Goal: Task Accomplishment & Management: Manage account settings

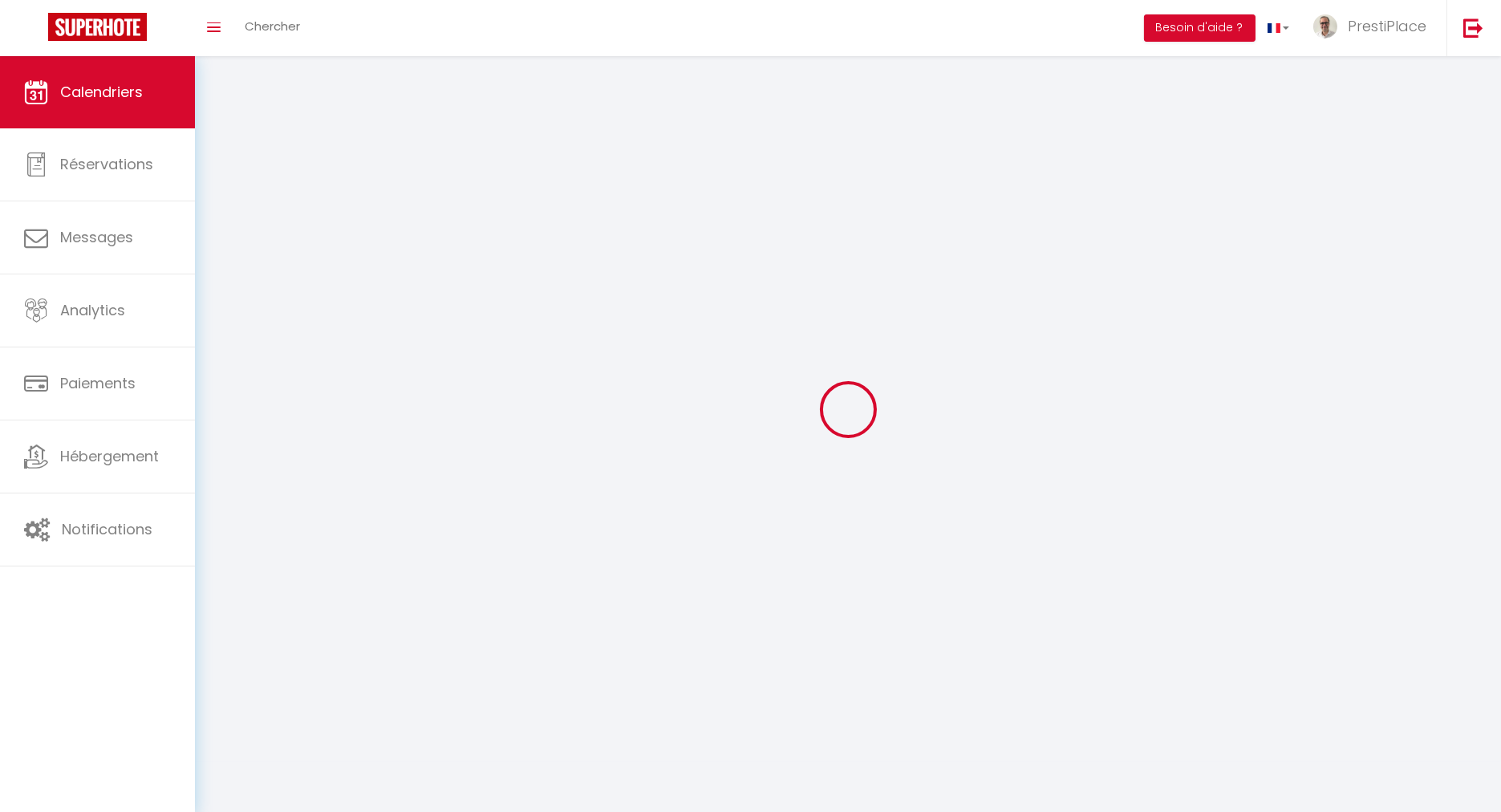
select select
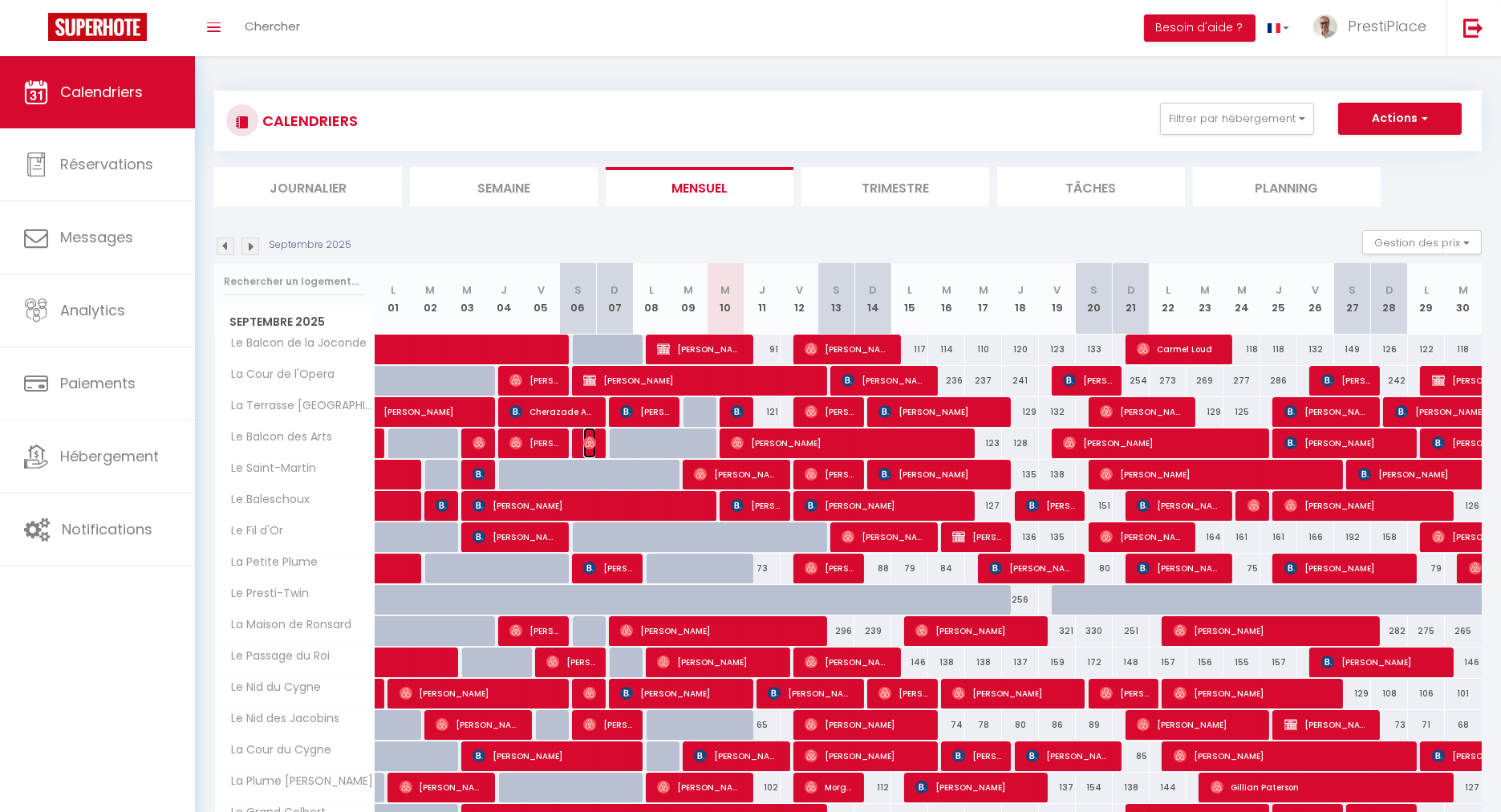
click at [592, 443] on img at bounding box center [589, 442] width 12 height 12
select select "OK"
select select "0"
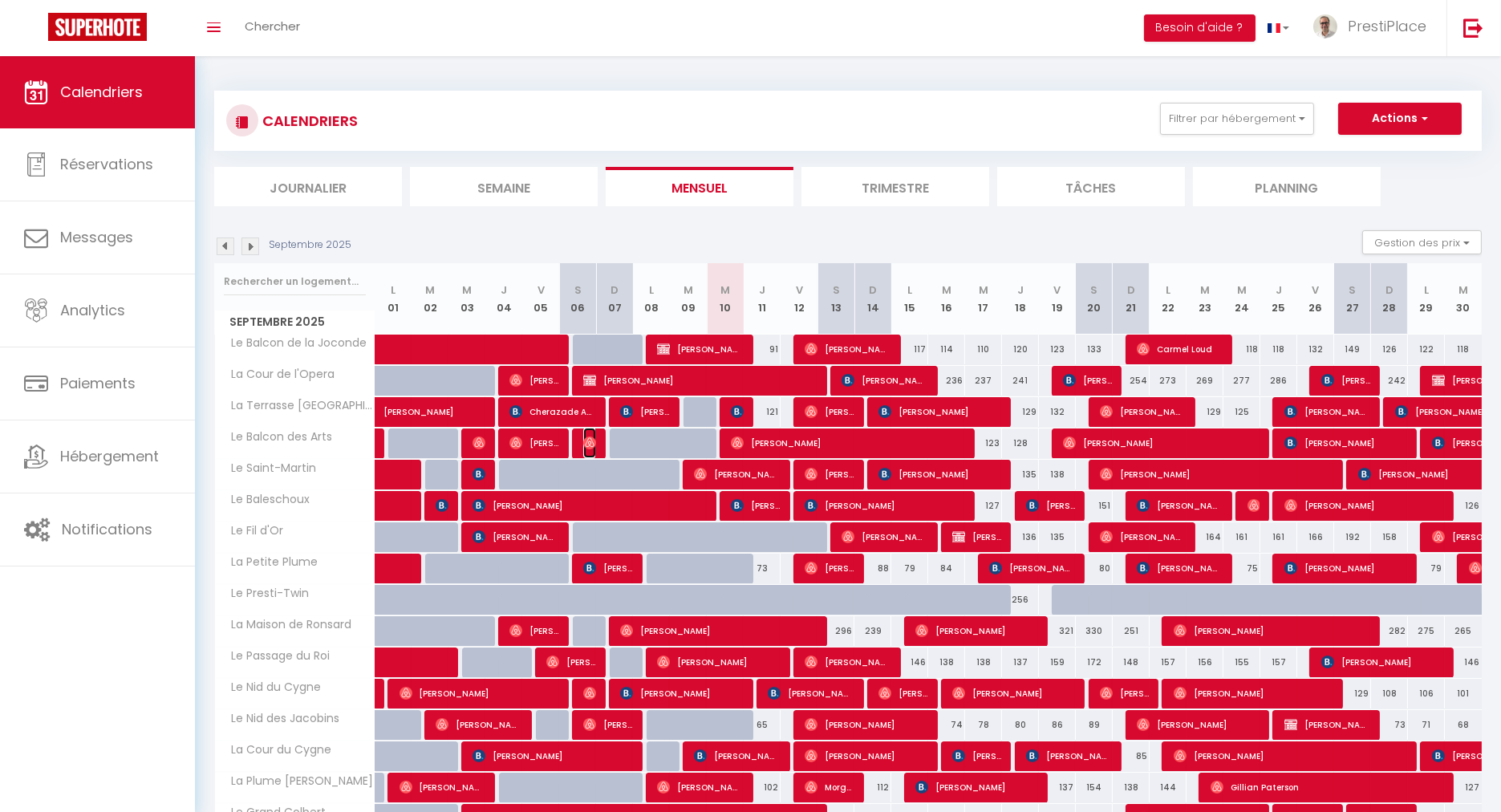
select select "1"
select select
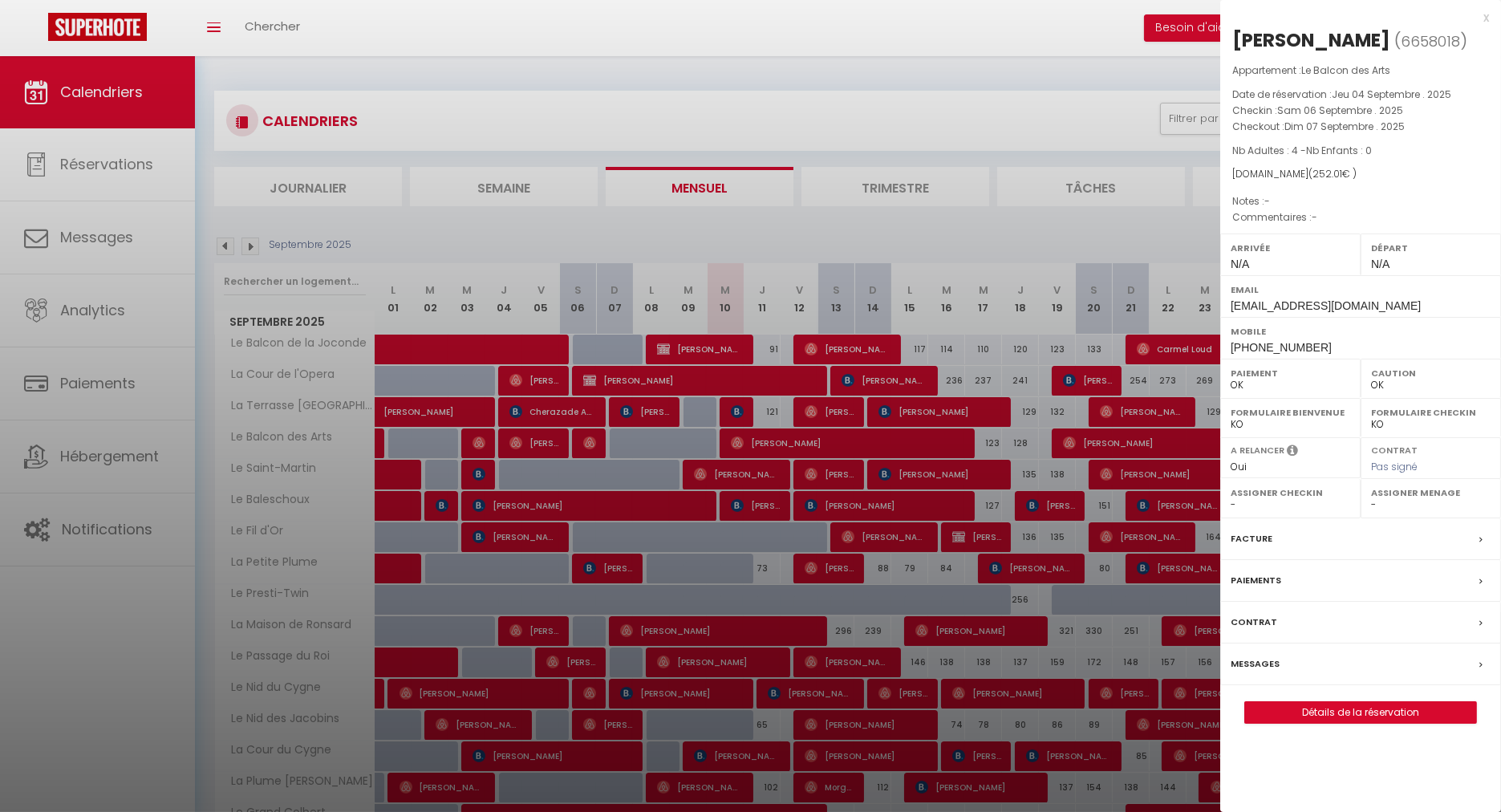
click at [592, 443] on div at bounding box center [750, 406] width 1501 height 812
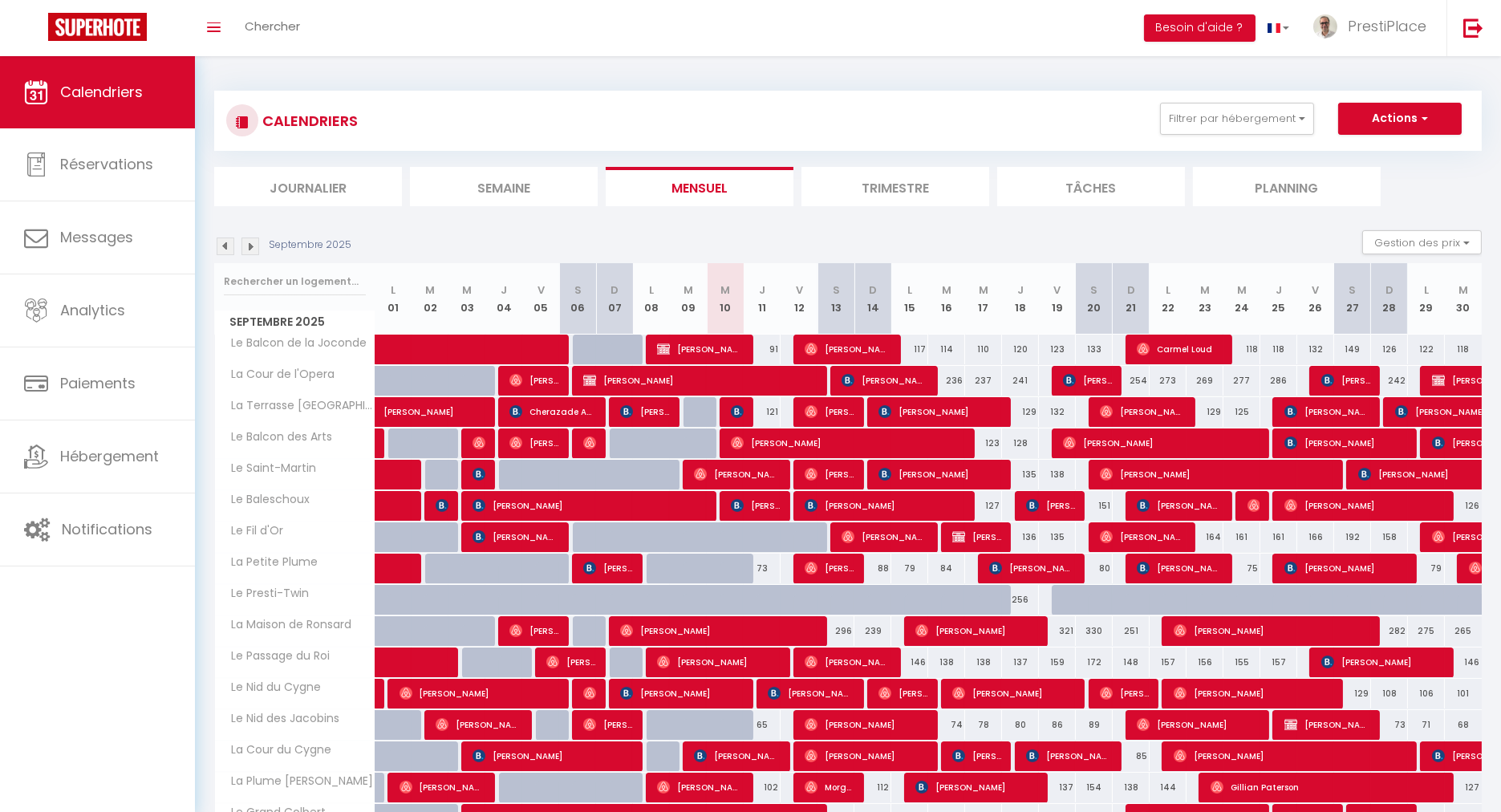
scroll to position [178, 0]
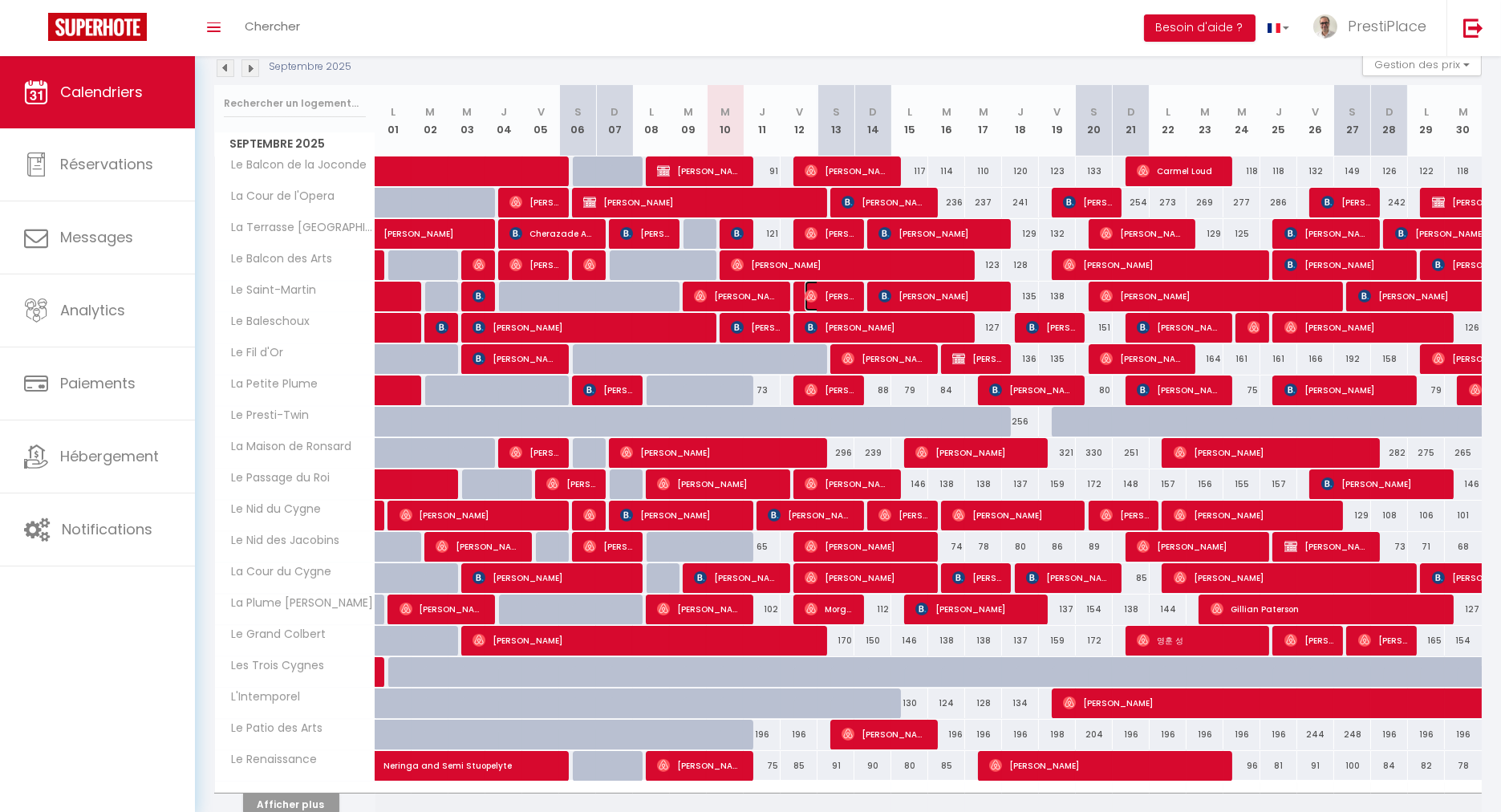
click at [844, 301] on span "[PERSON_NAME] Cotilleau" at bounding box center [828, 296] width 49 height 30
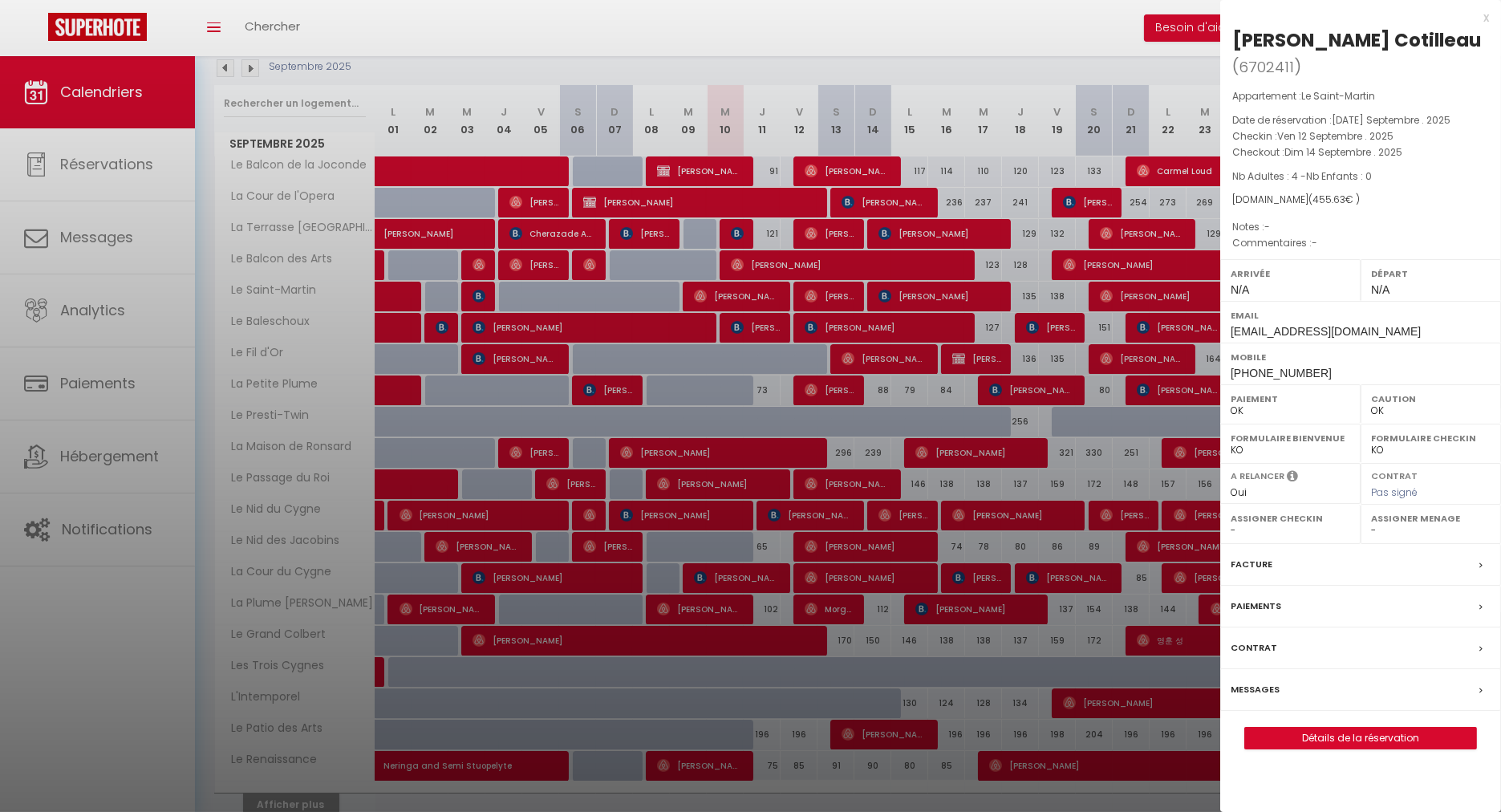
click at [1259, 681] on label "Messages" at bounding box center [1254, 690] width 49 height 17
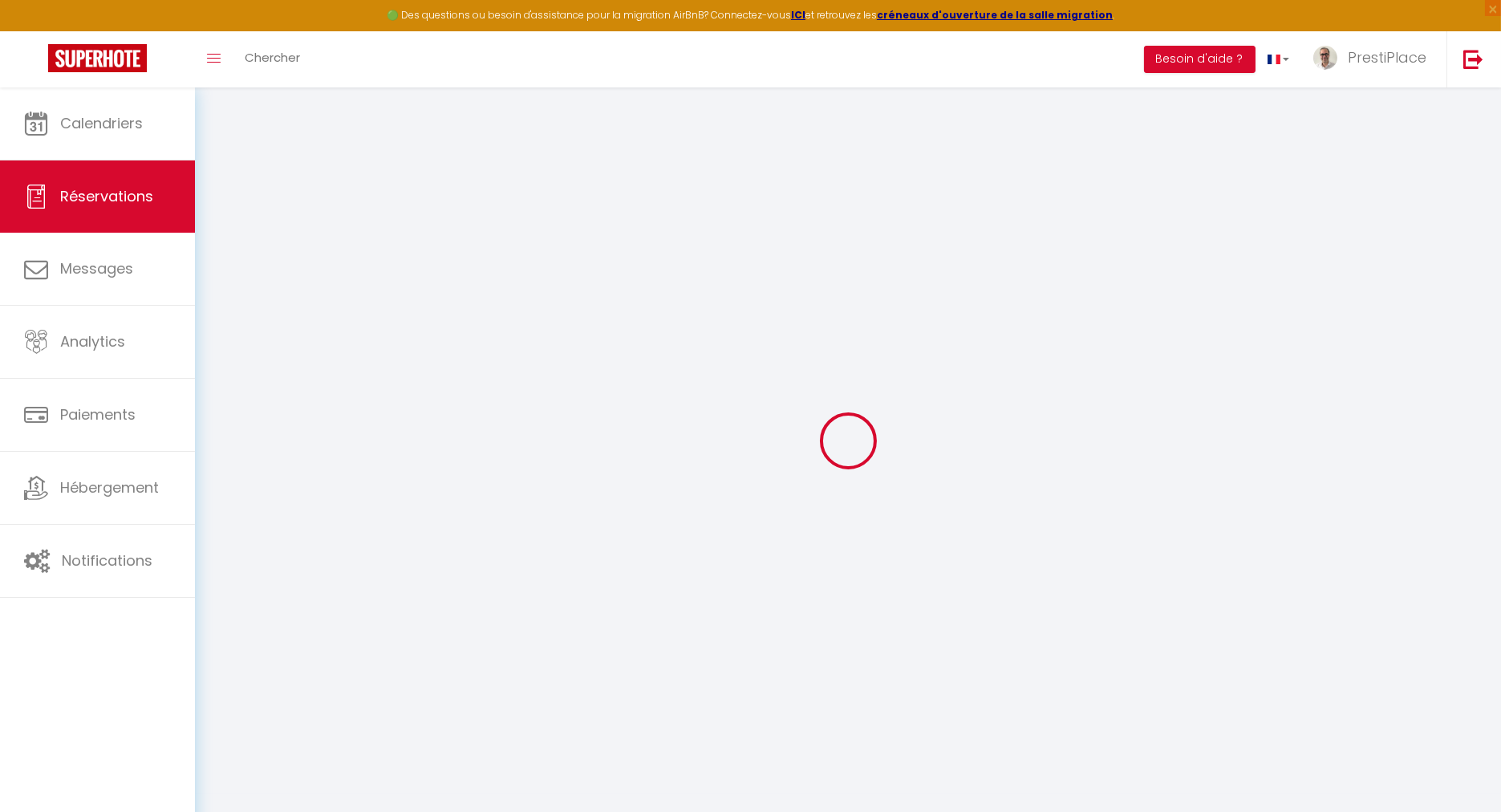
select select
checkbox input "false"
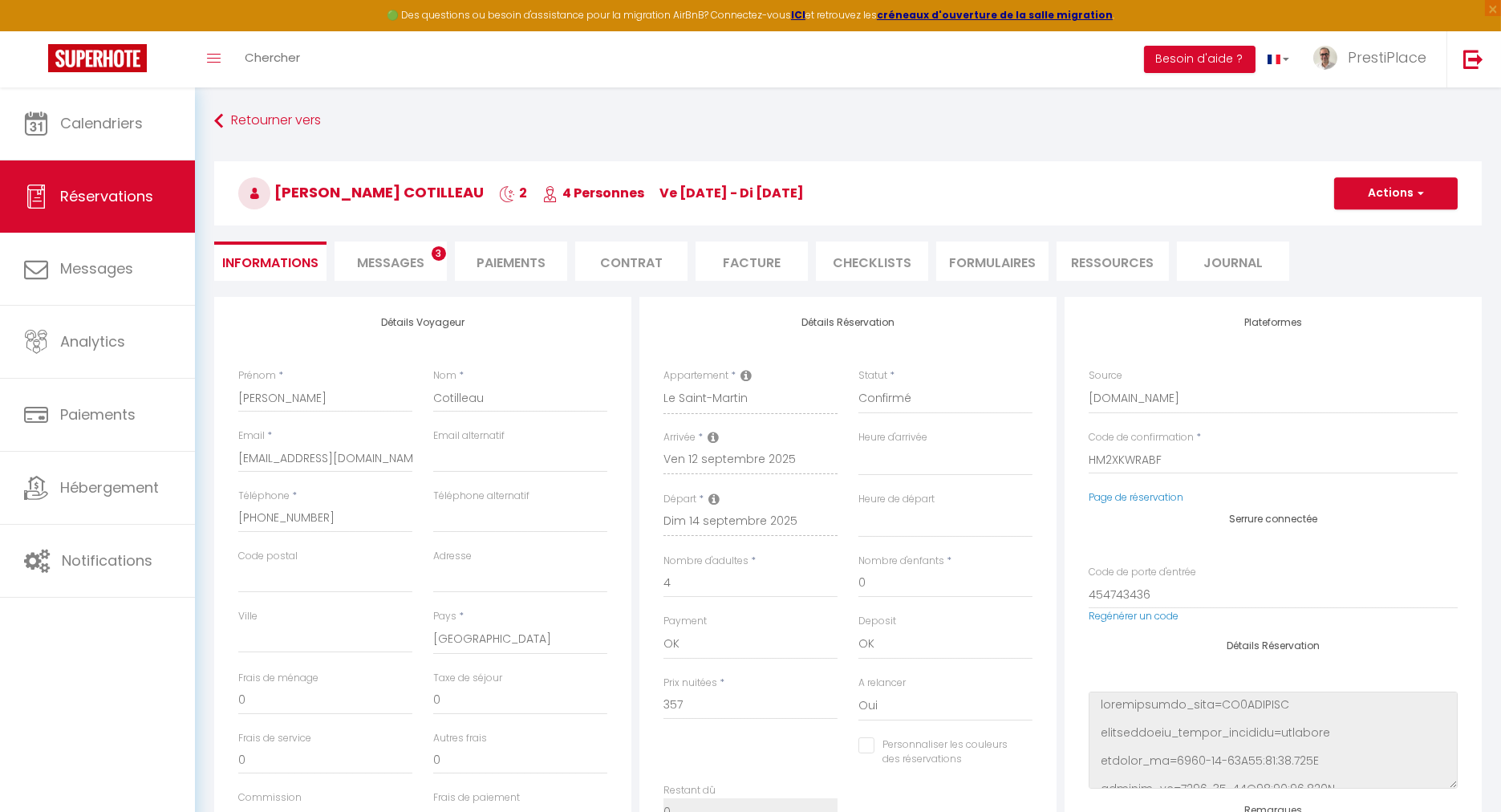
click at [377, 240] on div "Retourner vers [PERSON_NAME] Cotilleau 2 4 Personnes ve [DATE] - di [DATE] Acti…" at bounding box center [848, 201] width 1288 height 190
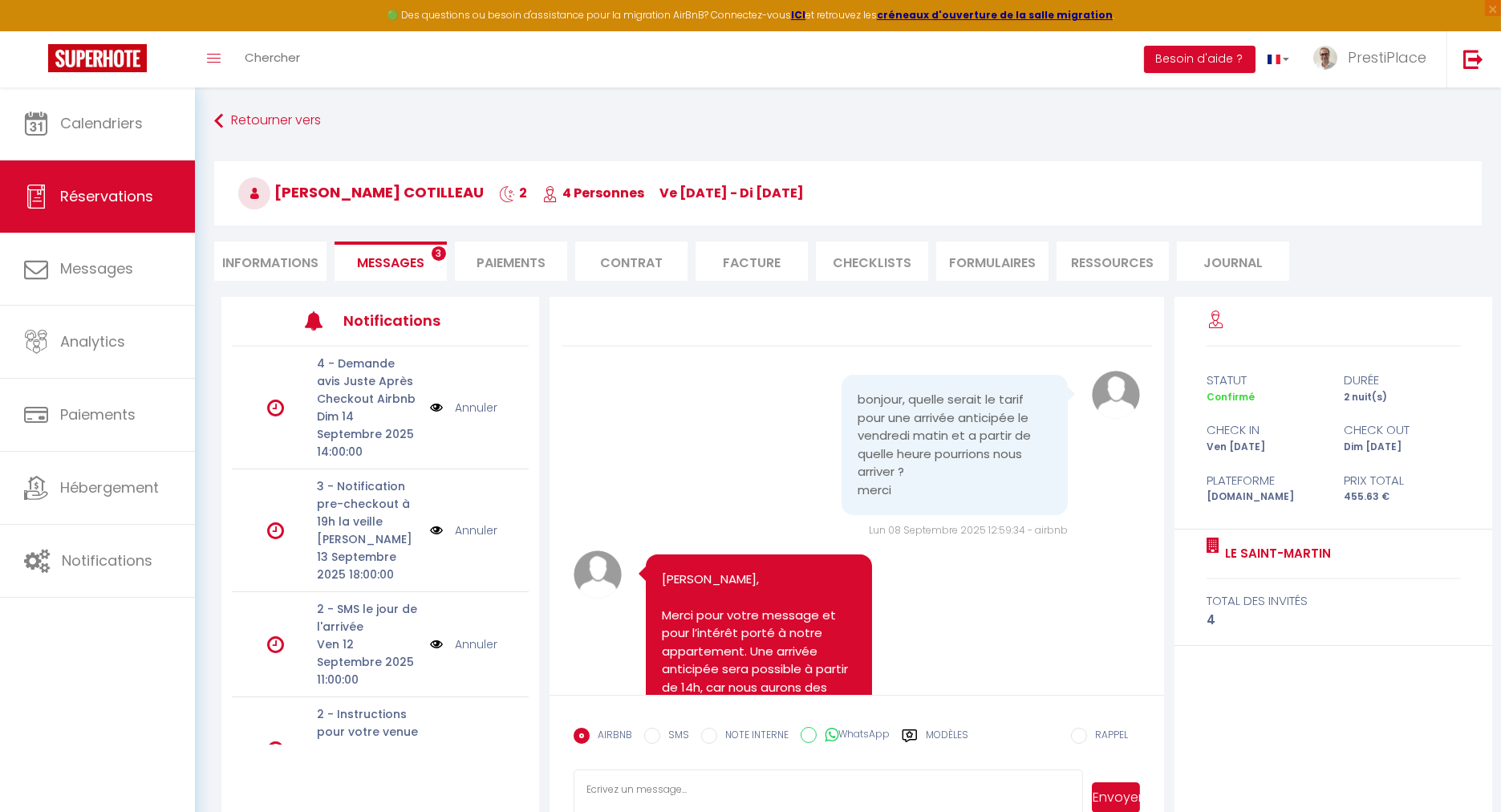
click at [379, 262] on span "Messages" at bounding box center [391, 262] width 68 height 18
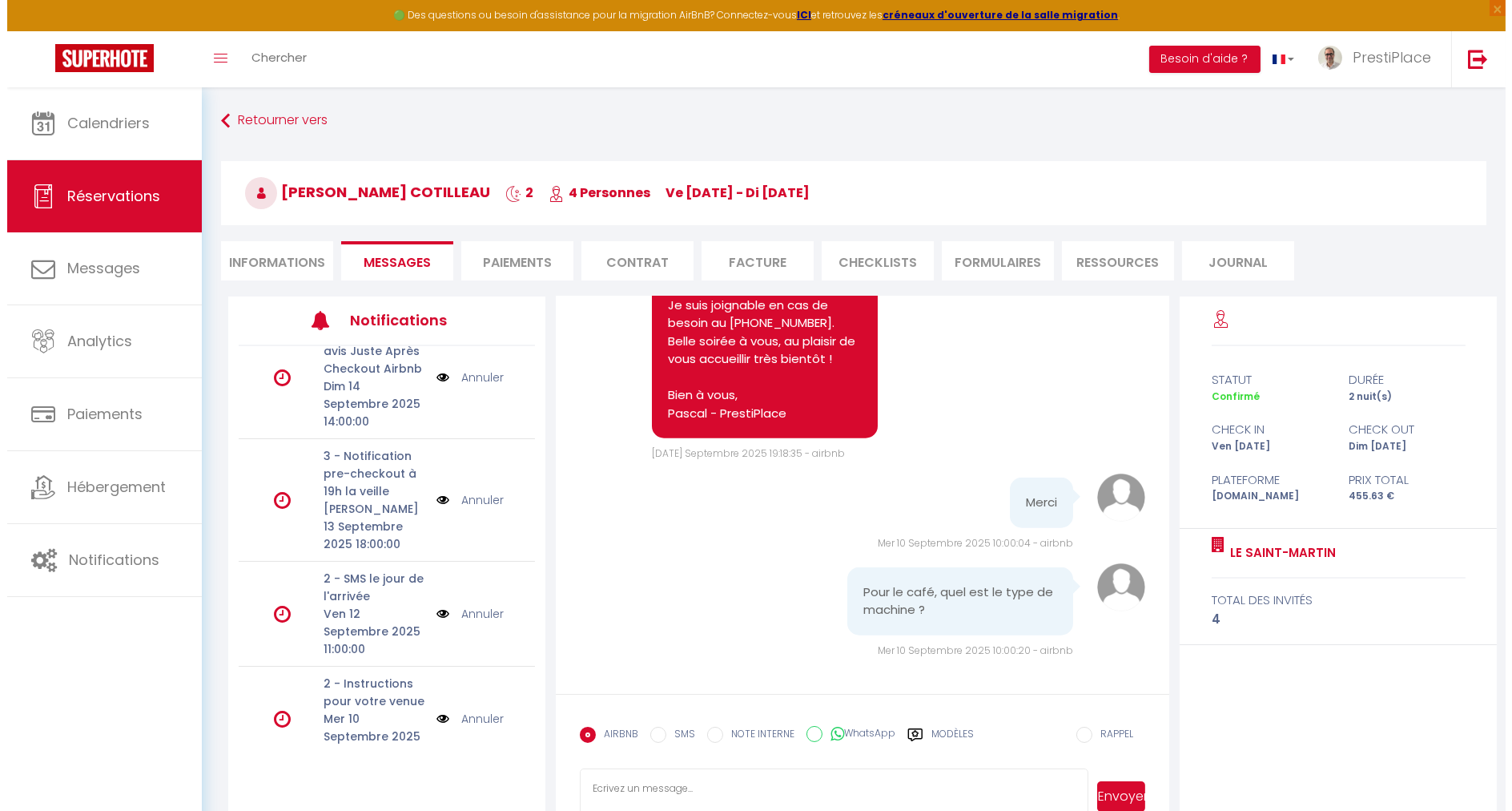
scroll to position [56, 0]
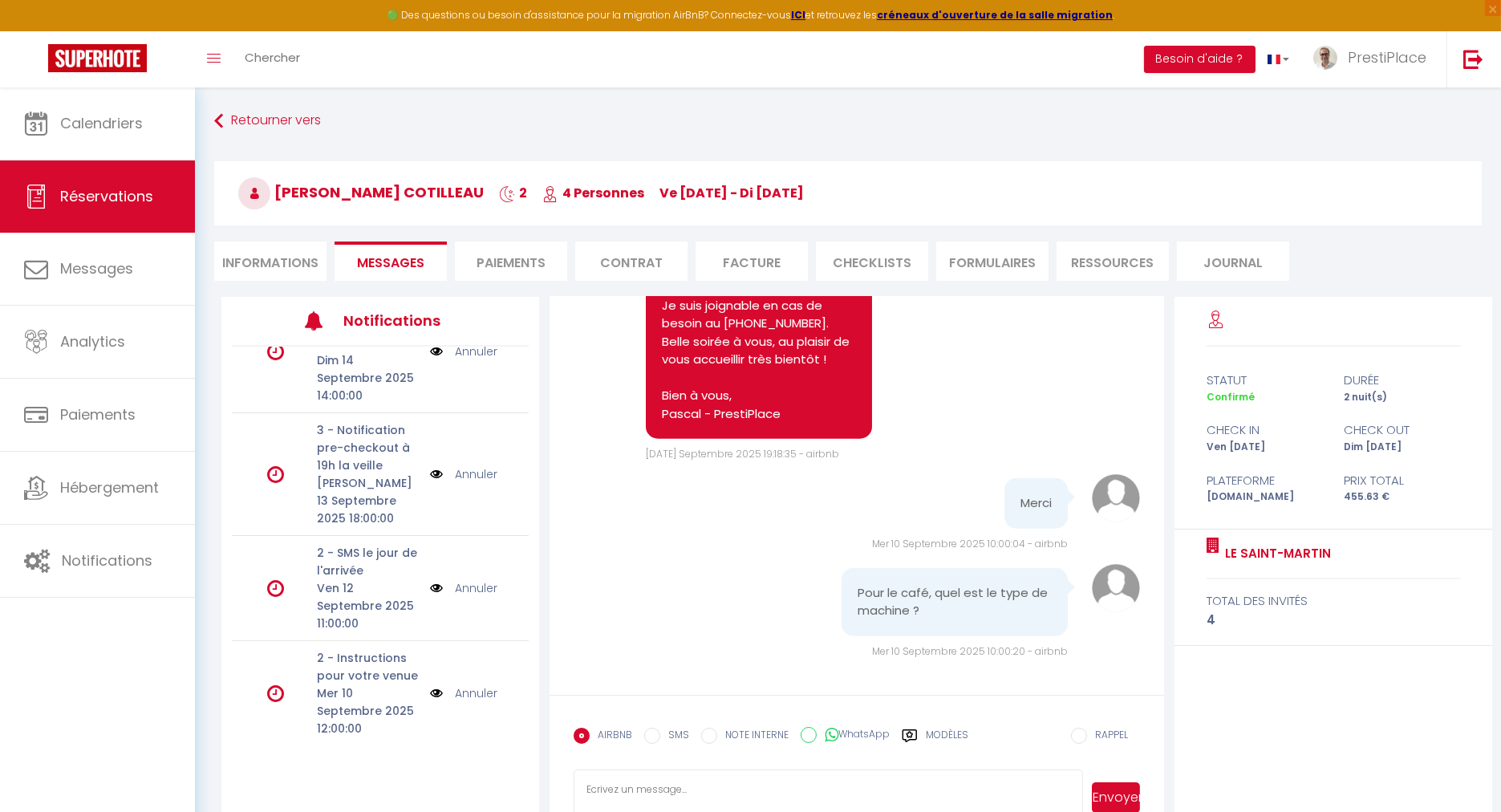
click at [430, 694] on img at bounding box center [436, 693] width 12 height 18
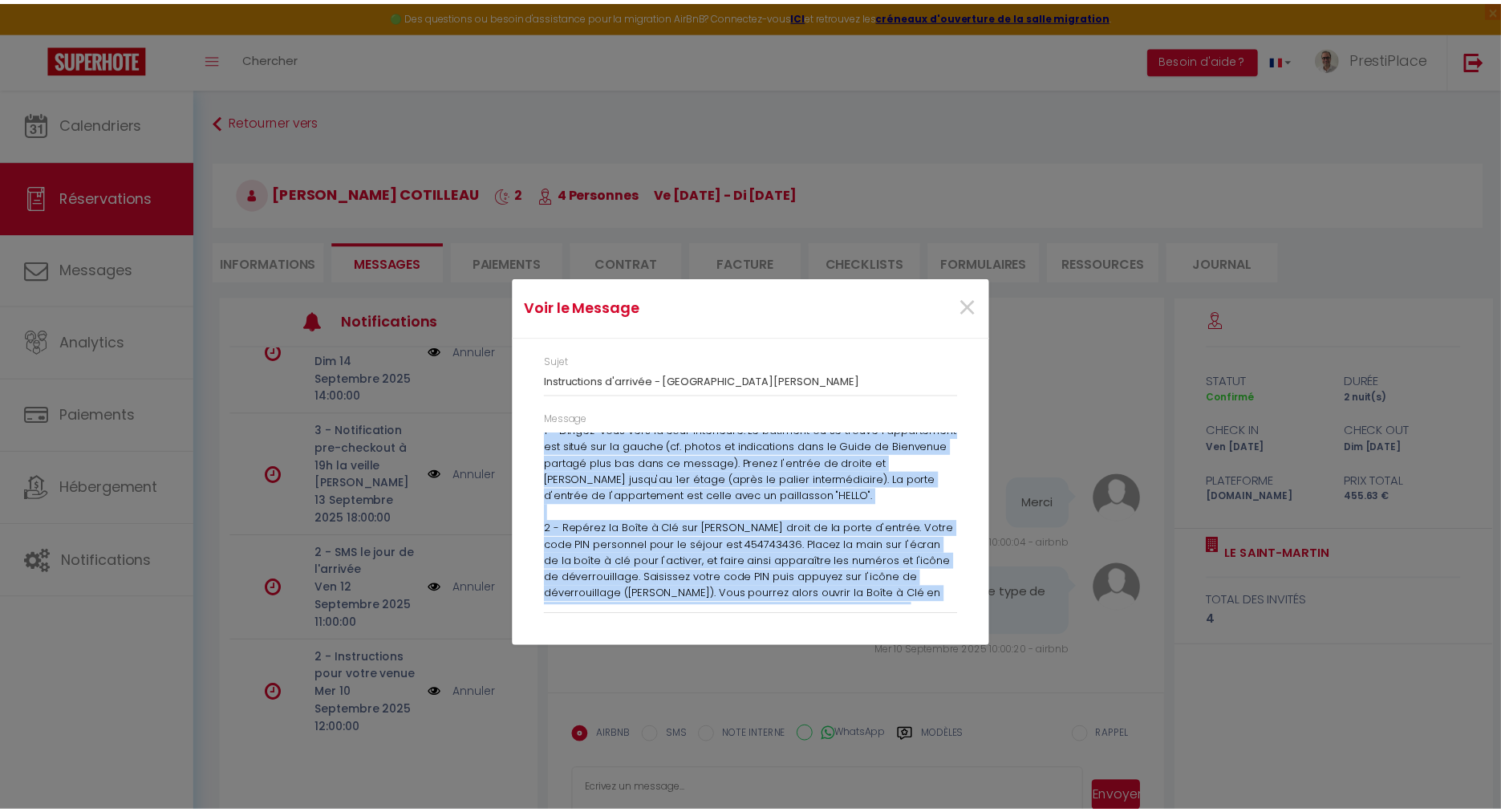
scroll to position [858, 0]
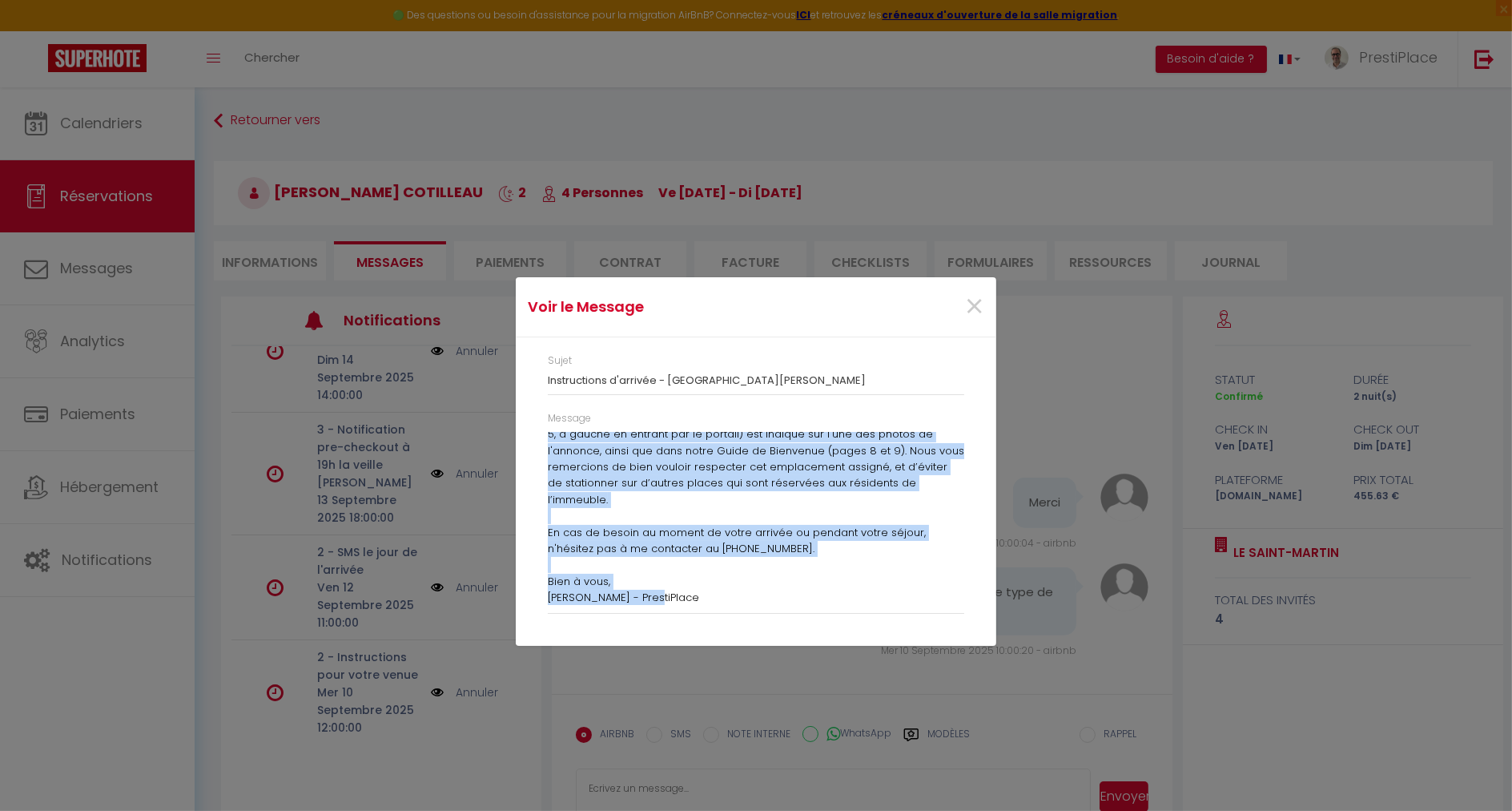
drag, startPoint x: 549, startPoint y: 438, endPoint x: 972, endPoint y: 706, distance: 500.8
click at [972, 706] on div "Voir le Message × Sujet Instructions d'arrivée - [GEOGRAPHIC_DATA][PERSON_NAME]…" at bounding box center [756, 406] width 481 height 811
copy p "Loremip Dolorsit, Am cons adipisc el-seddoei tem incididuntut l'etdolor, magna …"
click at [973, 301] on span "×" at bounding box center [973, 307] width 20 height 48
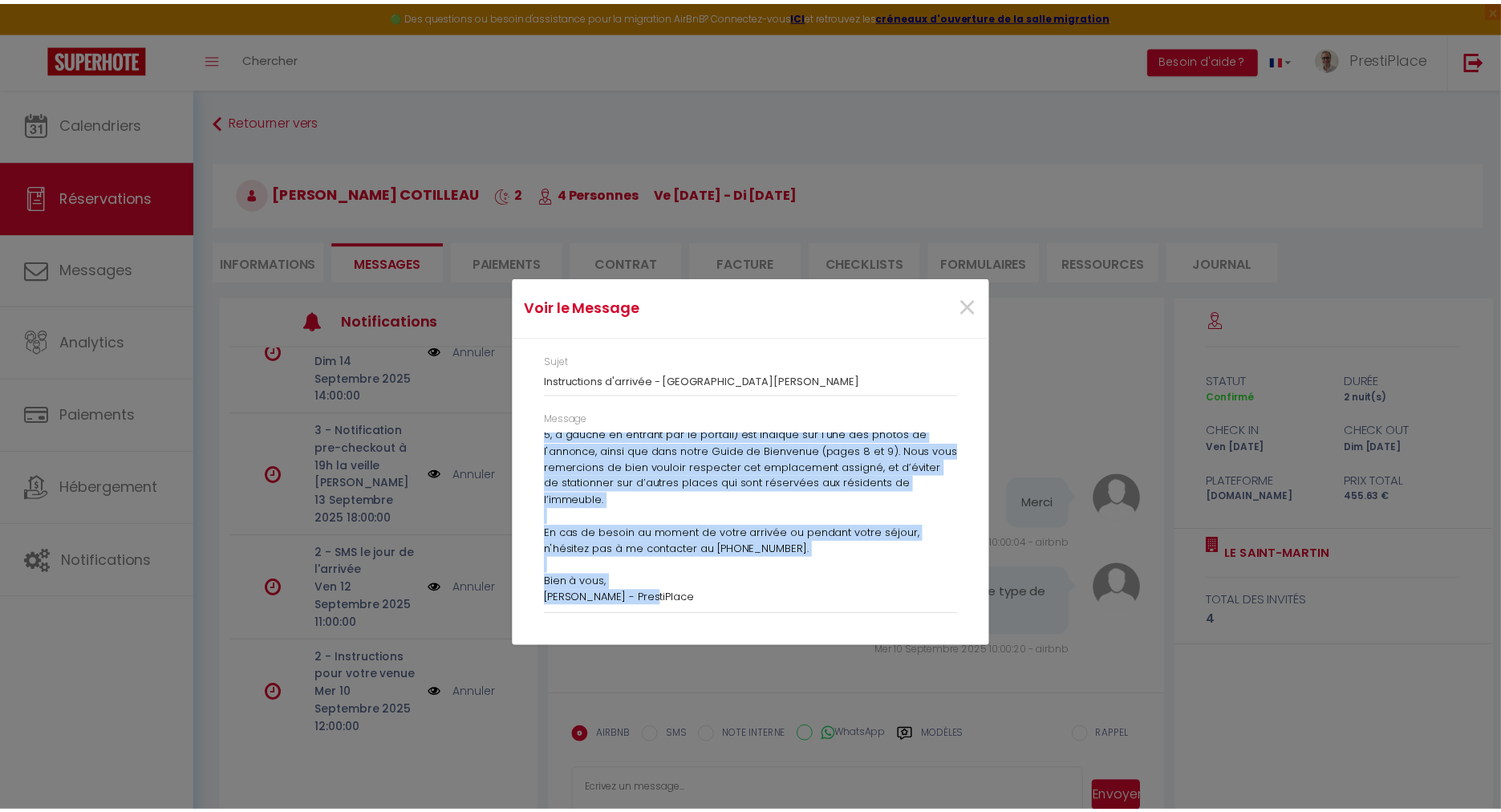
scroll to position [3062, 0]
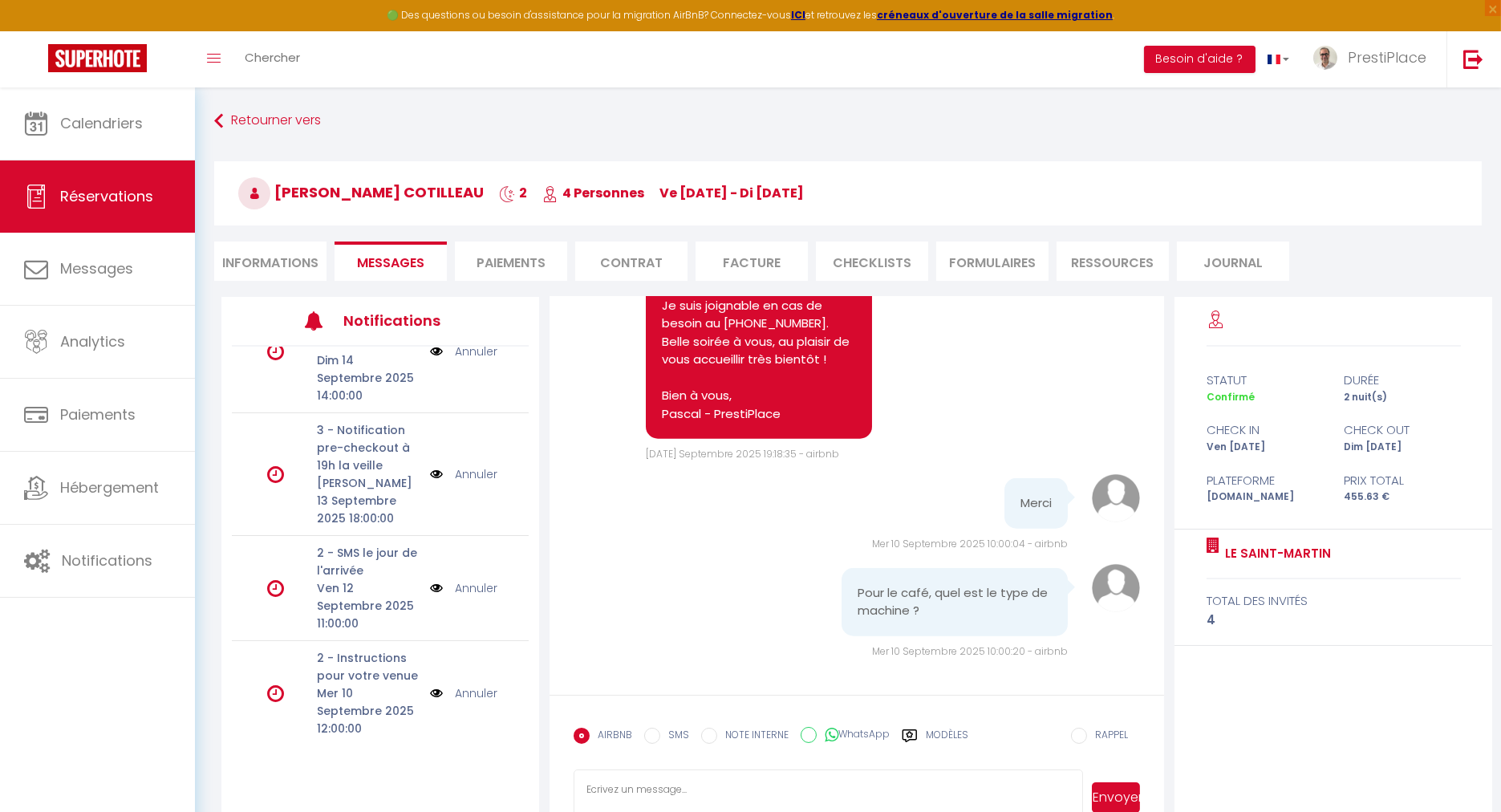
click at [474, 692] on link "Annuler" at bounding box center [476, 693] width 43 height 18
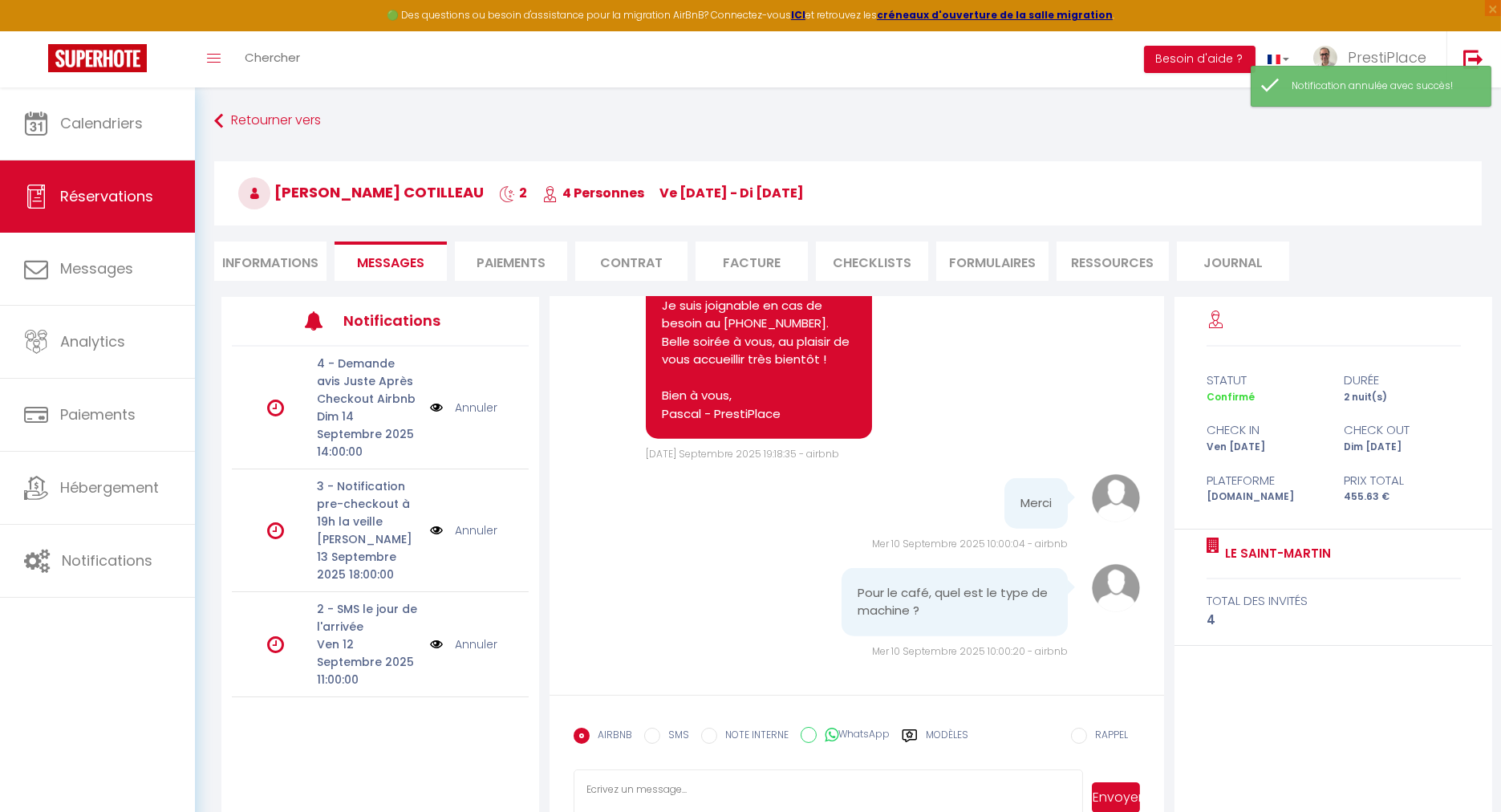
click at [263, 254] on li "Informations" at bounding box center [271, 260] width 112 height 39
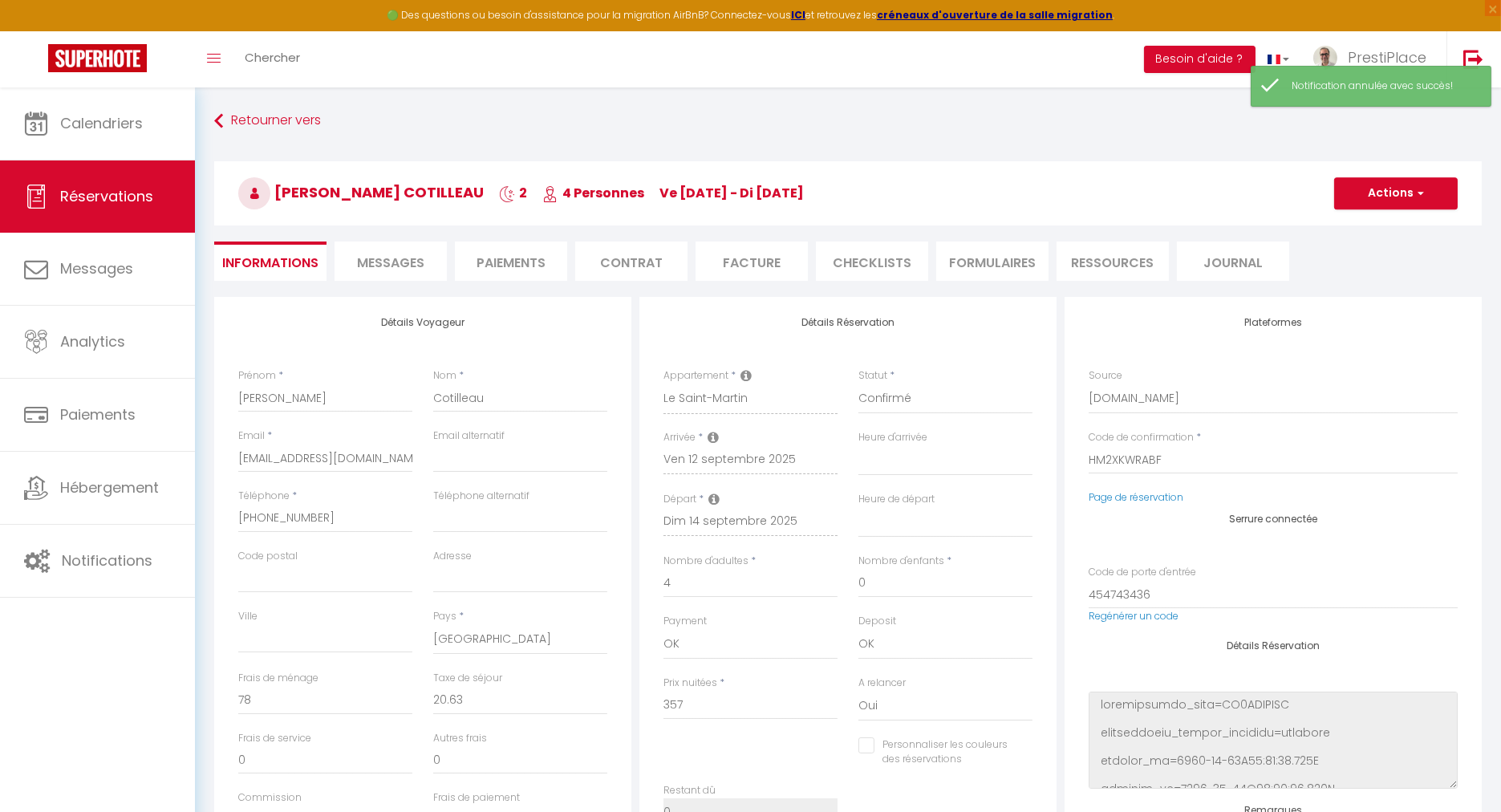
select select
click at [1117, 487] on div "Code de confirmation * HM2XKWRABF" at bounding box center [1272, 459] width 390 height 60
click at [1120, 497] on link "Page de réservation" at bounding box center [1135, 497] width 94 height 13
select select
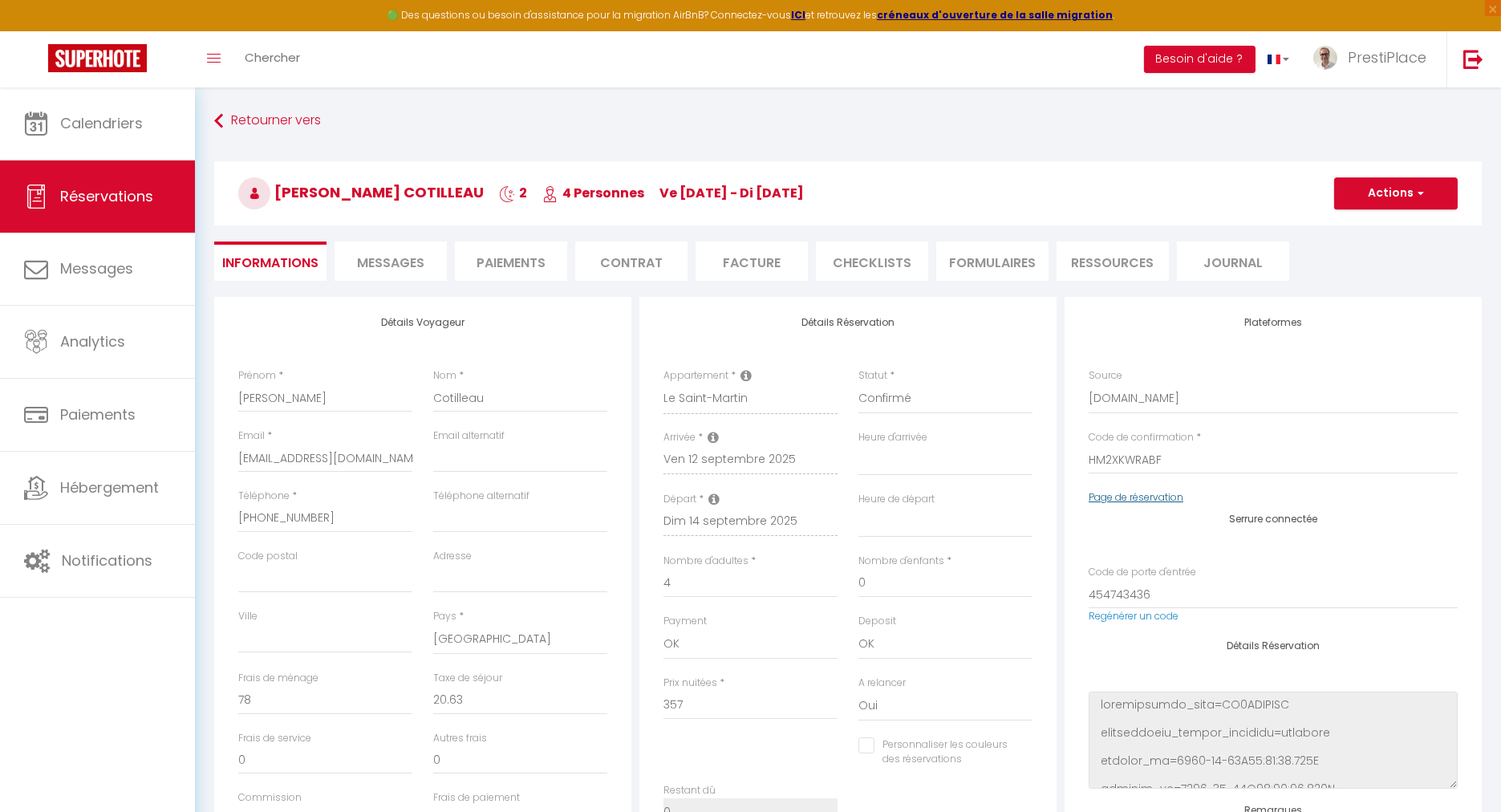
select select
checkbox input "false"
select select
checkbox input "false"
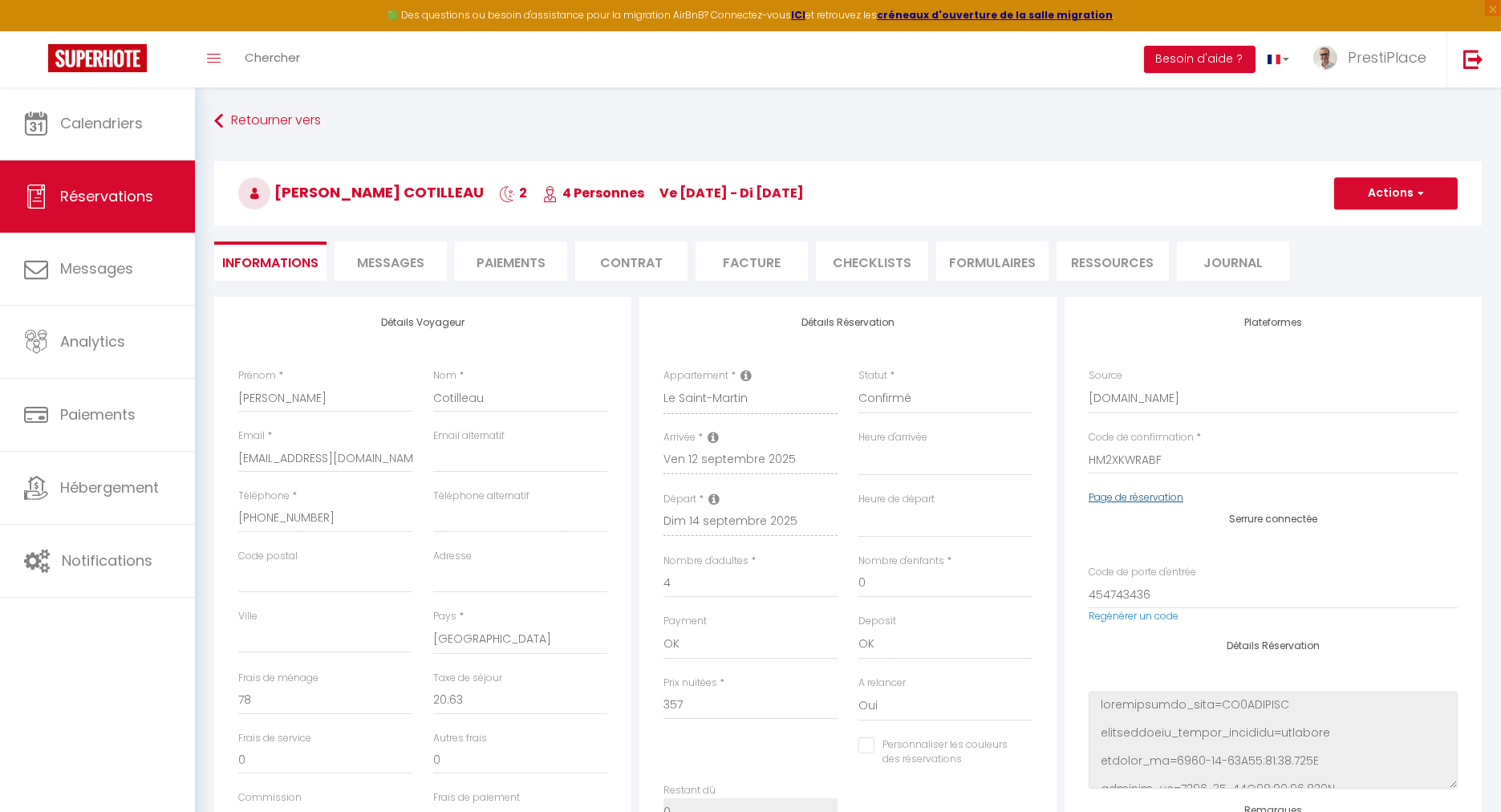
select select
checkbox input "false"
select select
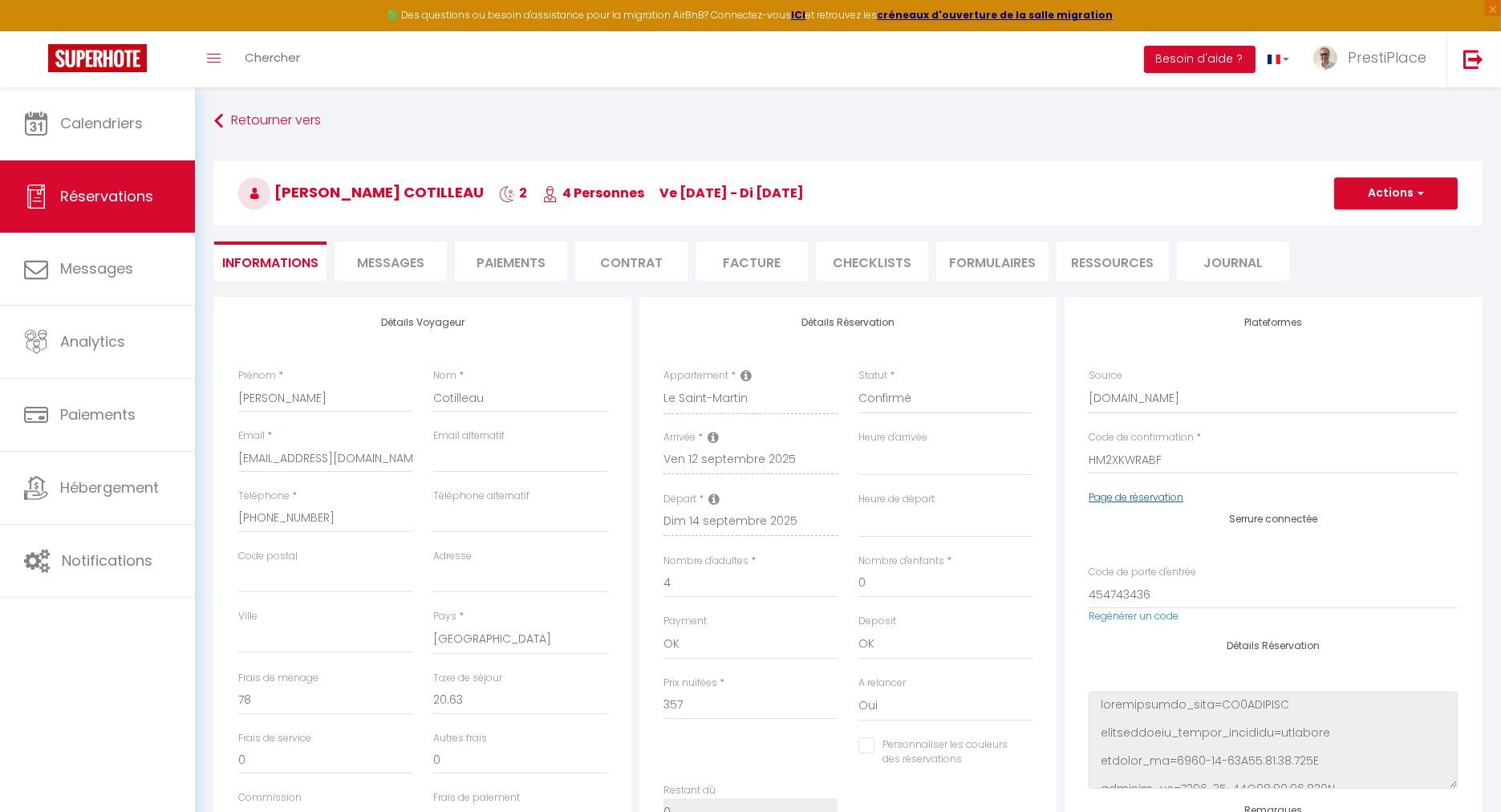
checkbox input "false"
select select
checkbox input "false"
select select
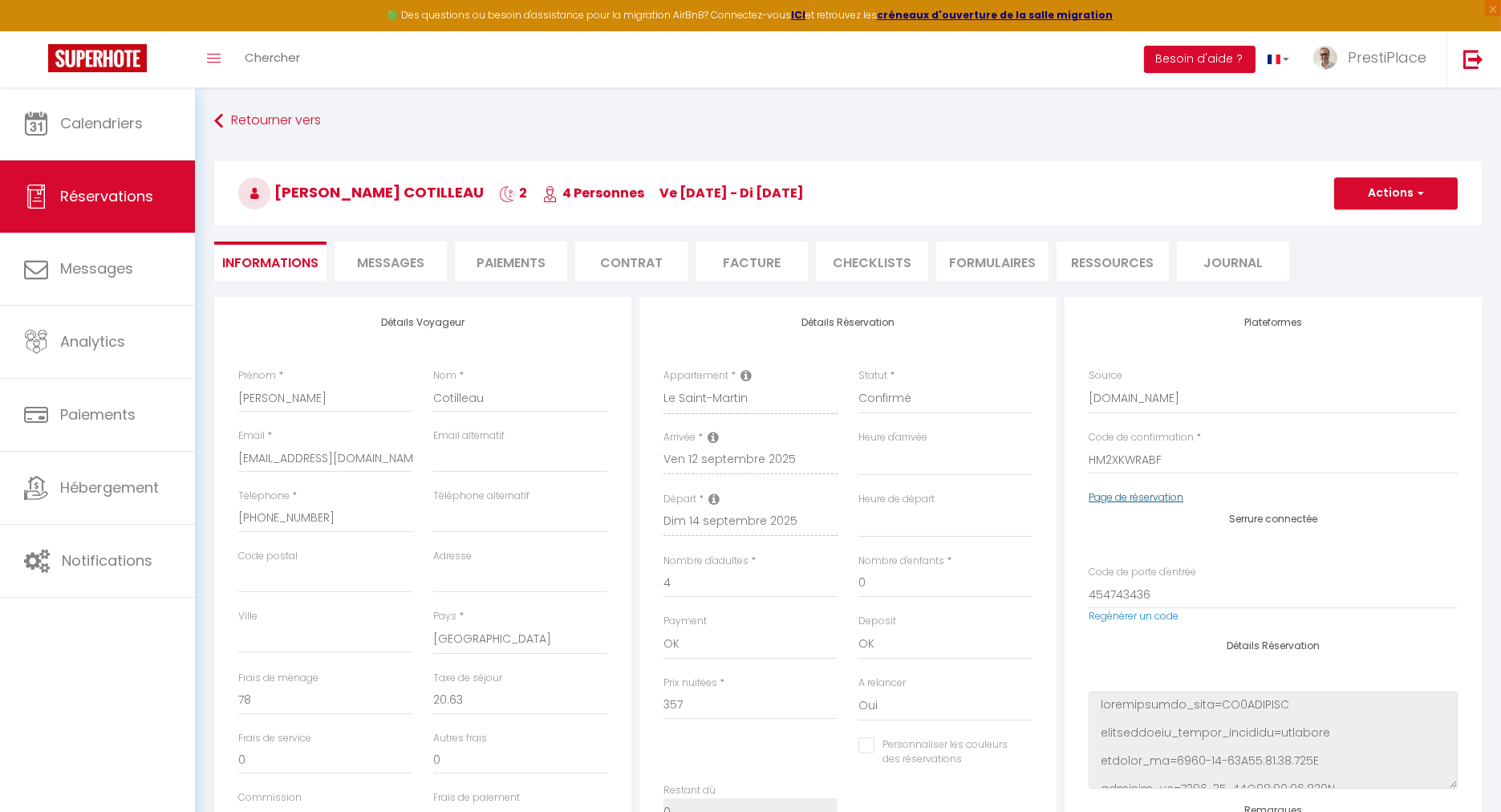
select select
checkbox input "false"
select select
checkbox input "false"
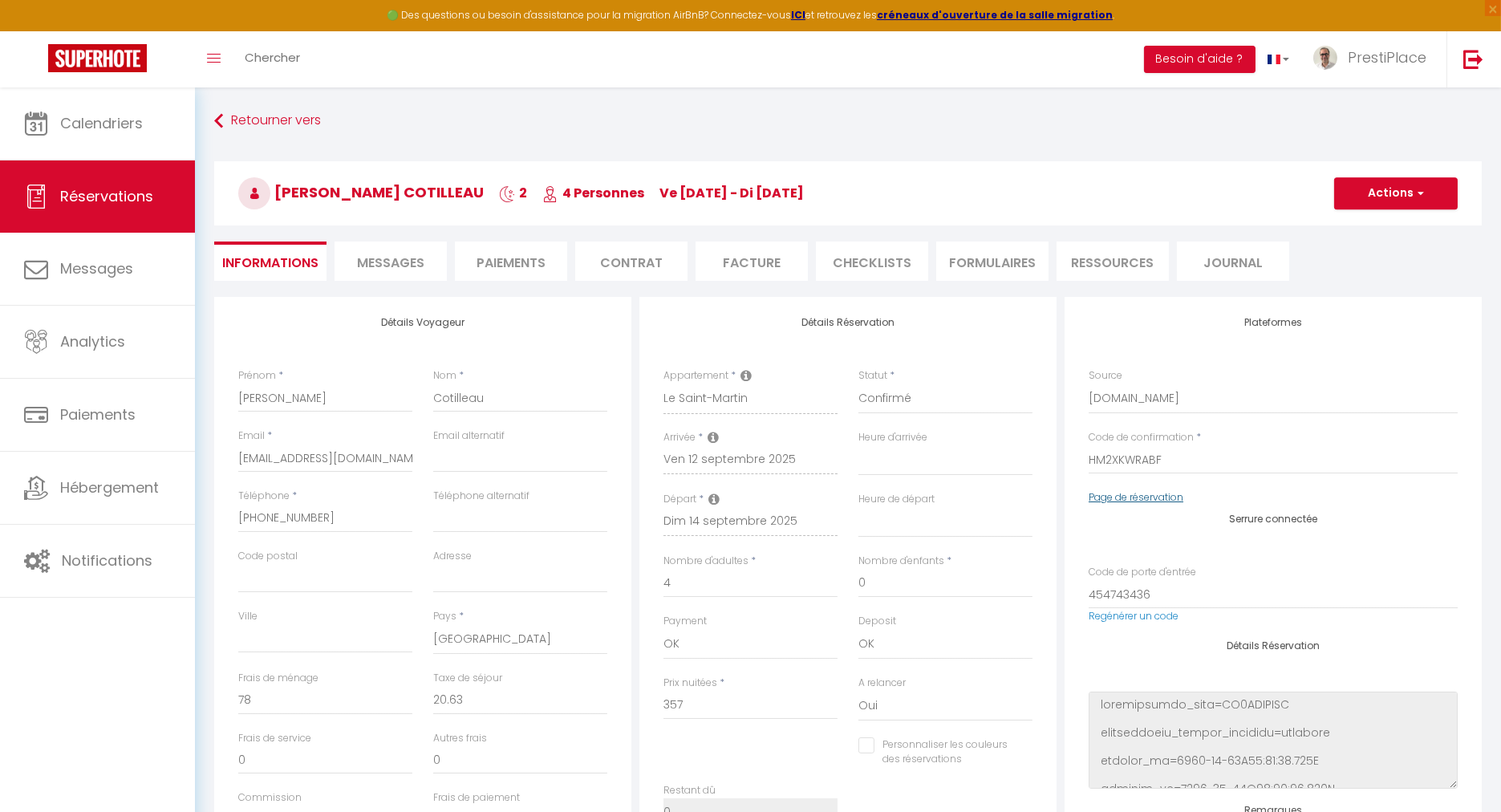
select select
checkbox input "false"
select select
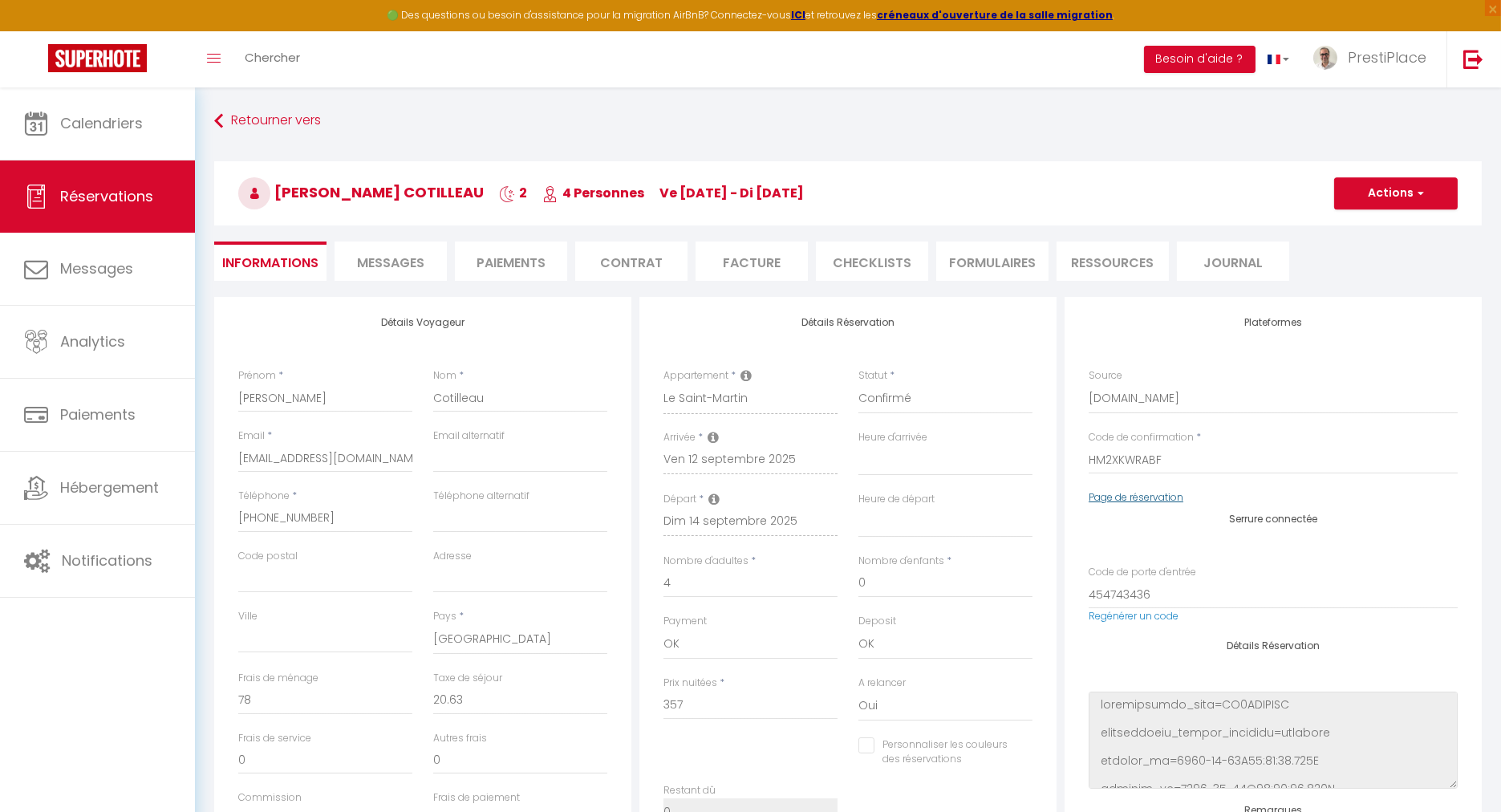
checkbox input "false"
select select
checkbox input "false"
select select
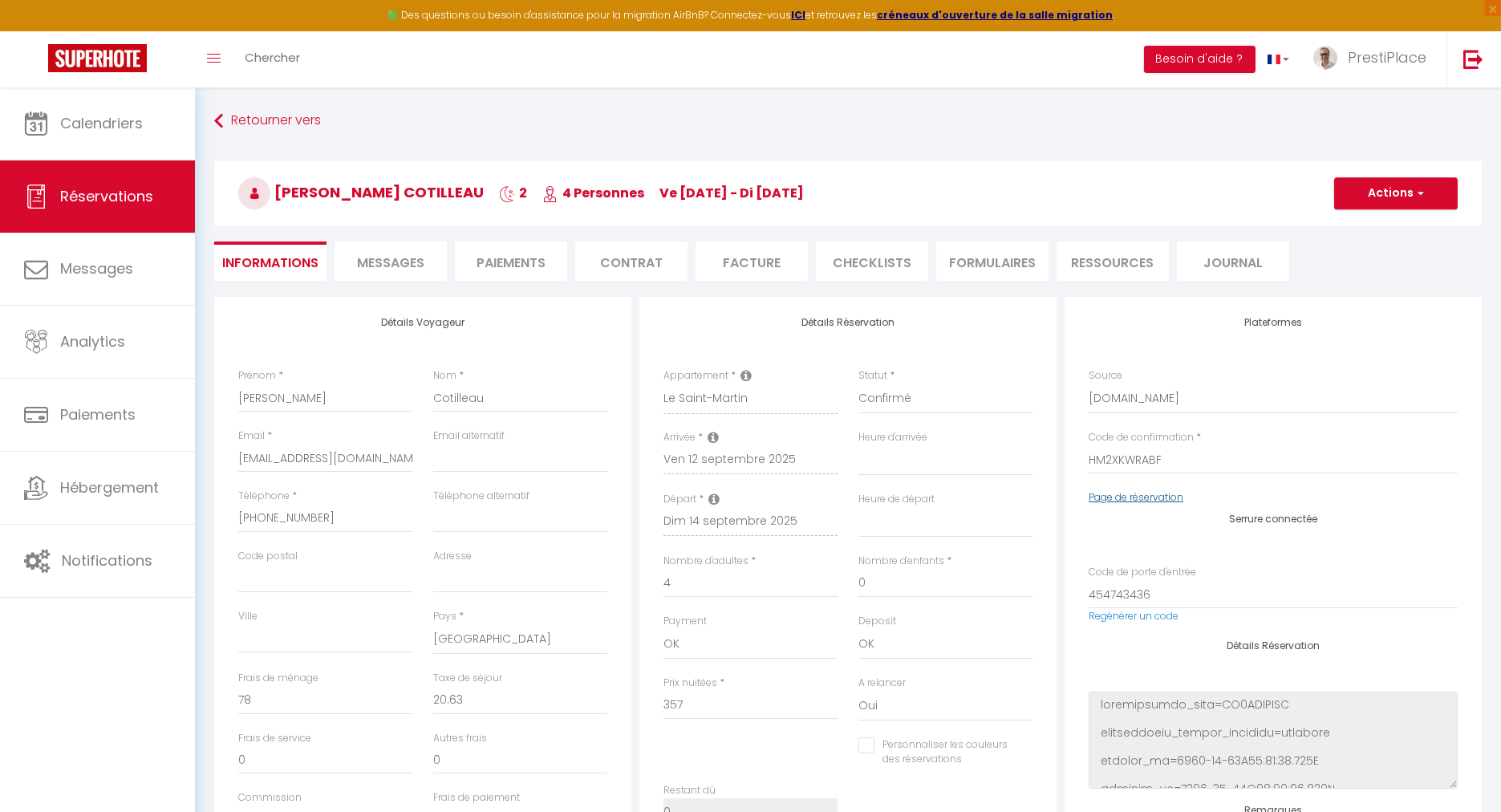
select select
checkbox input "false"
select select
checkbox input "false"
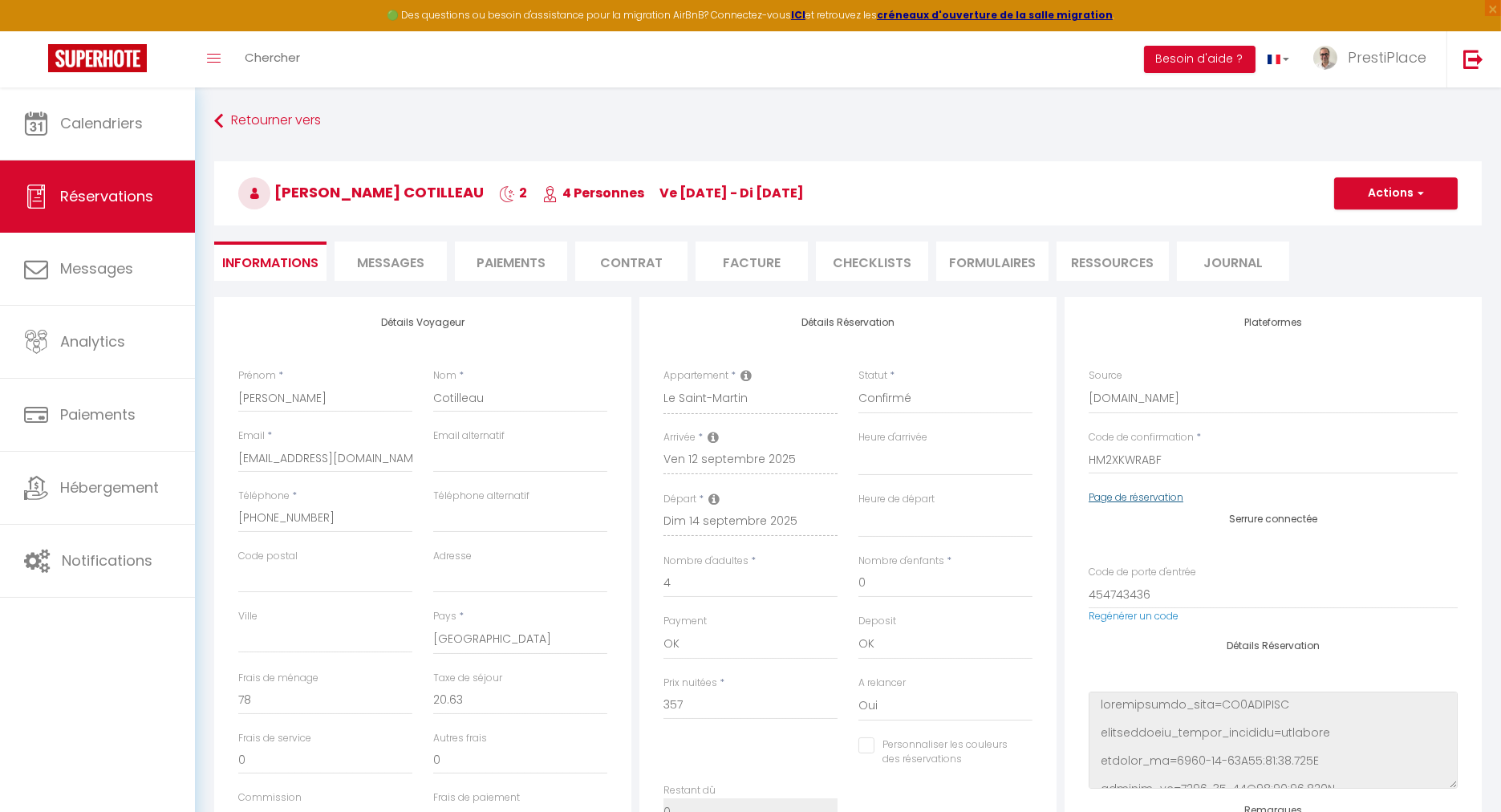
select select
checkbox input "false"
select select
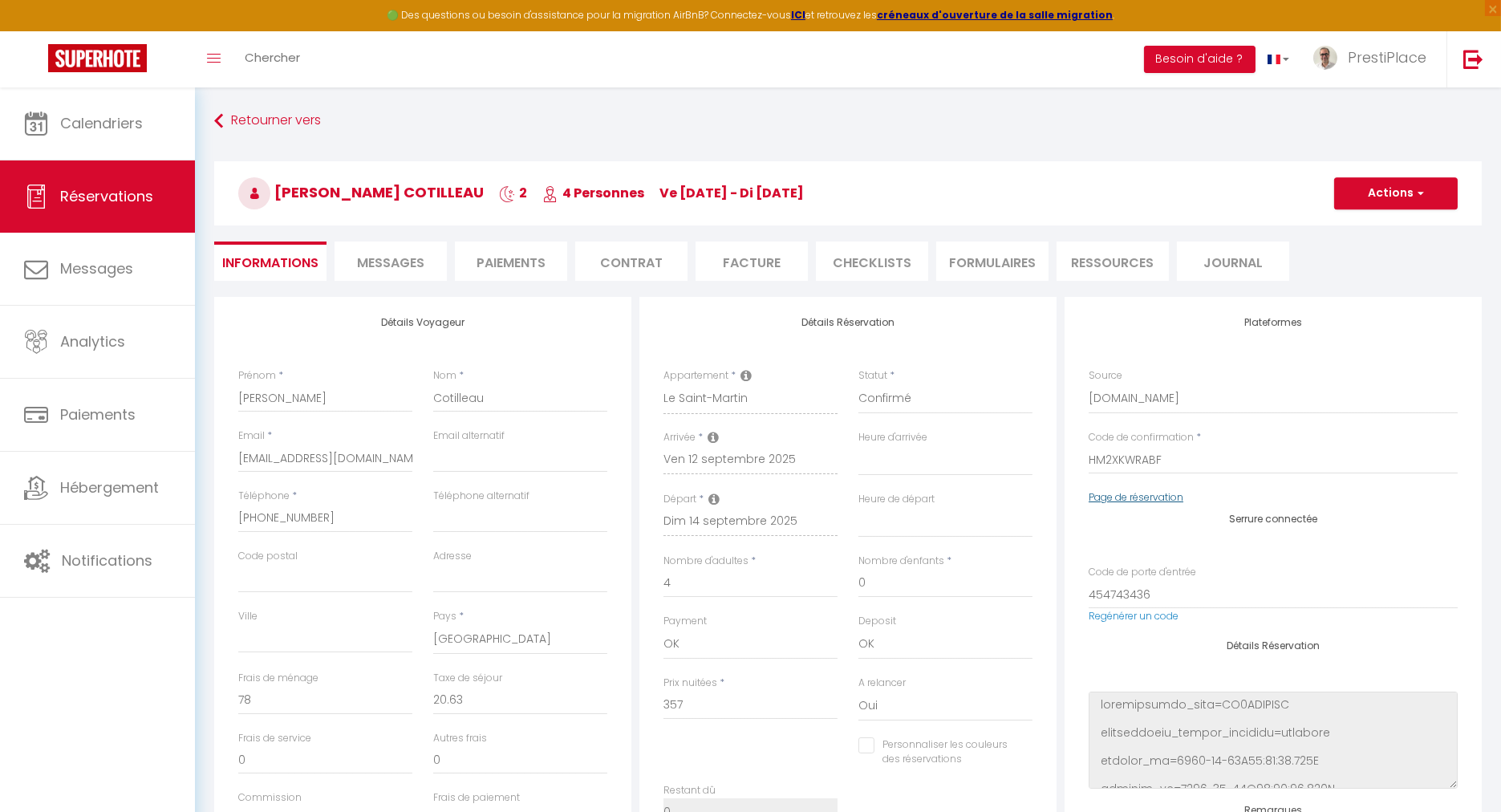
checkbox input "false"
select select
checkbox input "false"
select select
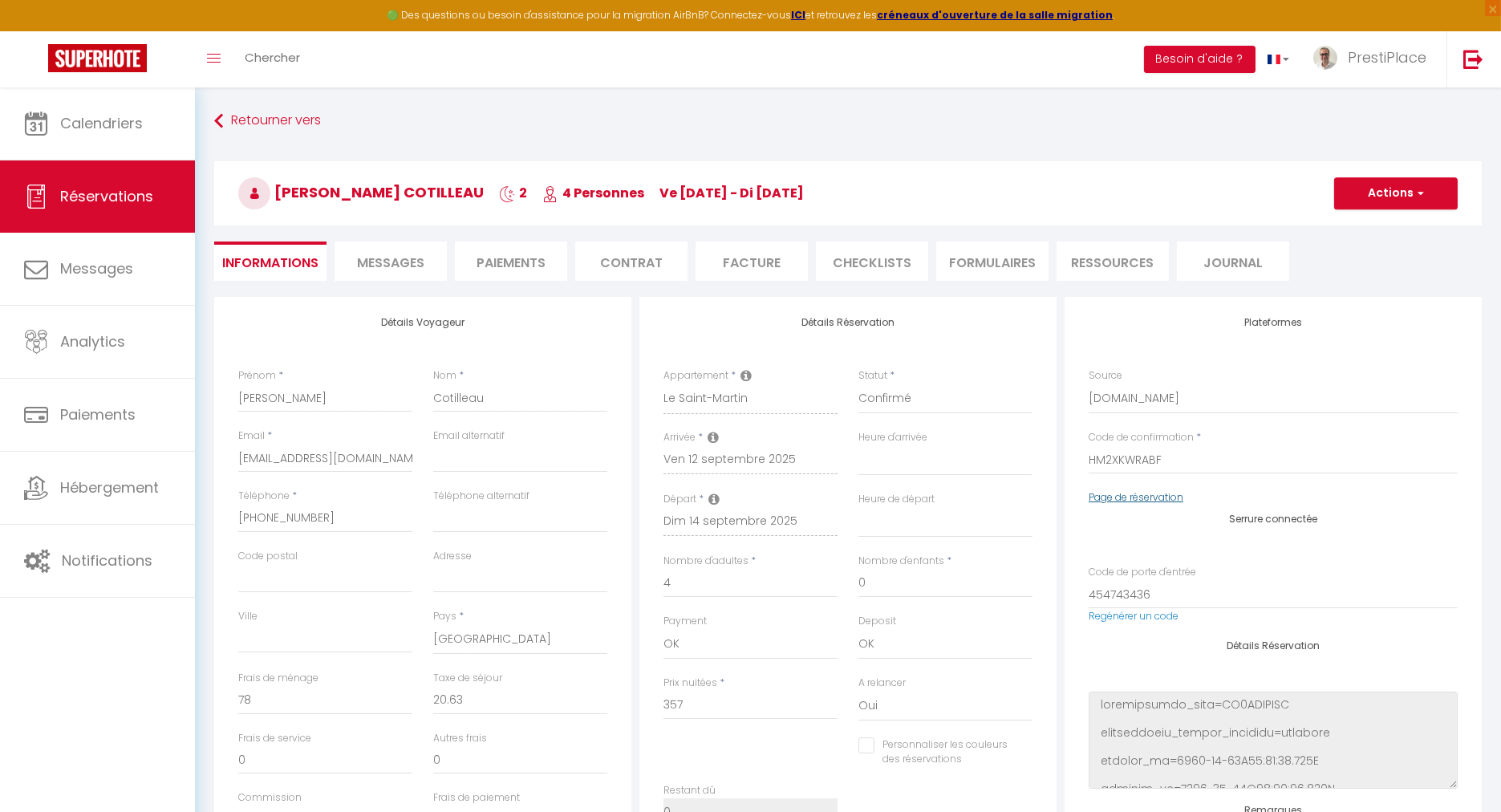
select select
checkbox input "false"
select select
checkbox input "false"
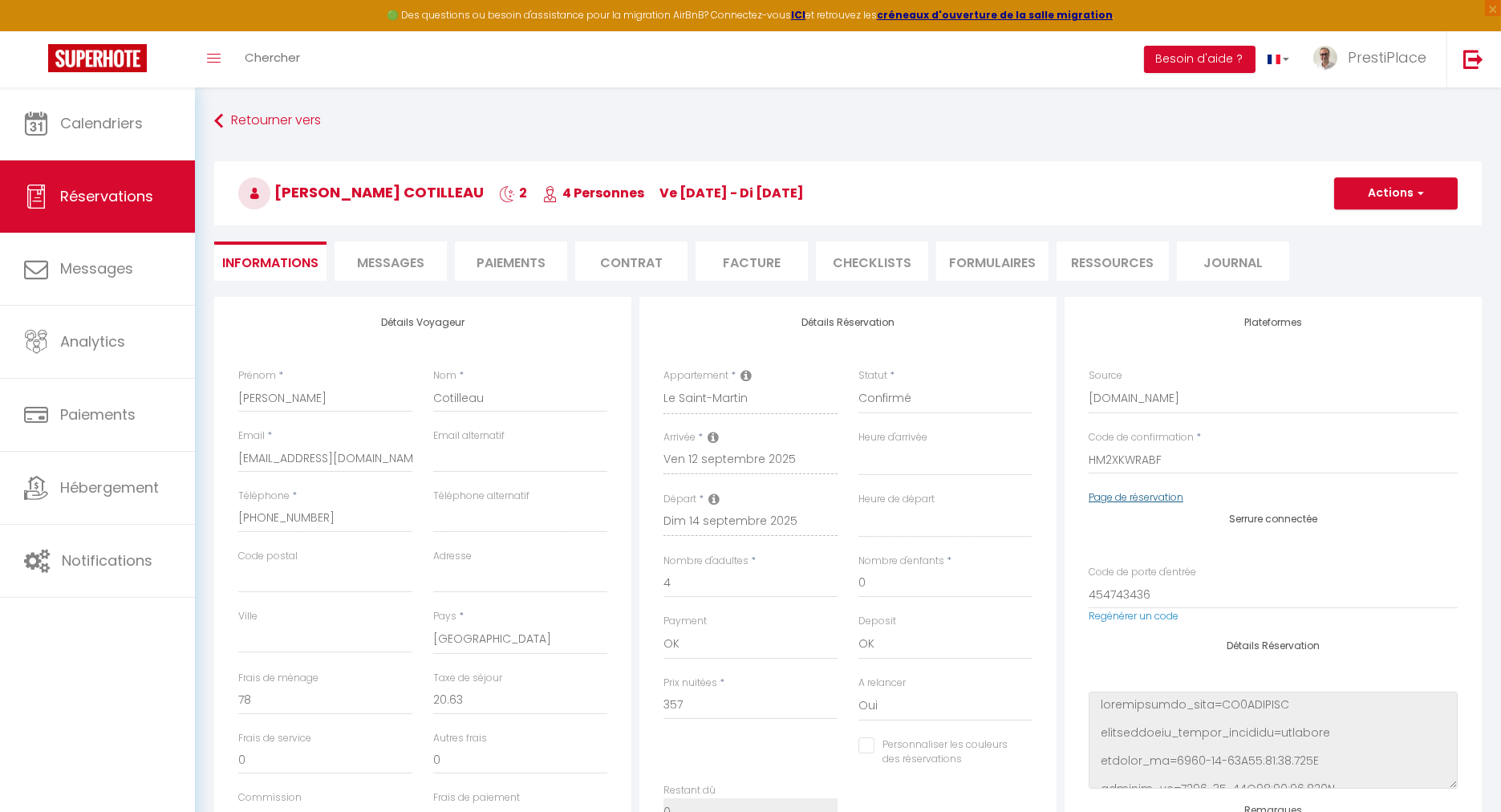
select select
checkbox input "false"
select select
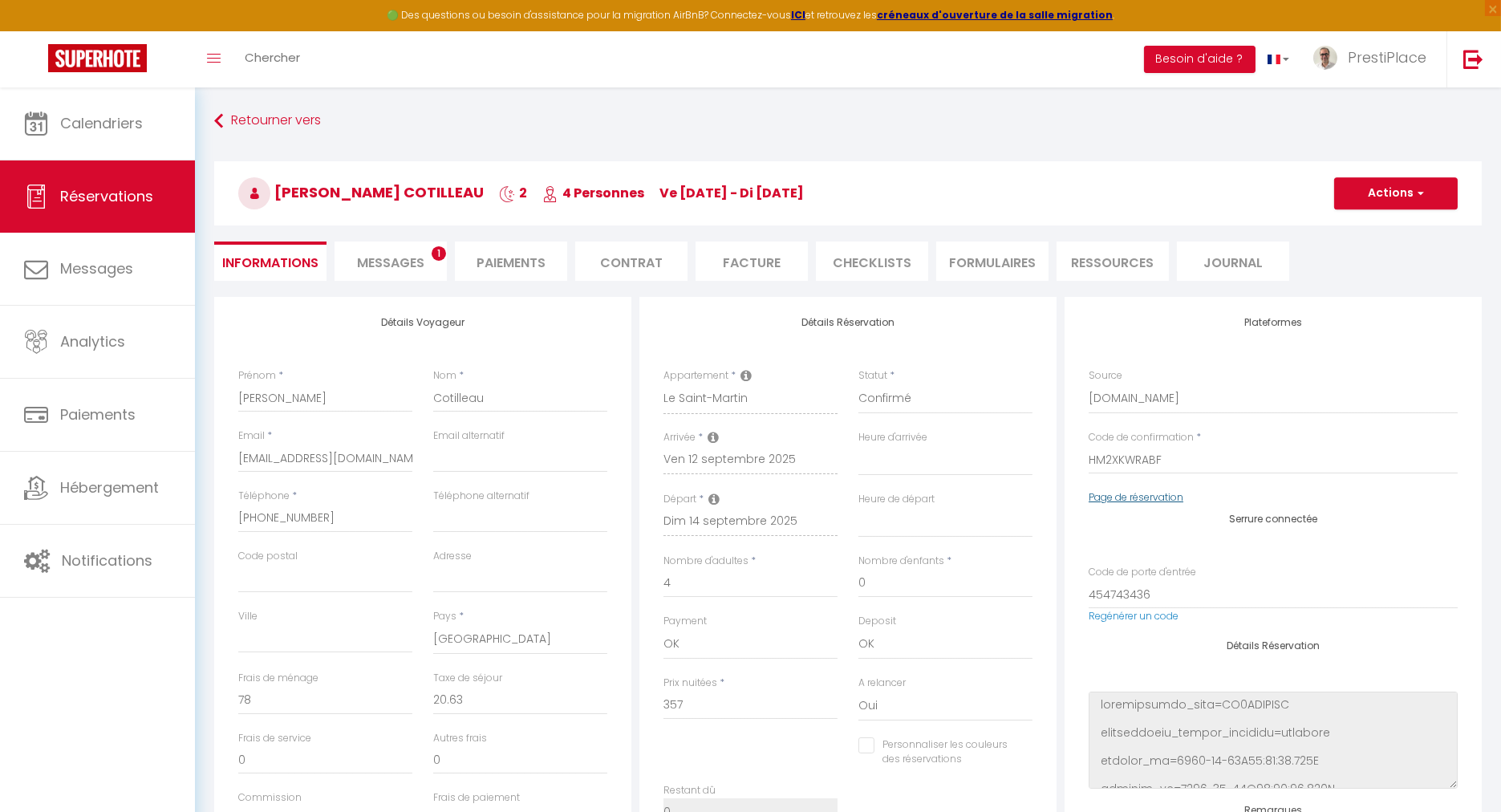
checkbox input "false"
select select
checkbox input "false"
click at [373, 273] on li "Messages 1" at bounding box center [391, 260] width 112 height 39
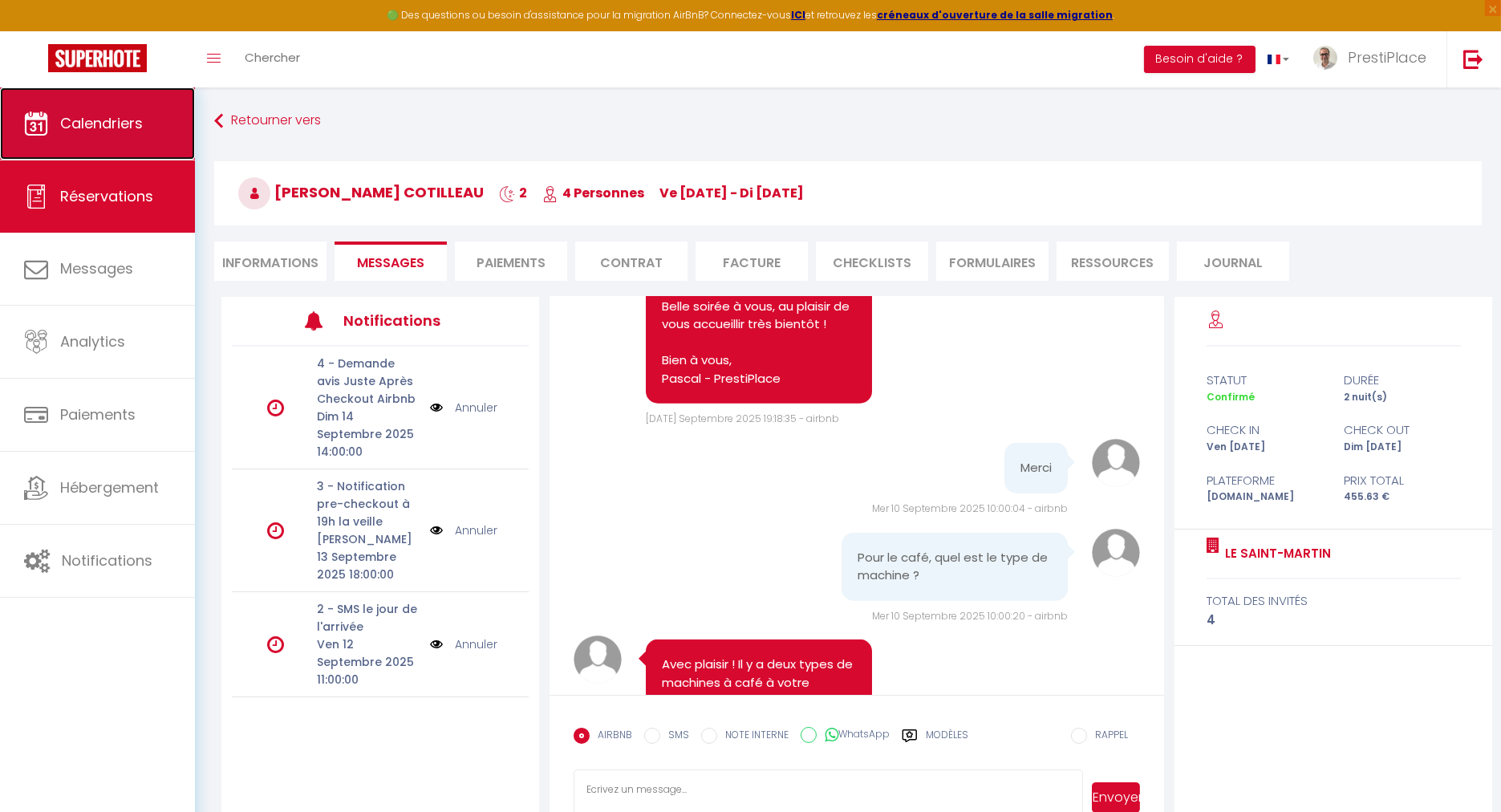
click at [98, 130] on span "Calendriers" at bounding box center [101, 123] width 83 height 20
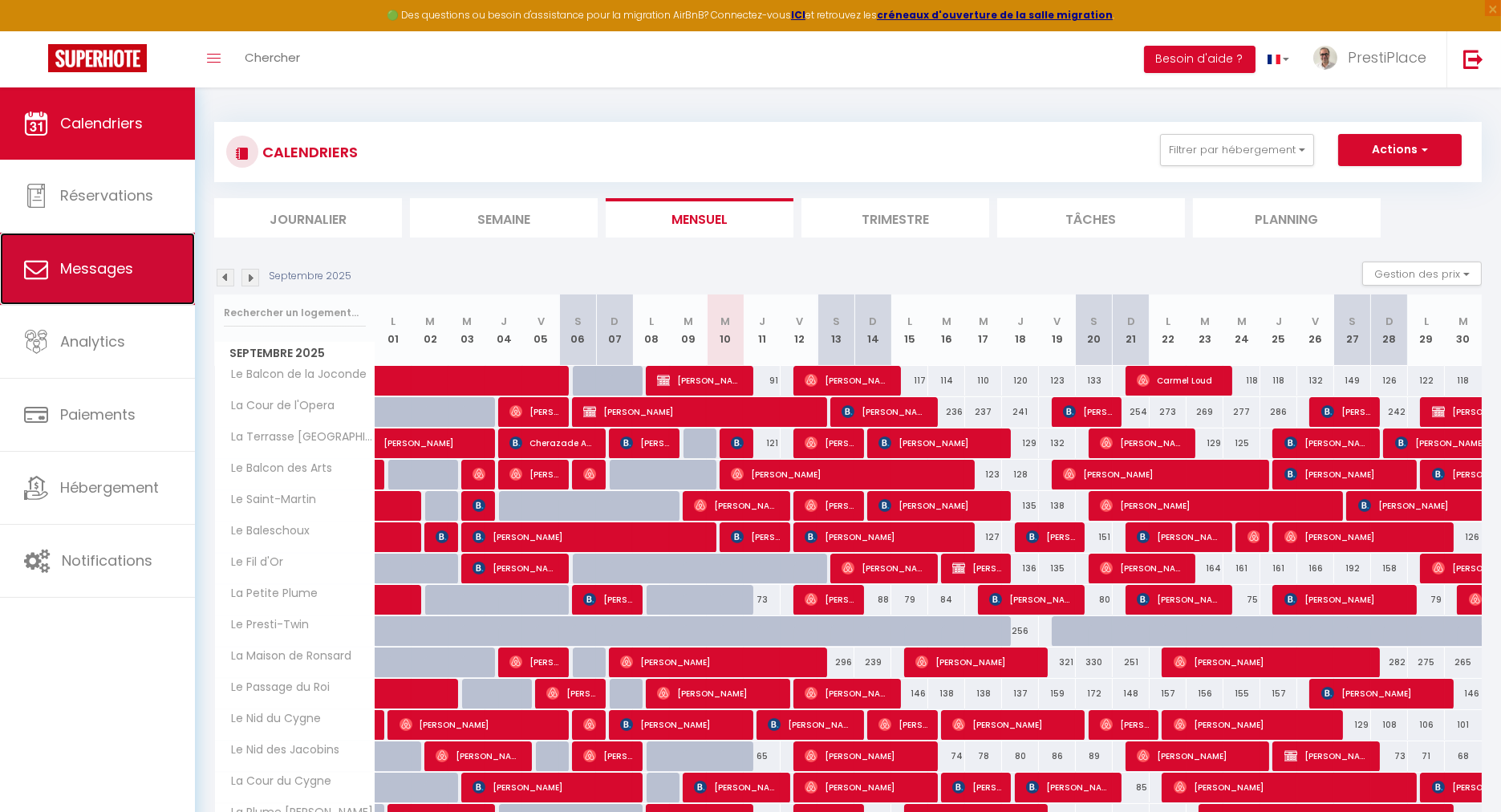
click at [71, 300] on link "Messages" at bounding box center [97, 269] width 195 height 72
select select "message"
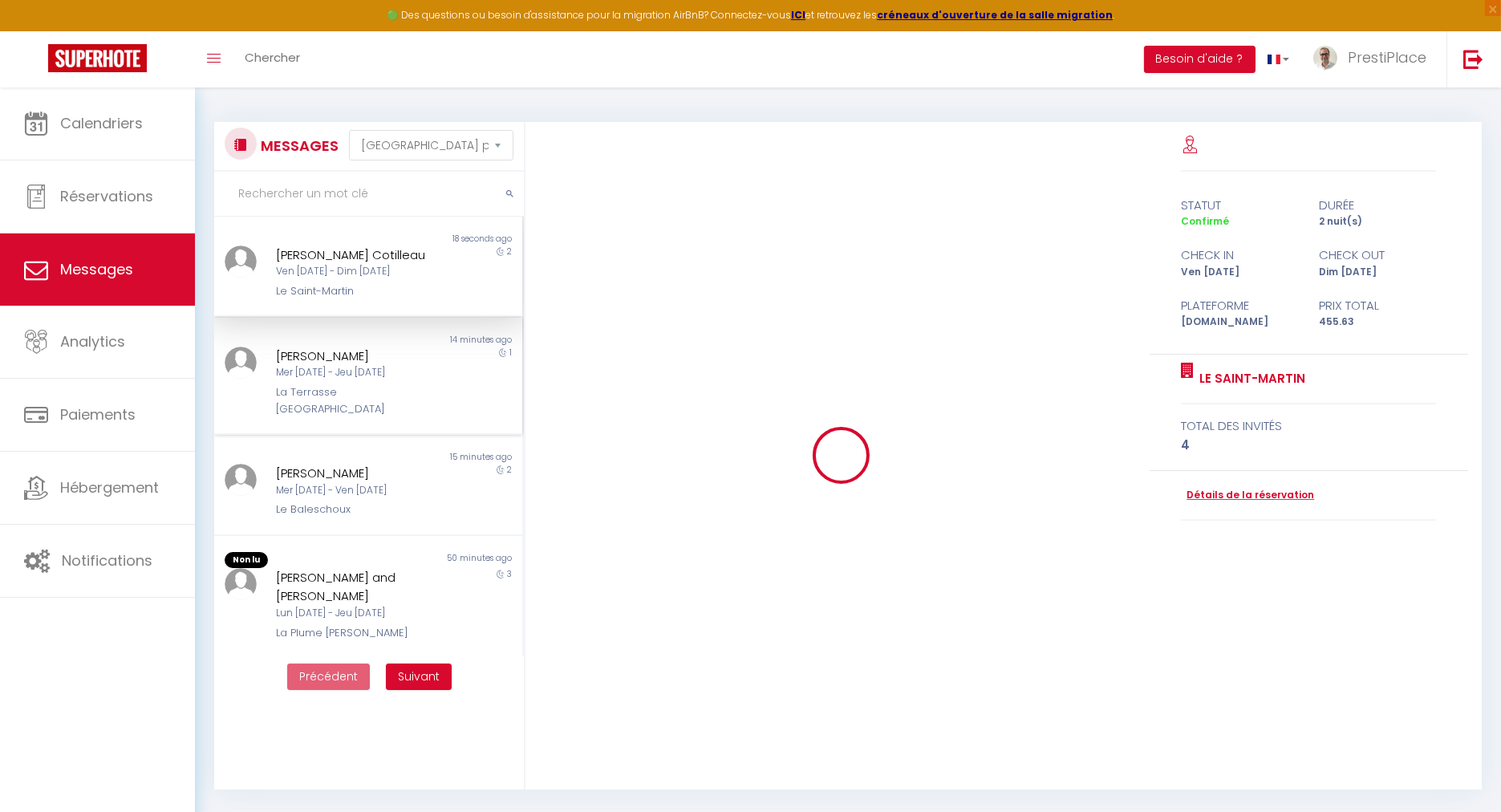
click at [336, 359] on div "[PERSON_NAME]" at bounding box center [355, 356] width 159 height 19
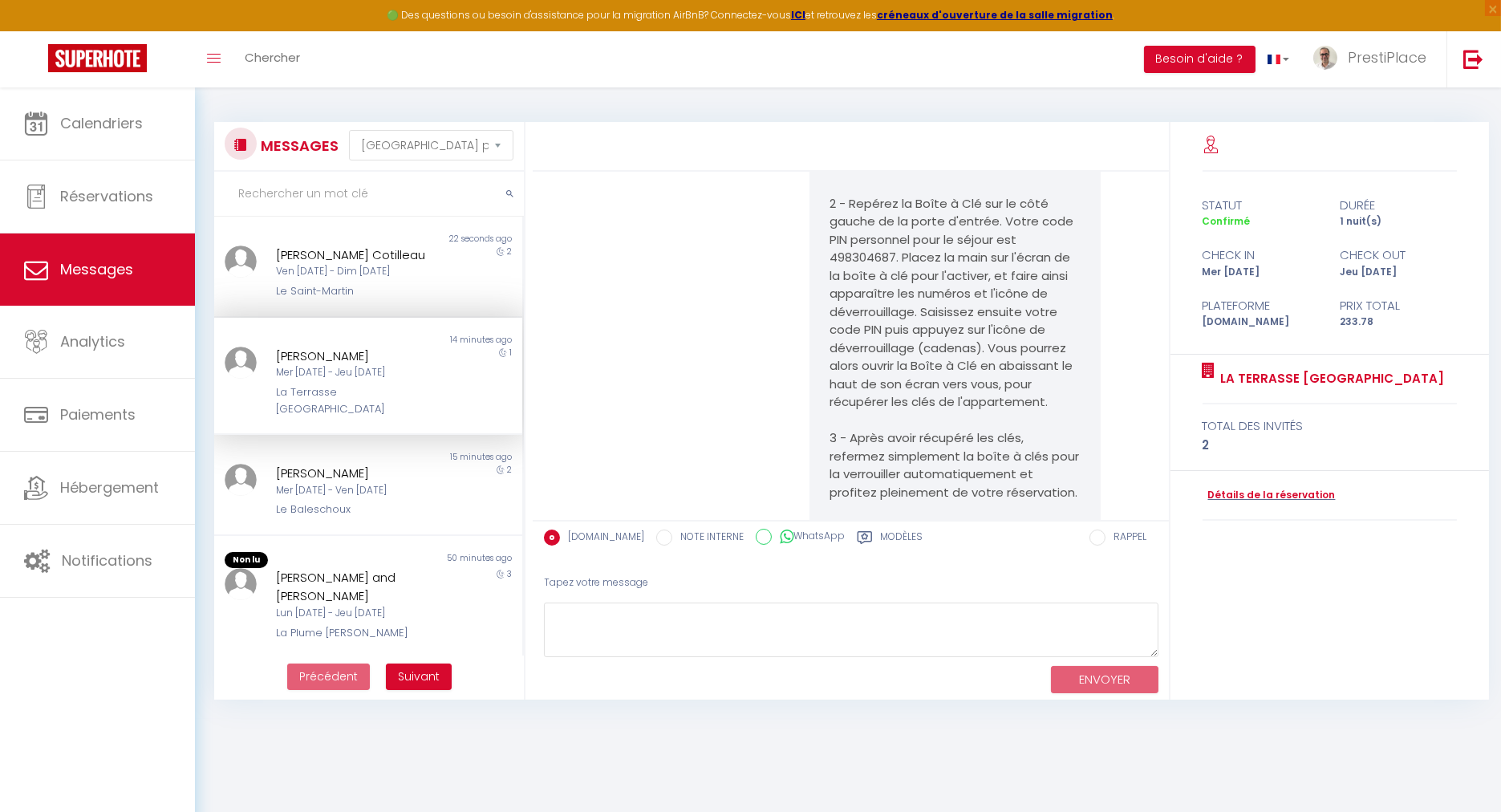
scroll to position [178, 0]
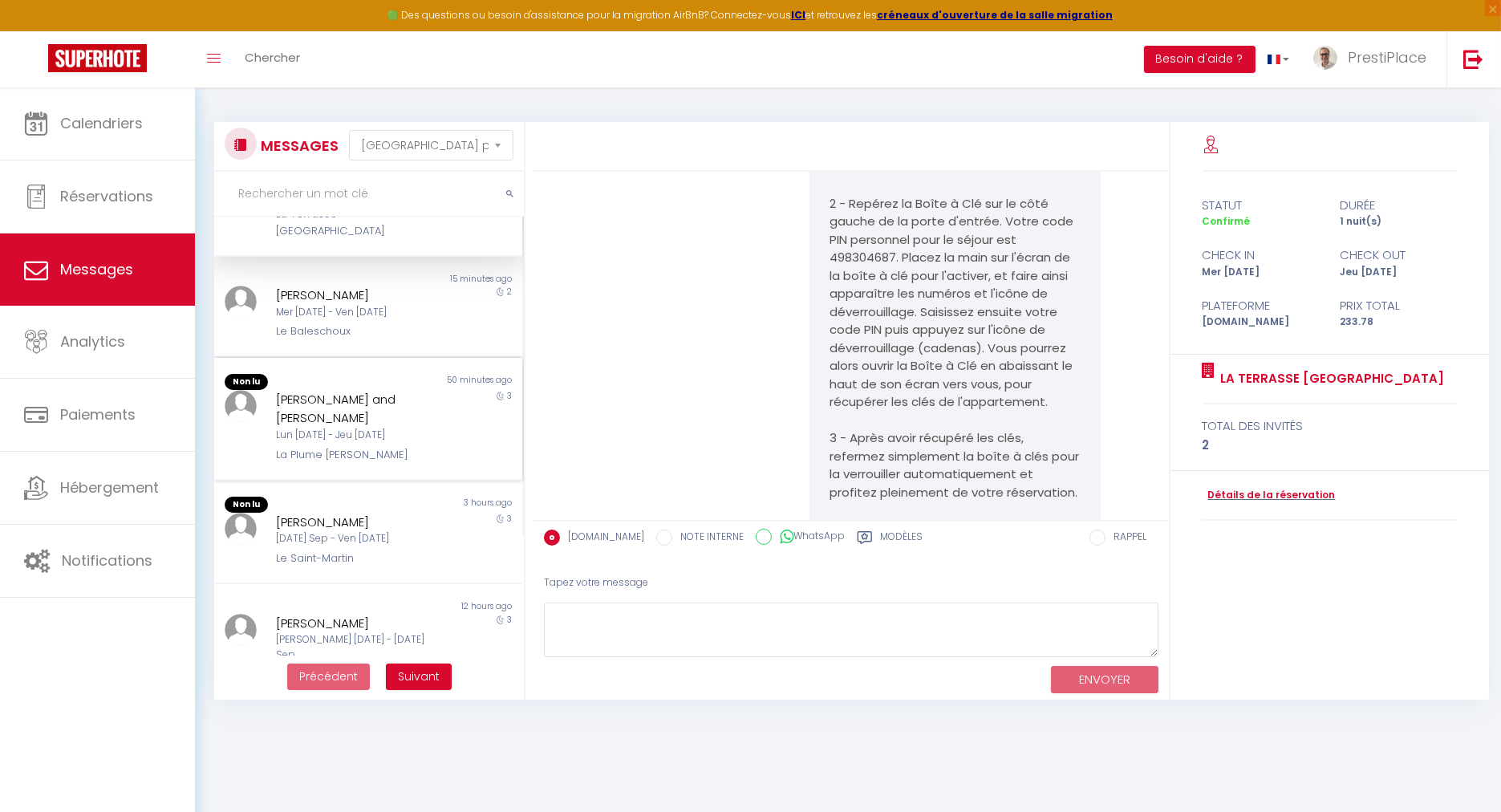
click at [336, 390] on div "[PERSON_NAME] and [PERSON_NAME]" at bounding box center [355, 409] width 159 height 38
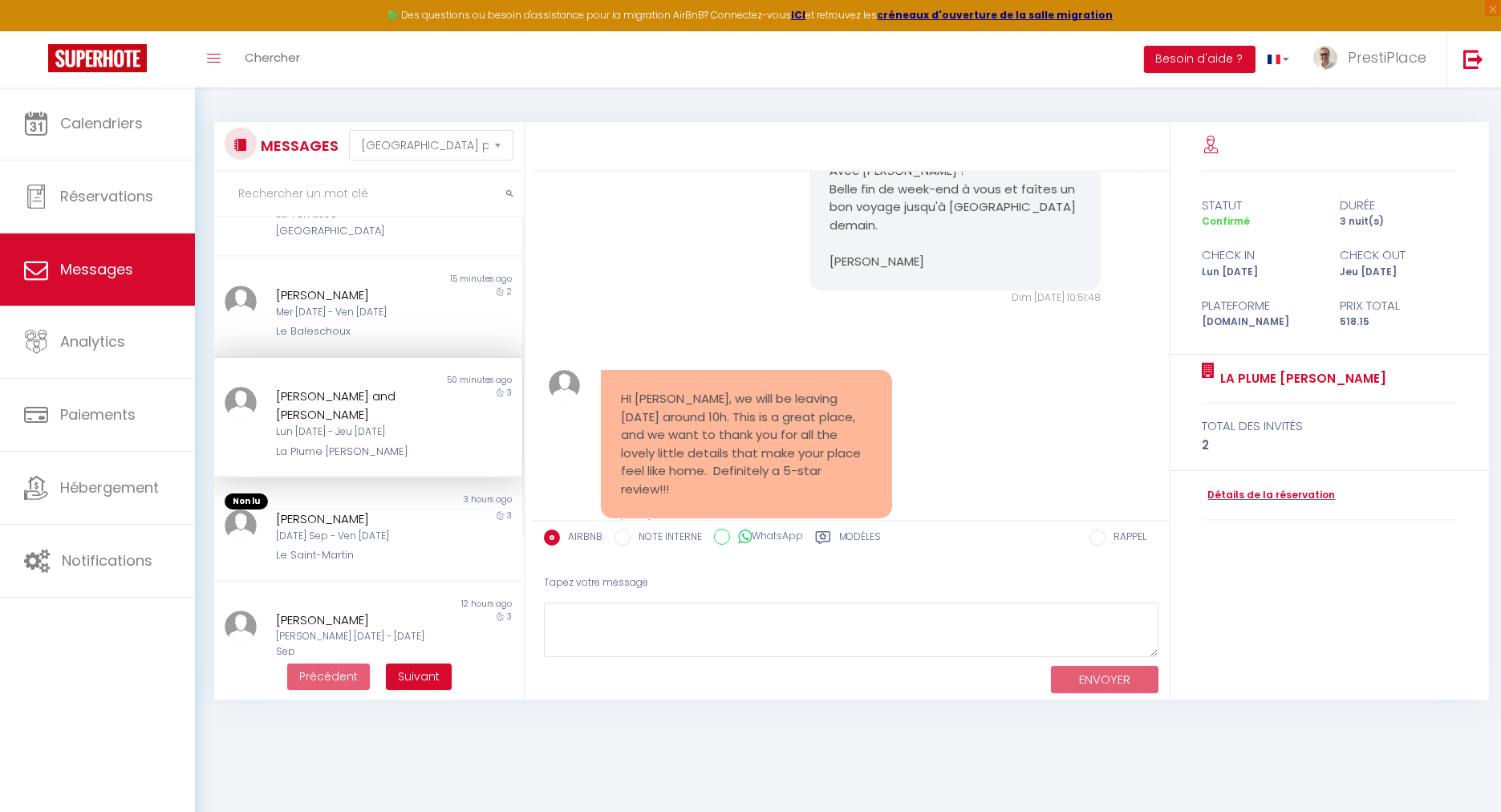
scroll to position [4329, 0]
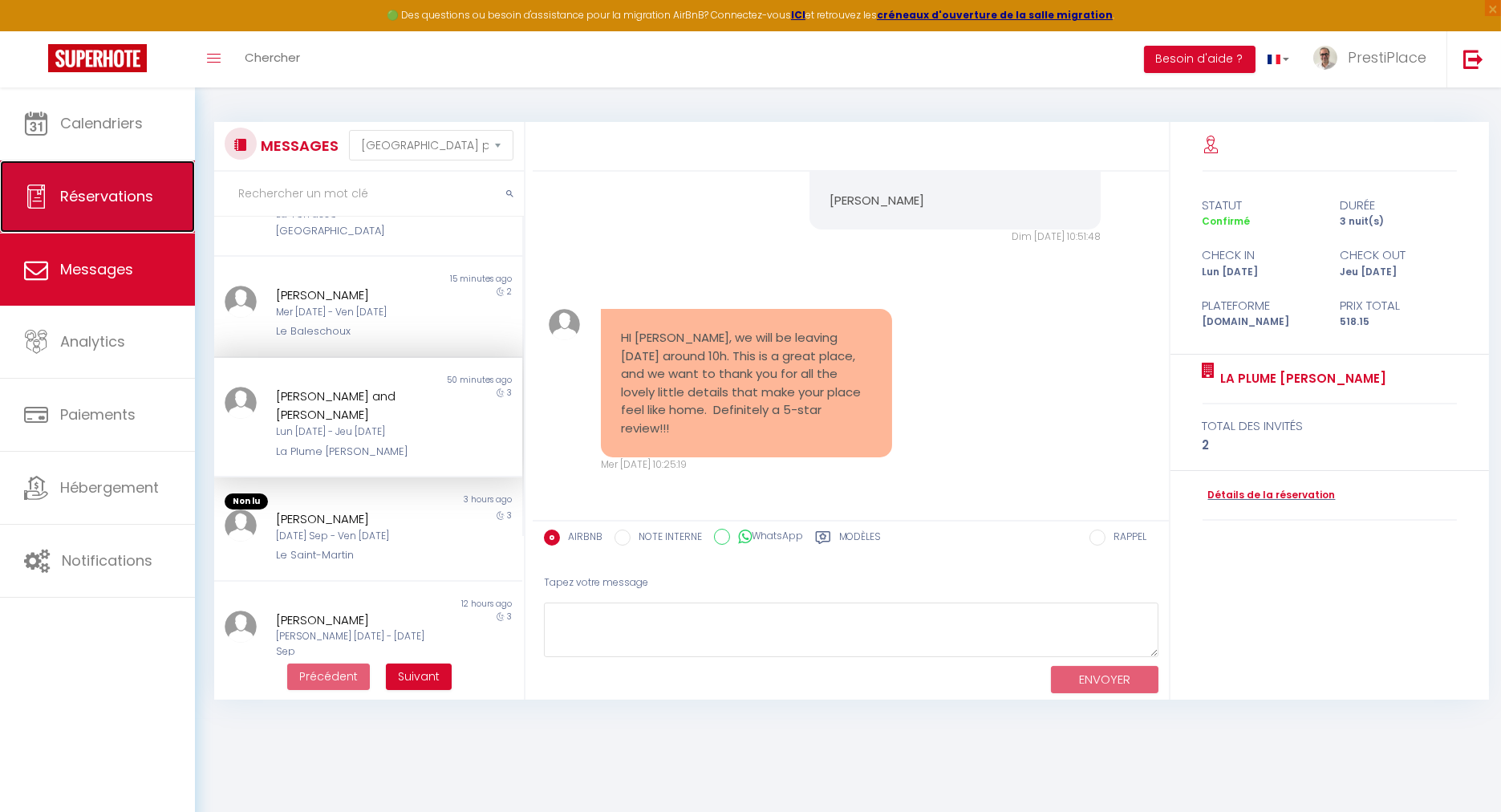
click at [80, 193] on span "Réservations" at bounding box center [107, 195] width 93 height 20
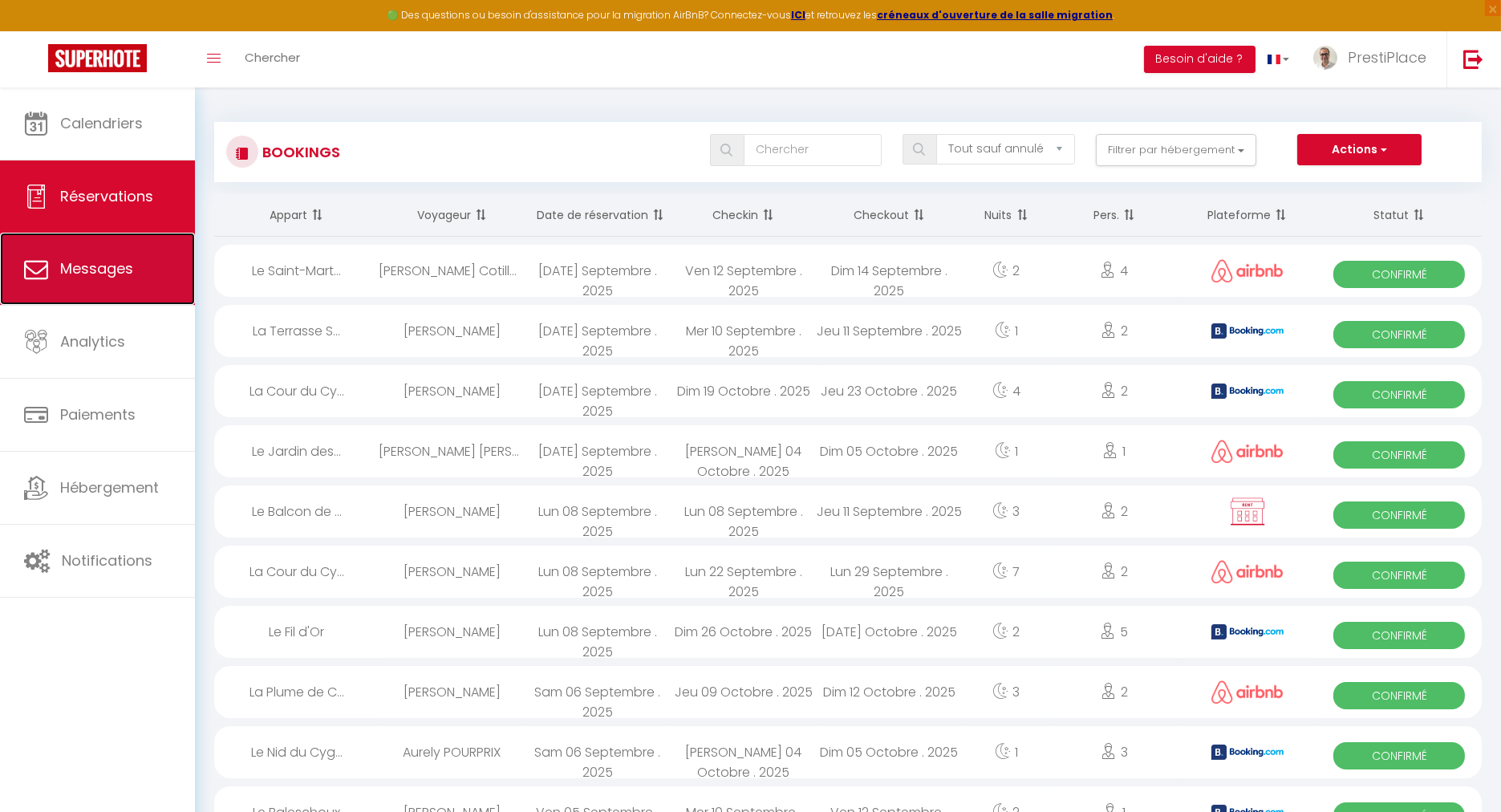
click at [137, 302] on link "Messages" at bounding box center [97, 269] width 195 height 72
select select "message"
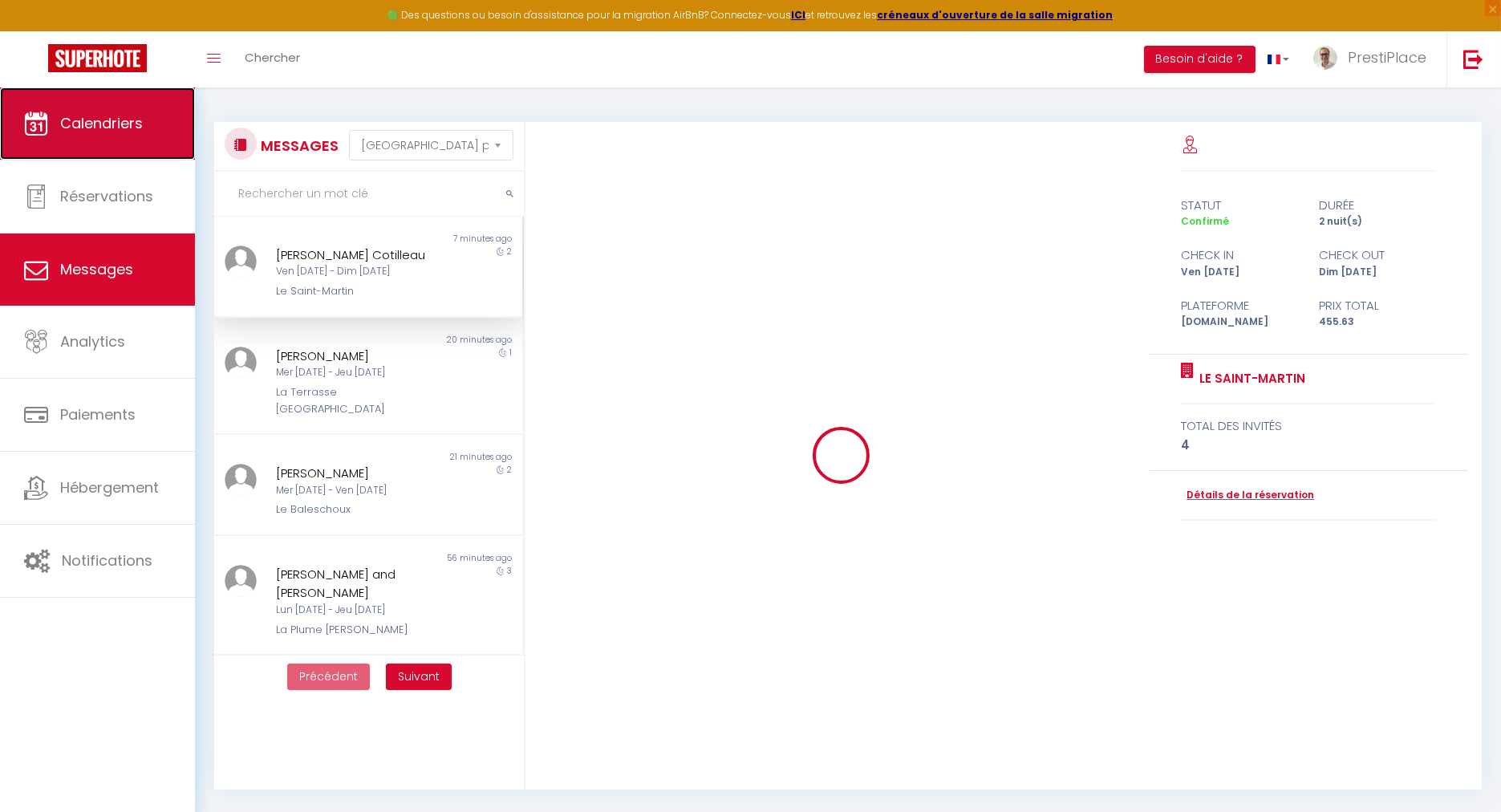
click at [103, 124] on span "Calendriers" at bounding box center [101, 123] width 83 height 20
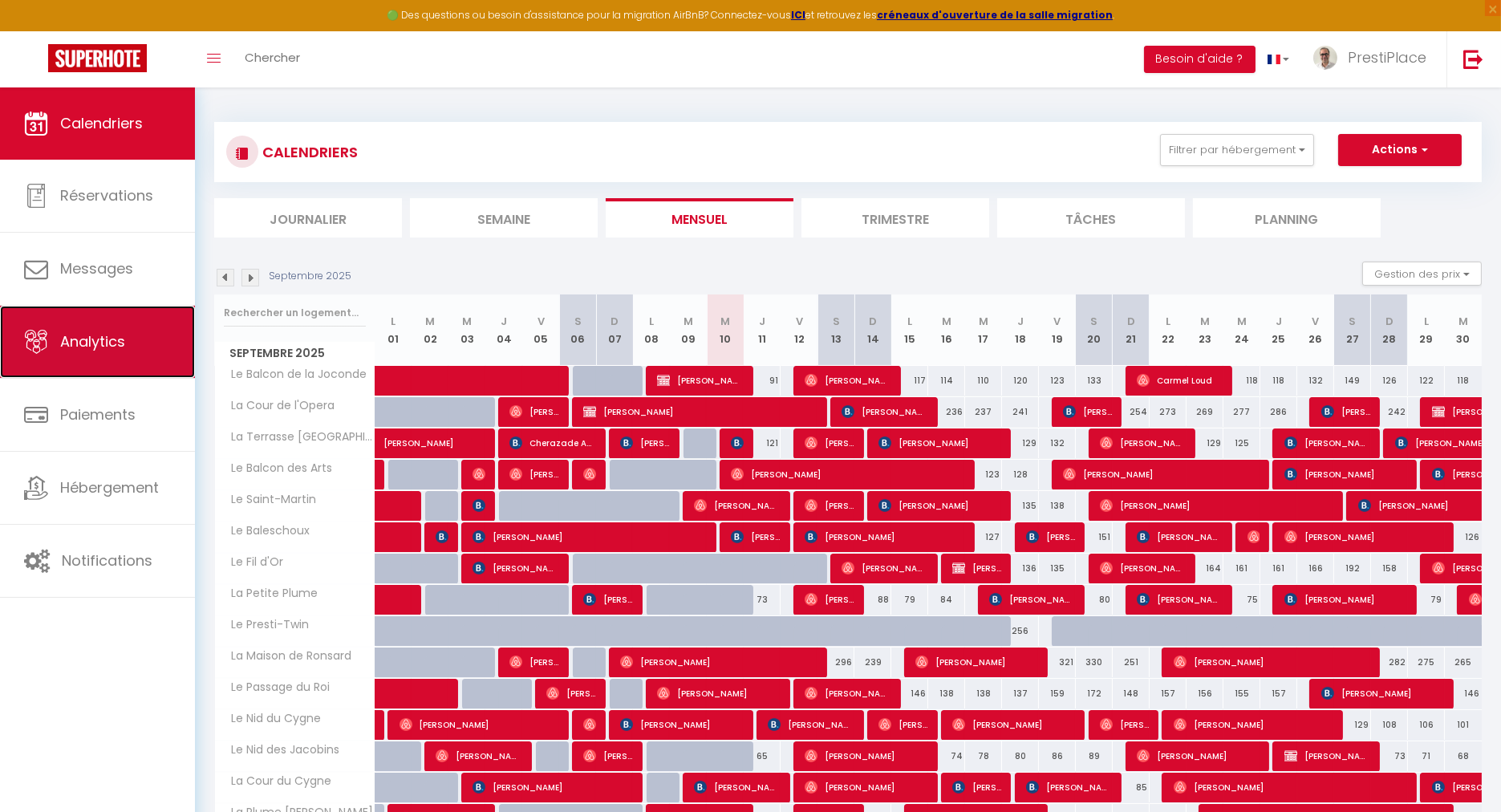
click at [99, 328] on link "Analytics" at bounding box center [97, 342] width 195 height 72
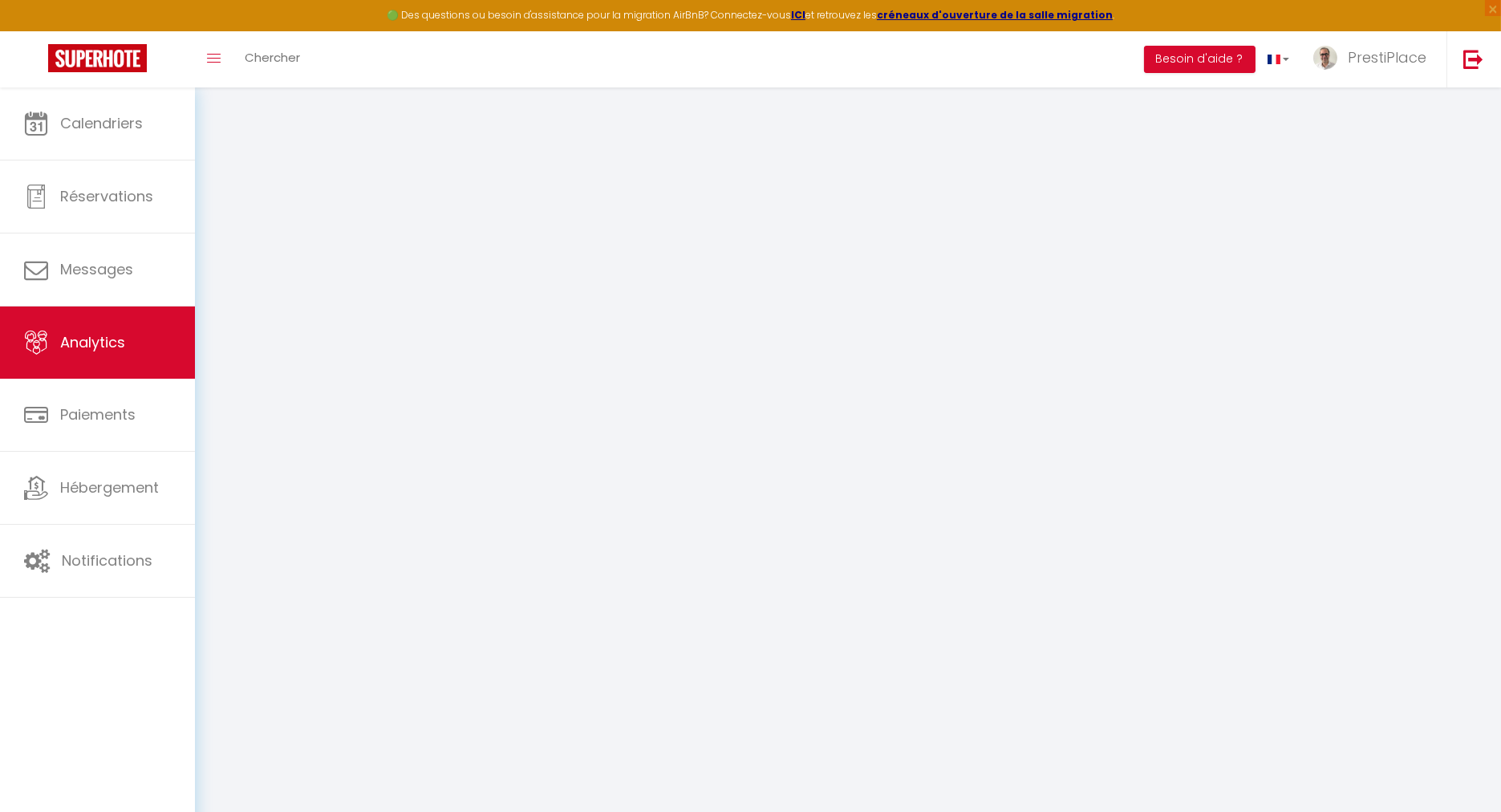
select select "2025"
select select "9"
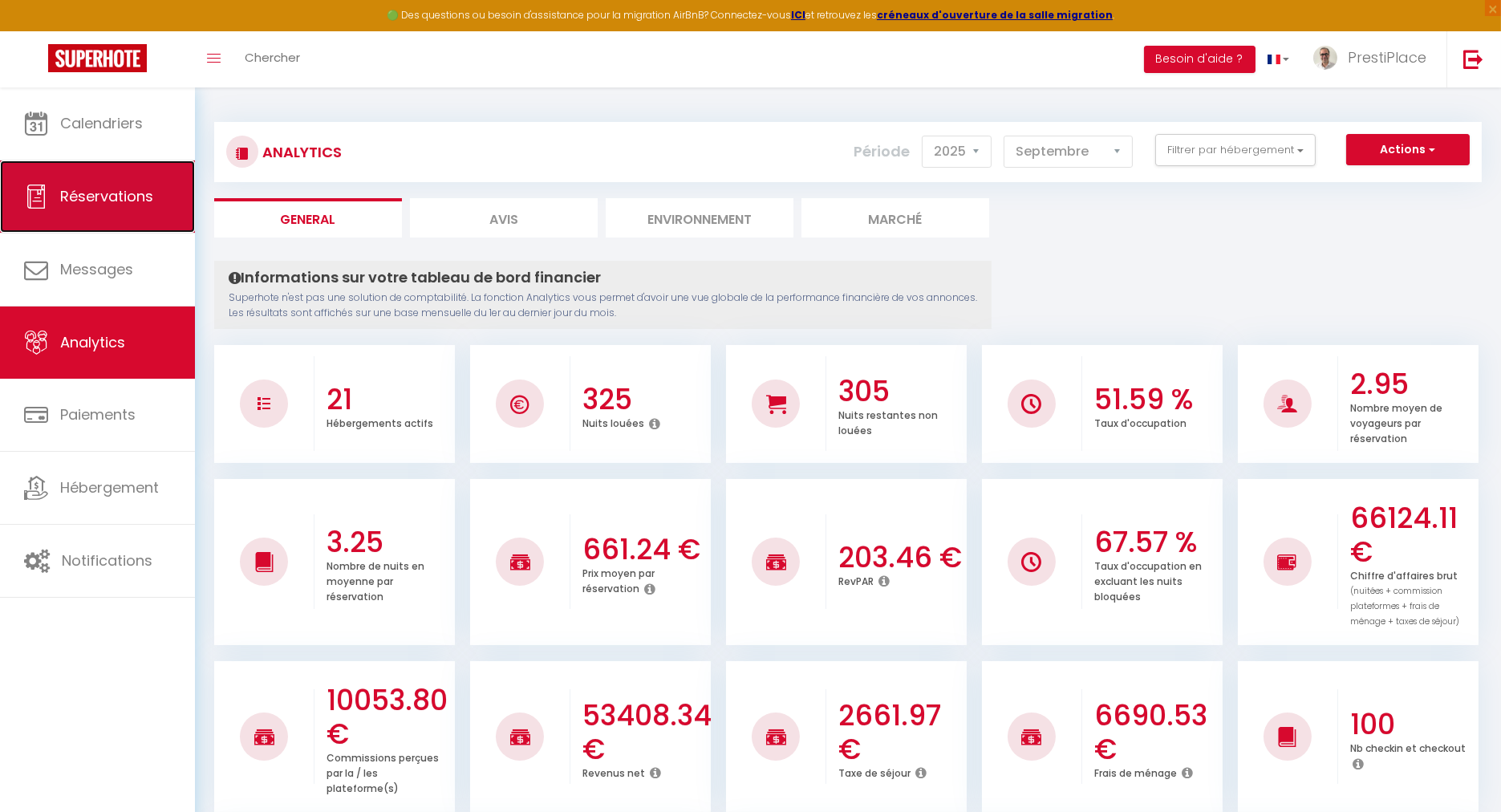
click at [109, 211] on link "Réservations" at bounding box center [97, 196] width 195 height 72
select select "not_cancelled"
select select
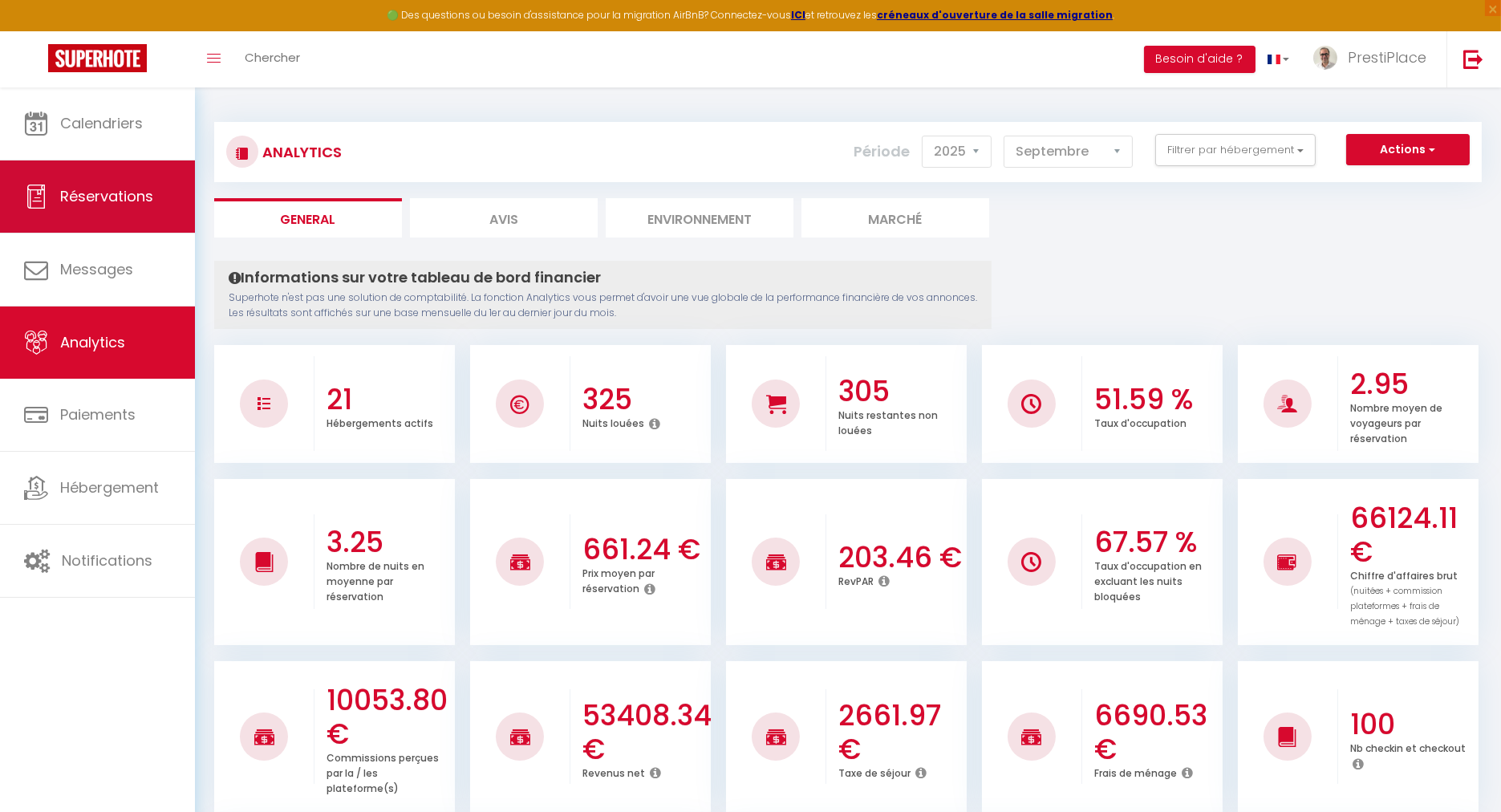
select select
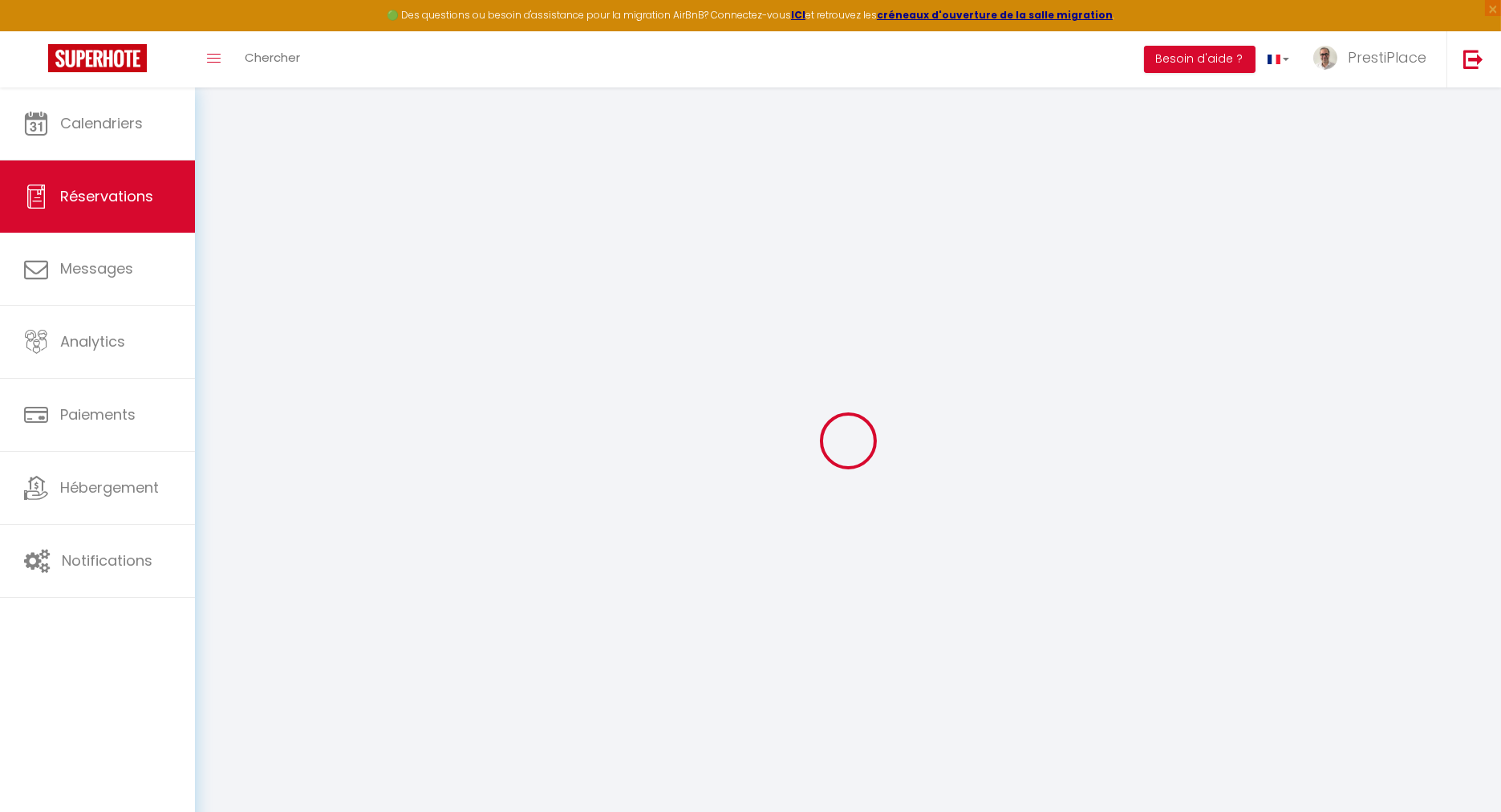
select select
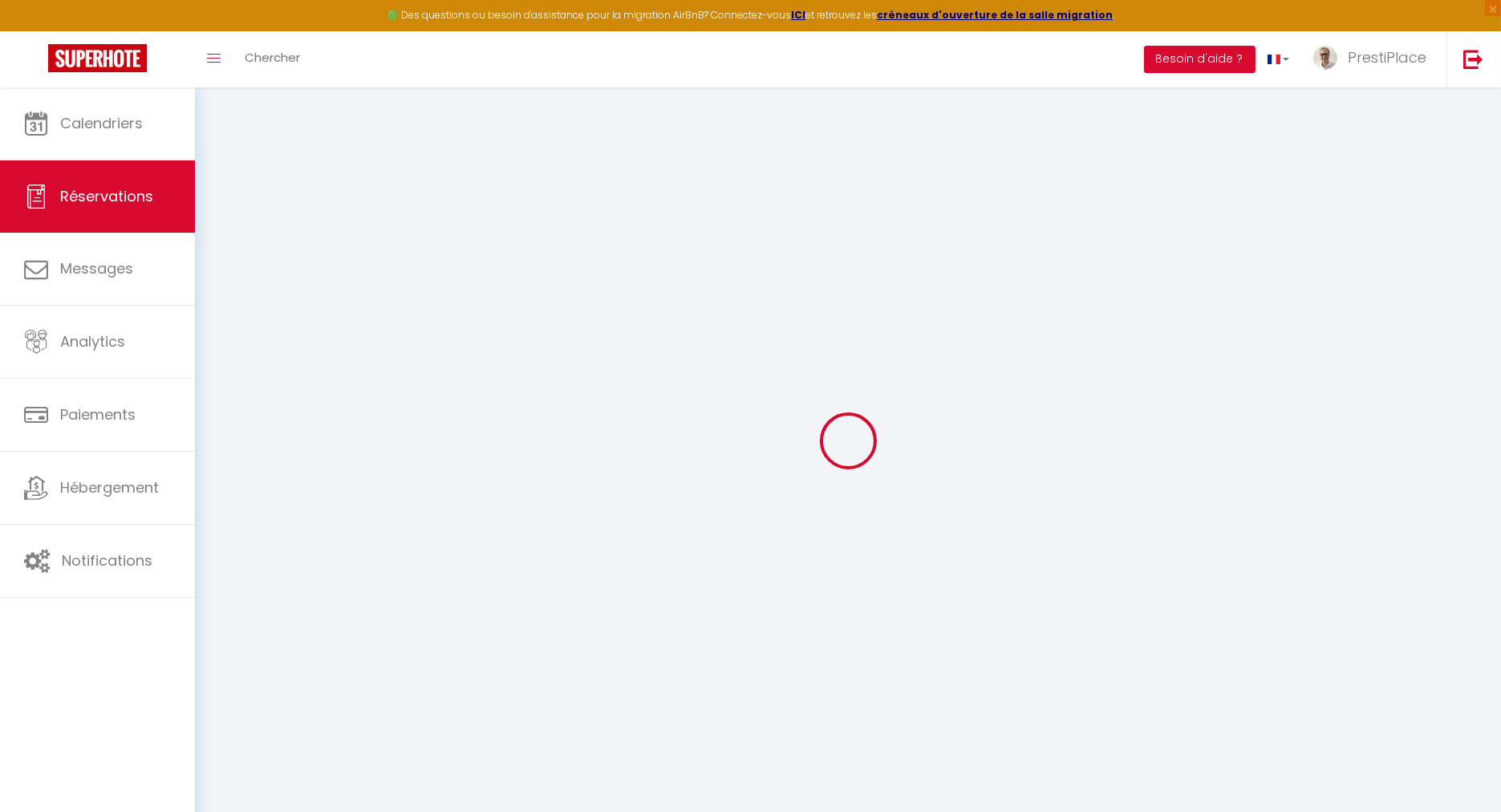
select select
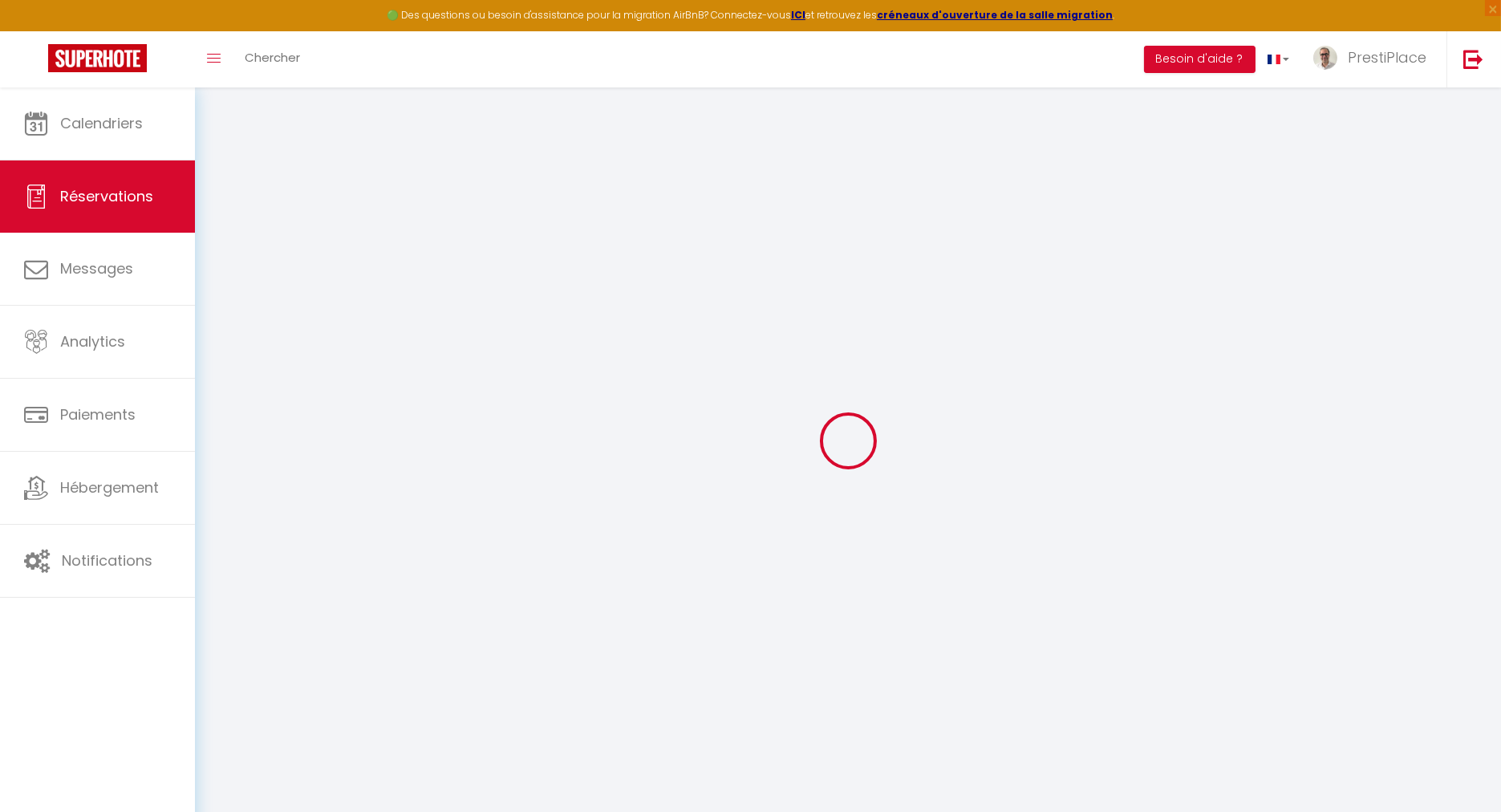
select select
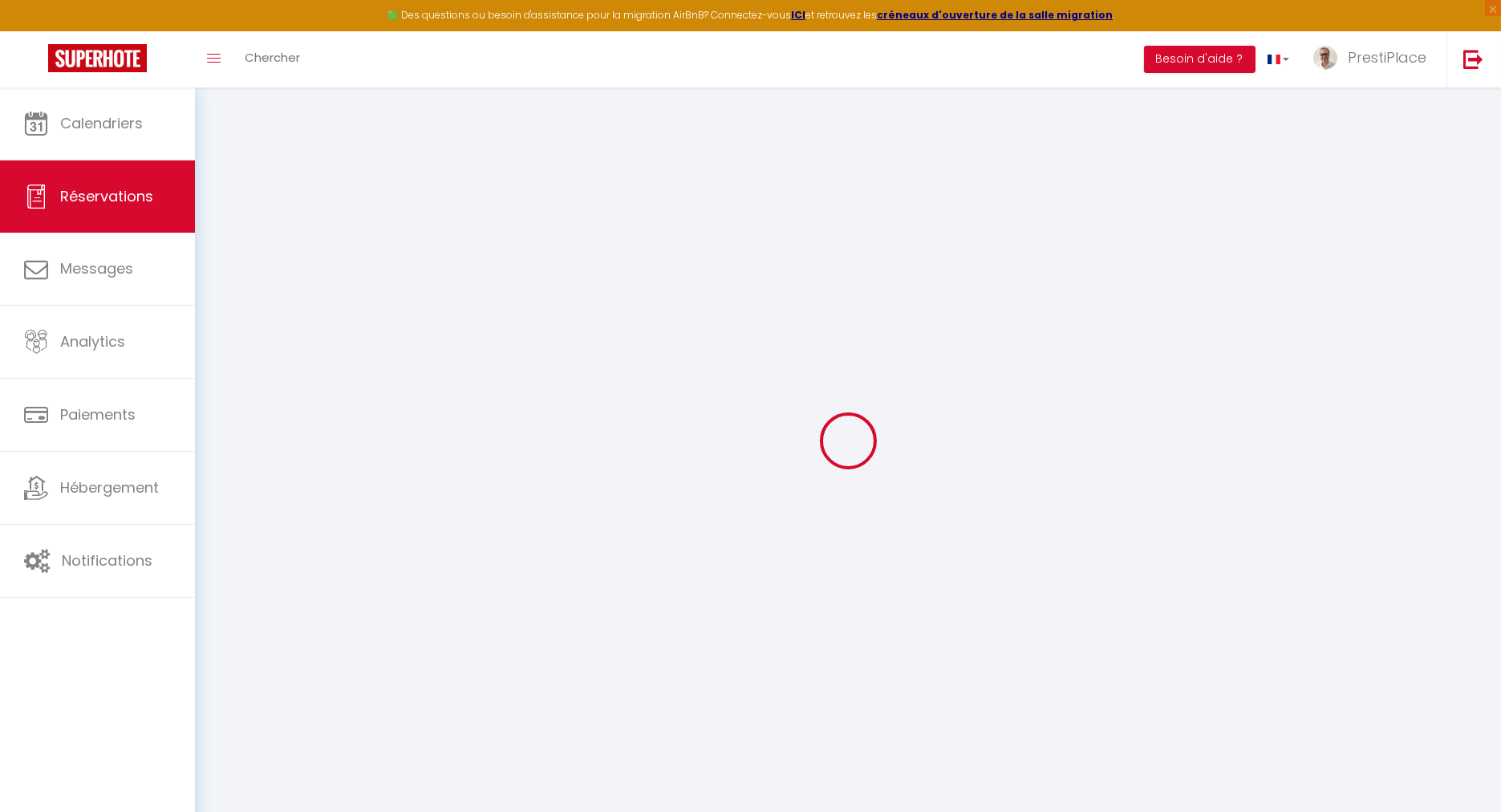
select select
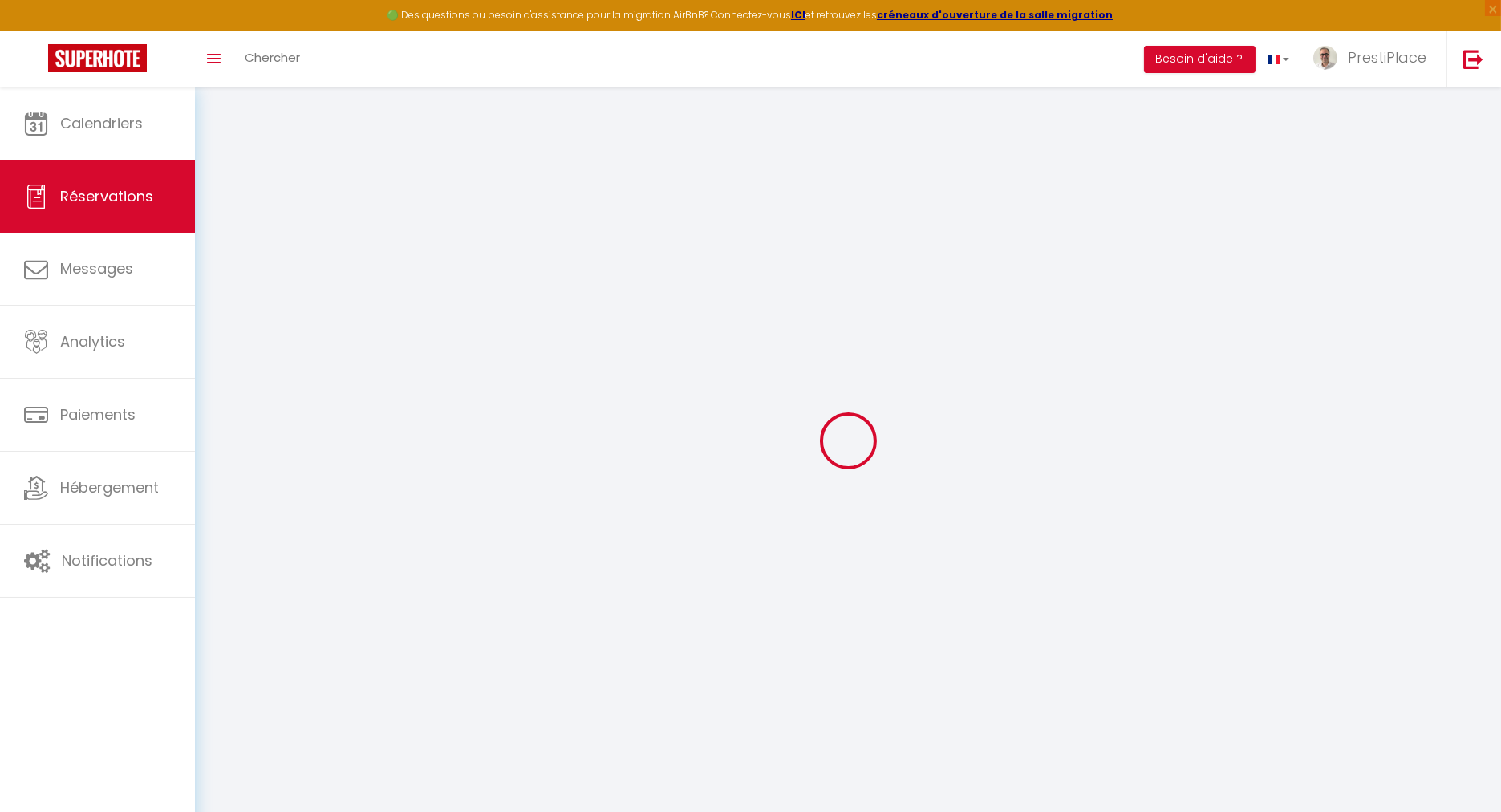
select select
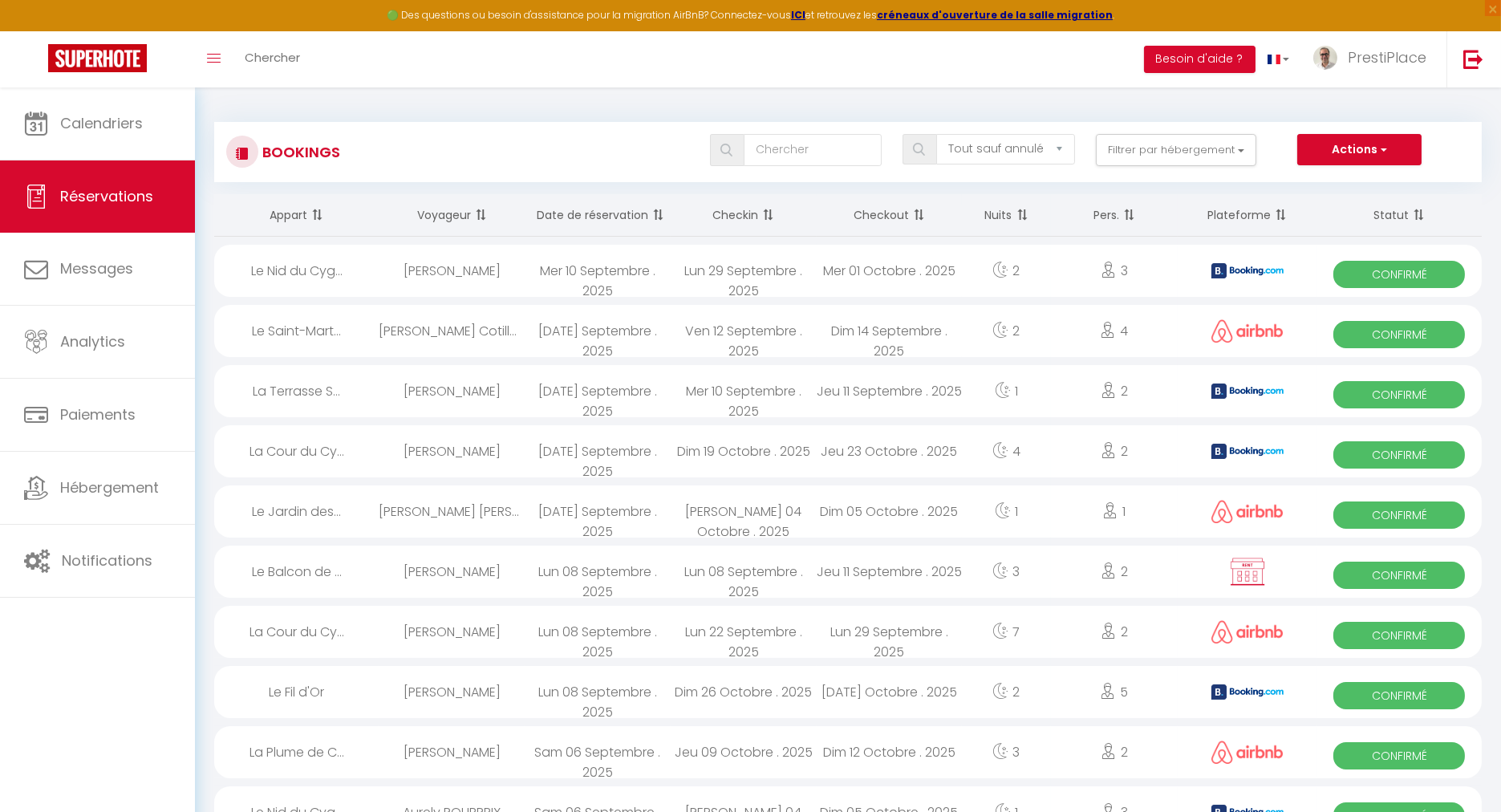
click at [458, 281] on div "[PERSON_NAME]" at bounding box center [451, 271] width 146 height 52
select select "OK"
select select "0"
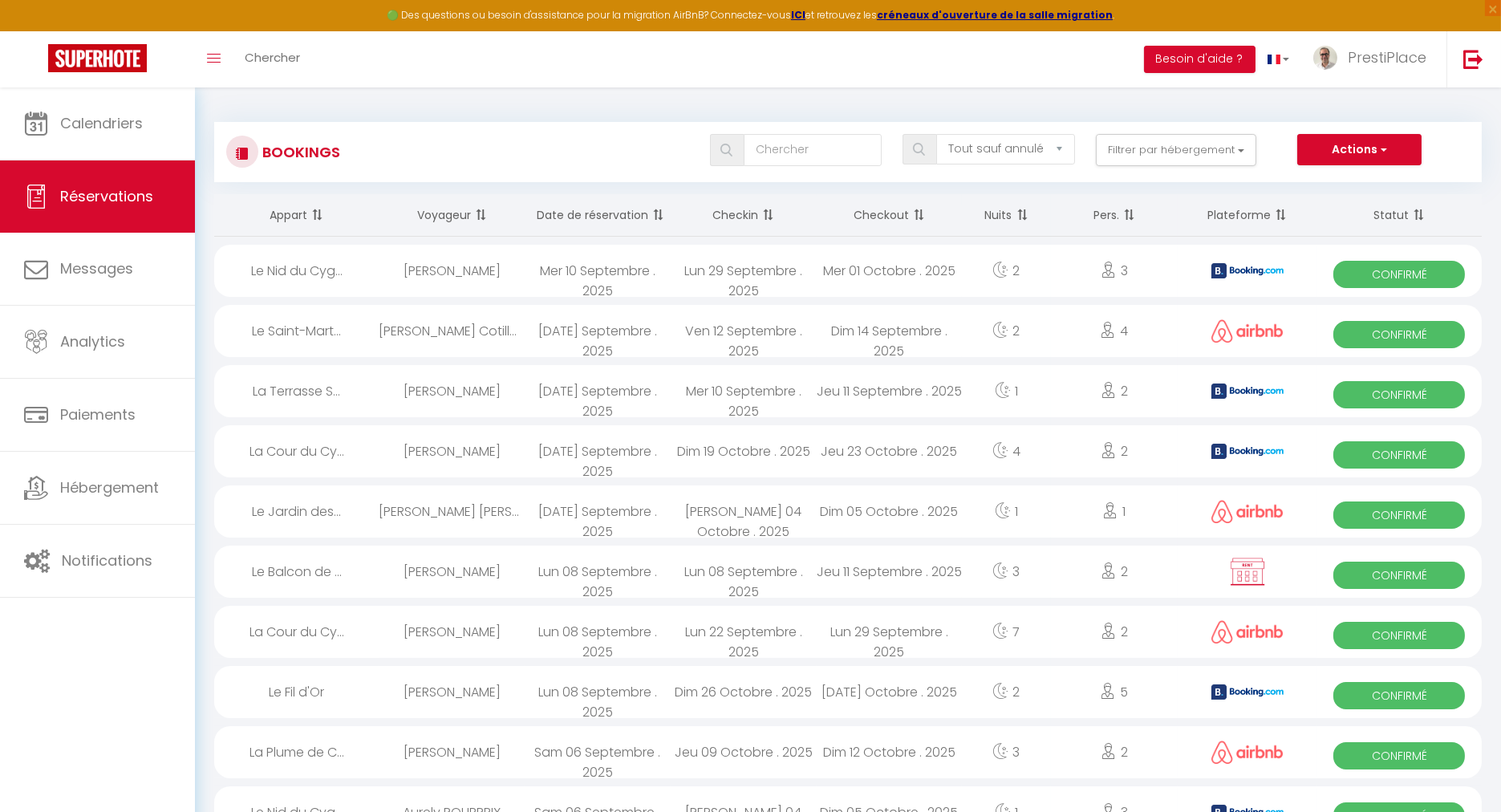
select select "1"
select select
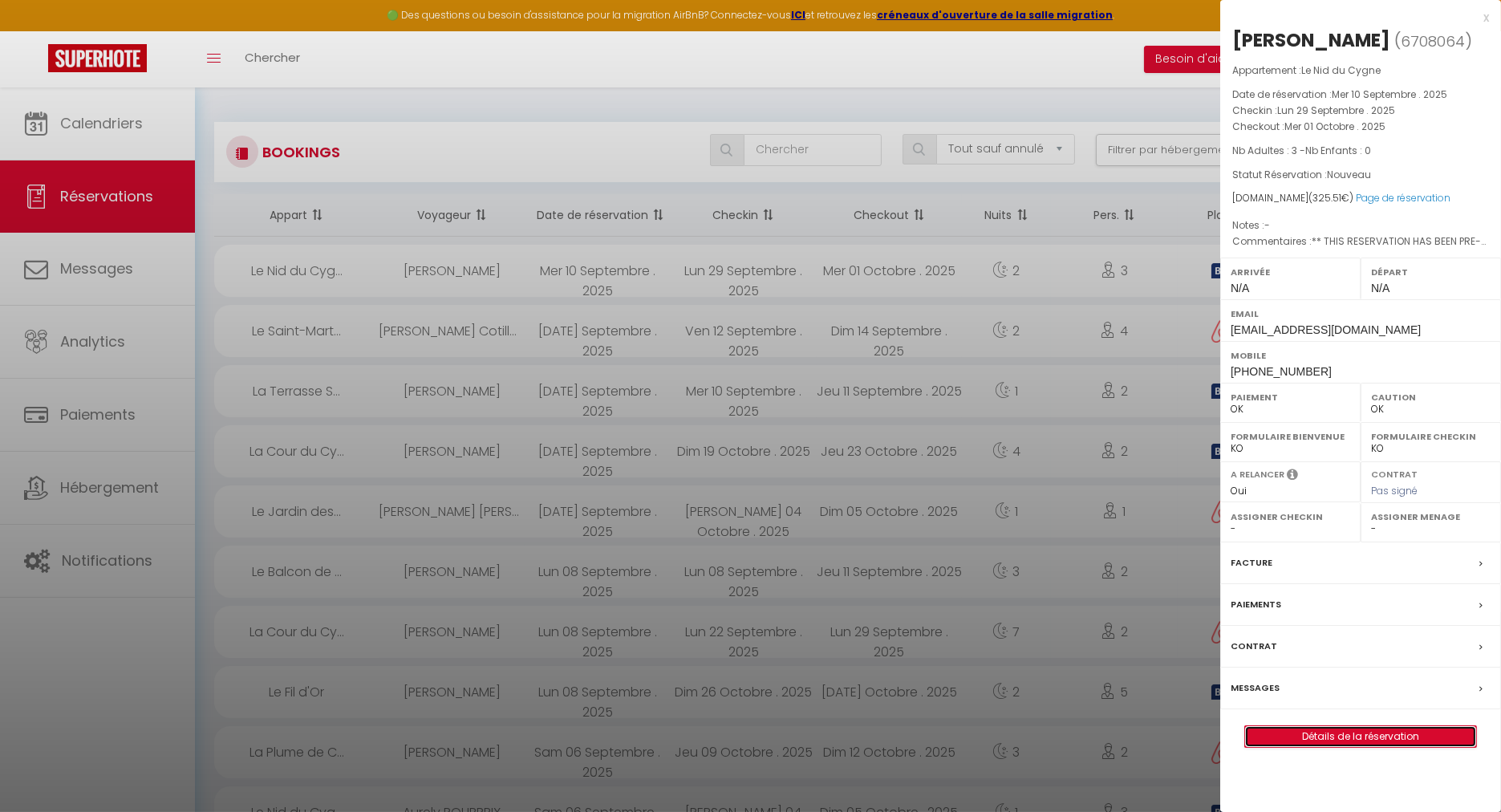
click at [1380, 742] on link "Détails de la réservation" at bounding box center [1360, 737] width 231 height 21
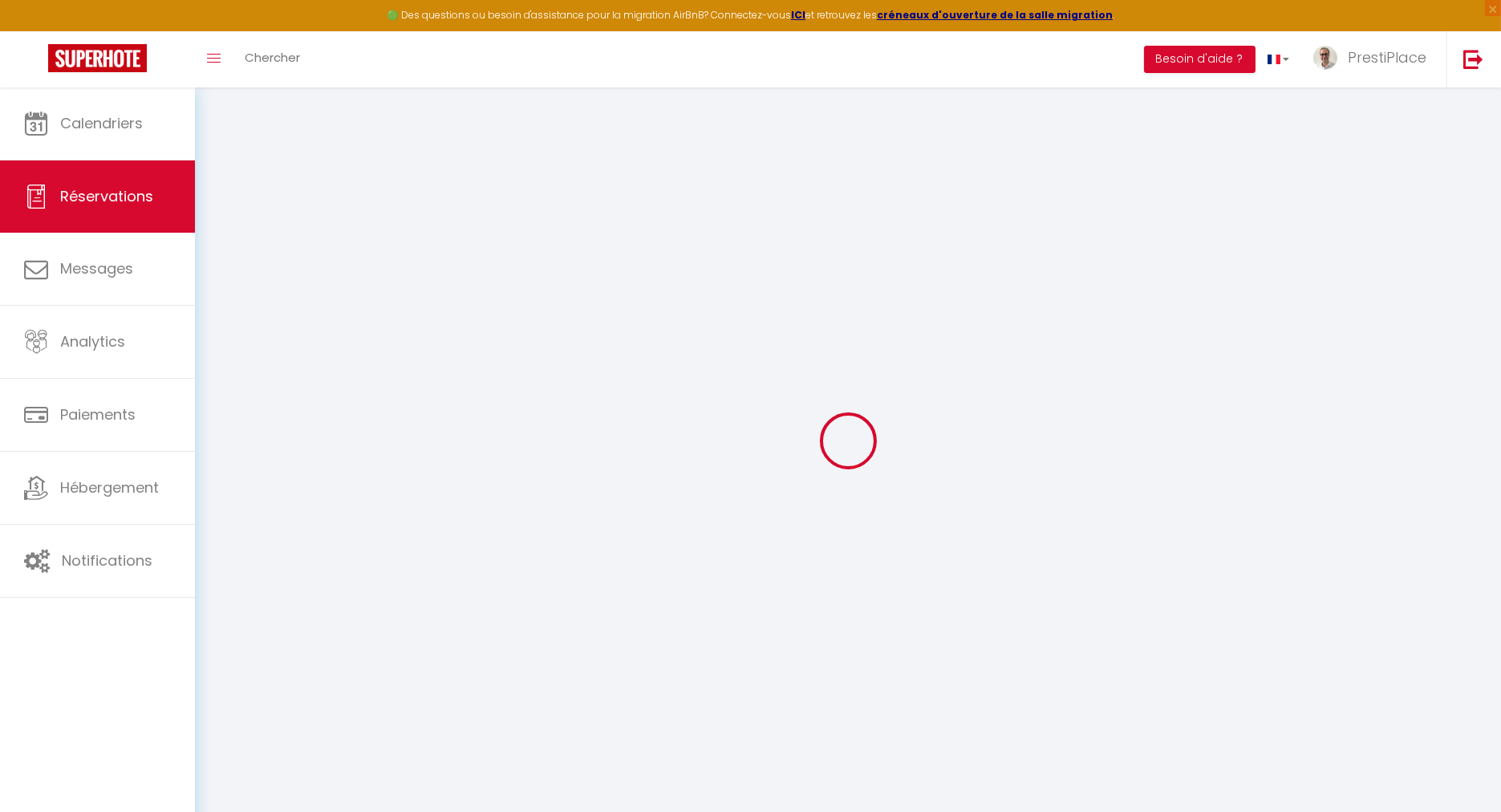
type input "[PERSON_NAME]"
type input "dods"
type input "[EMAIL_ADDRESS][DOMAIN_NAME]"
type input "[PHONE_NUMBER]"
type input "."
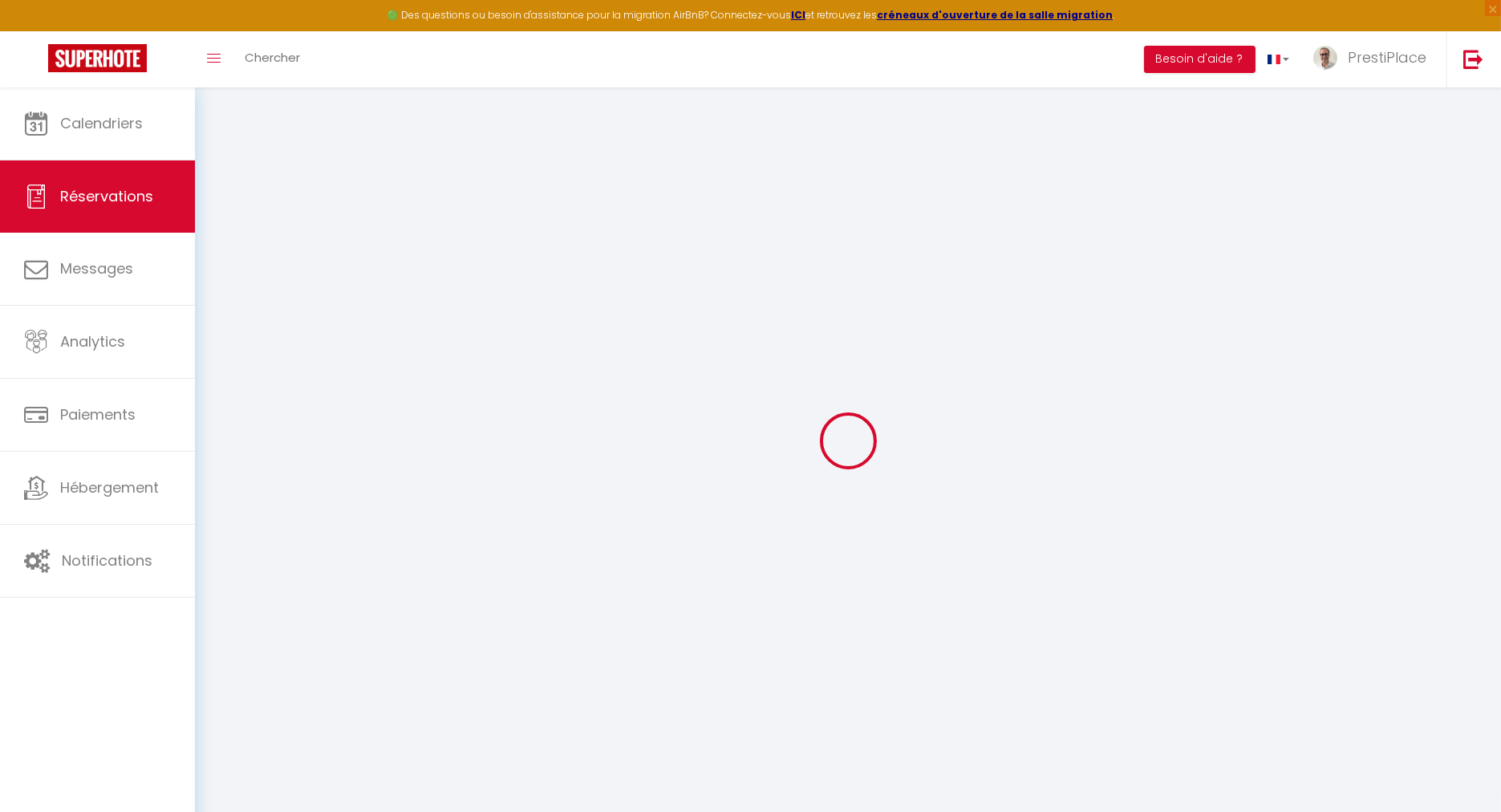
select select "GB"
type input "15"
type input "53.19"
type input "4.5600000000000005"
select select "51450"
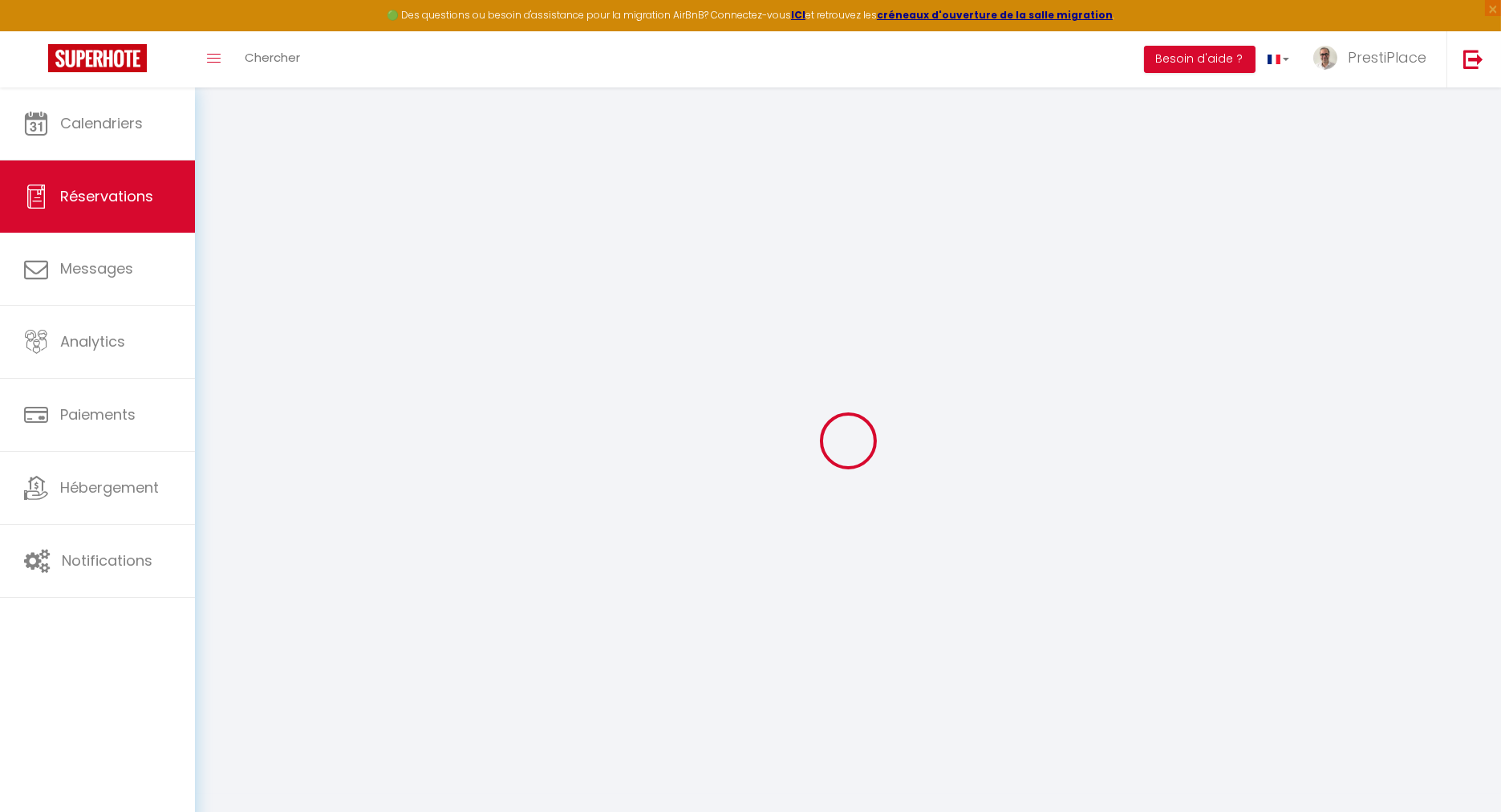
select select "1"
select select
type input "3"
select select "12"
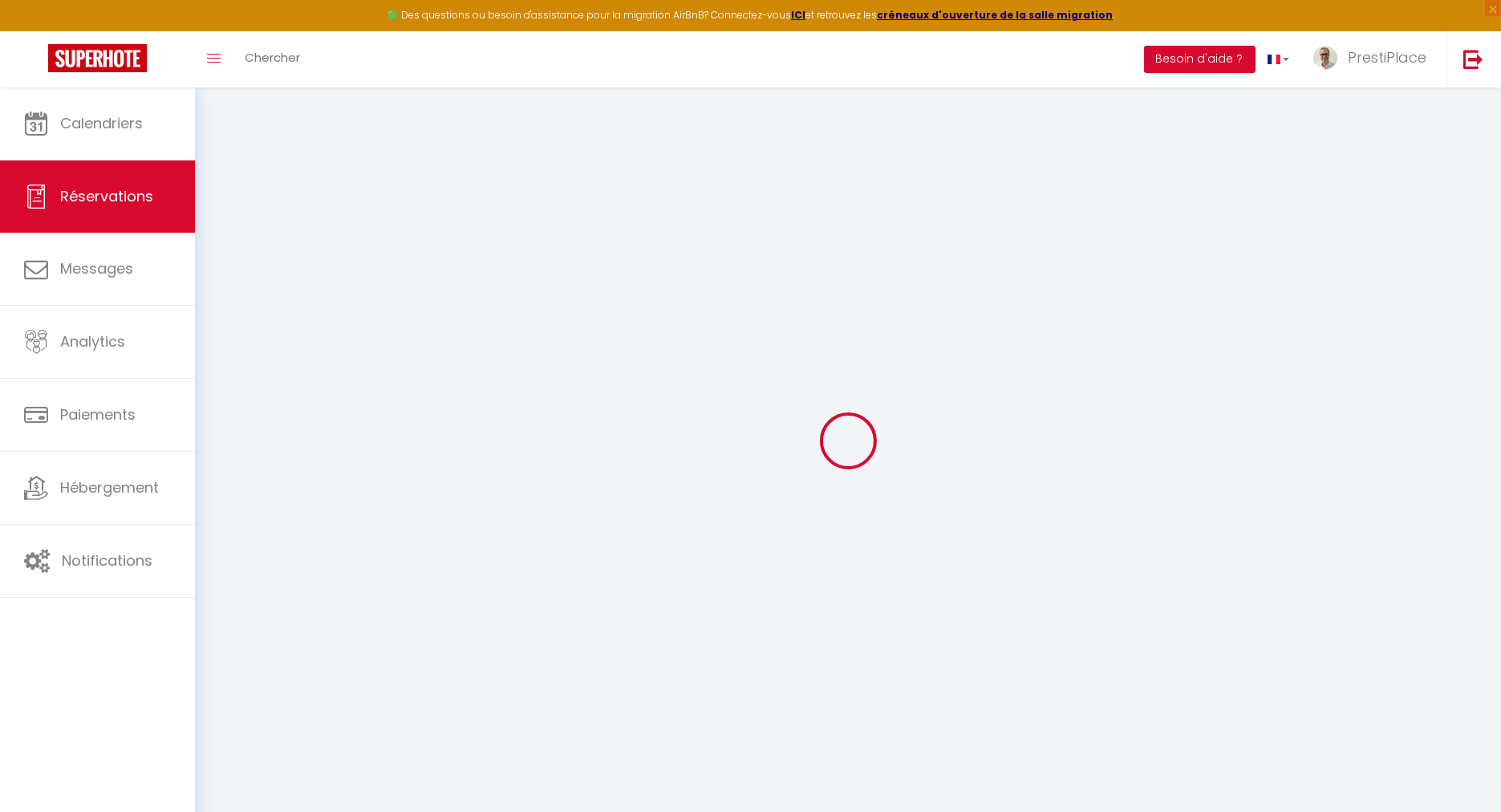
select select "15"
type input "251.91"
checkbox input "false"
type input "0"
select select "2"
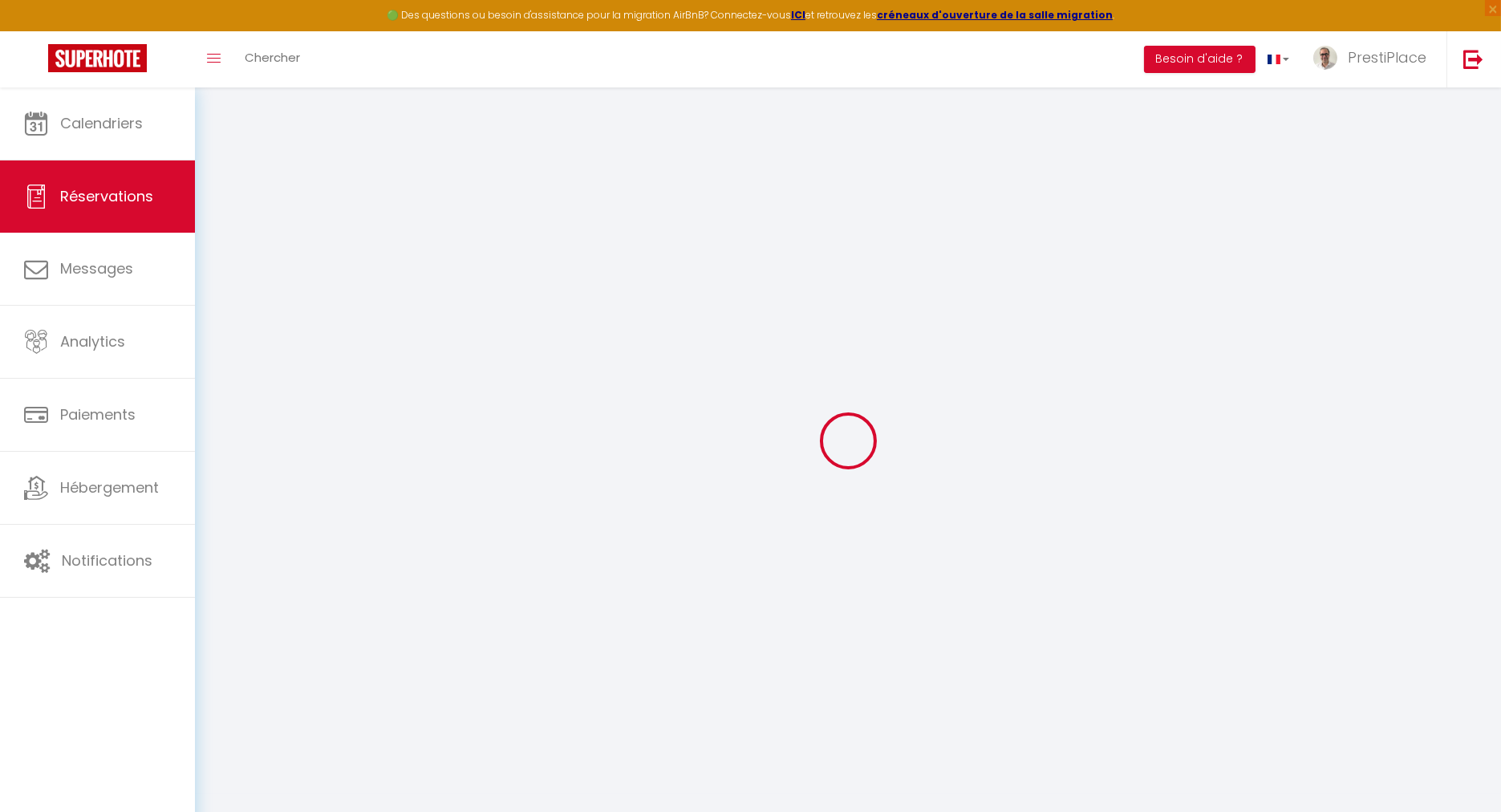
type input "0"
select select
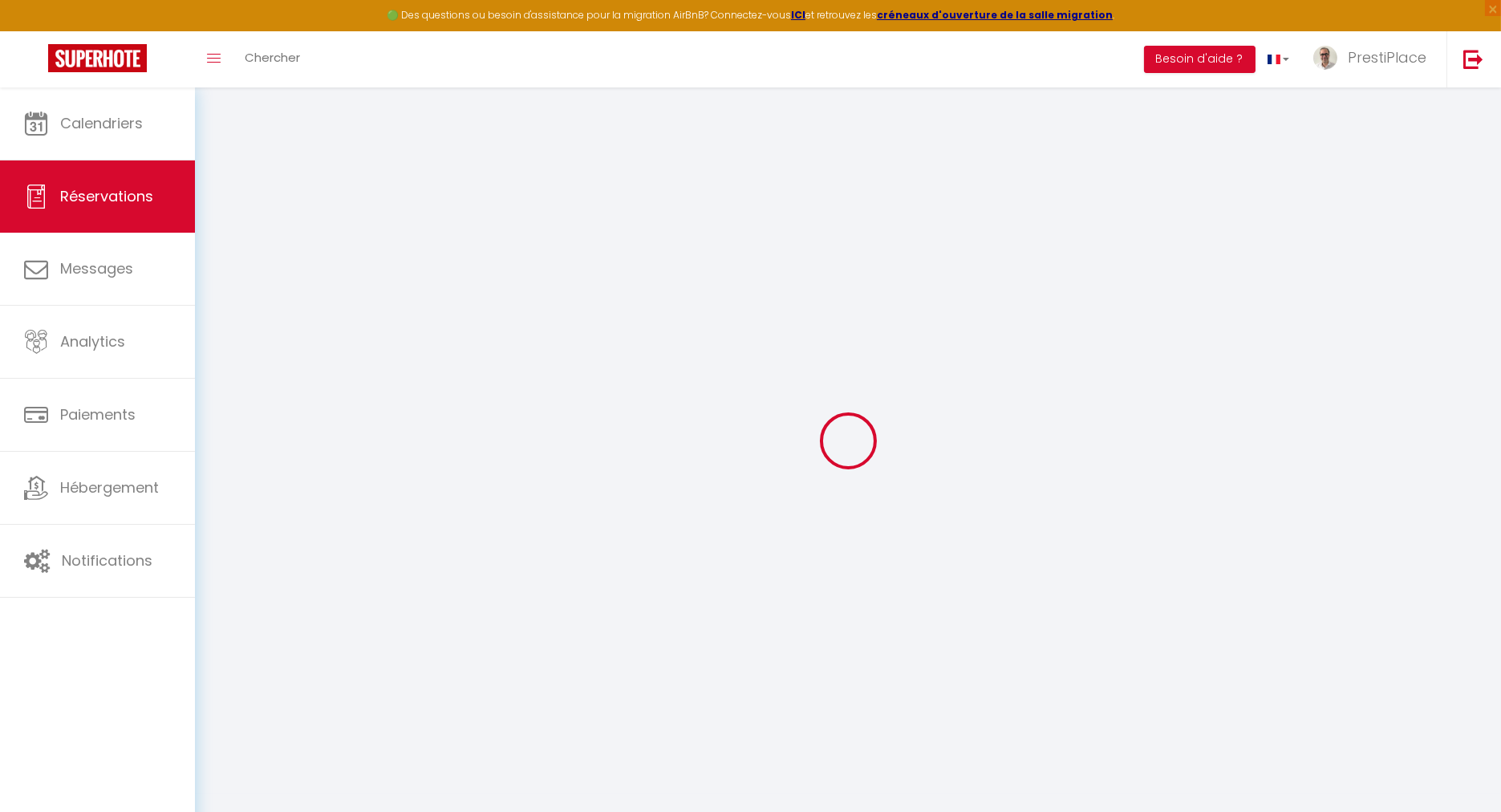
checkbox input "false"
select select
checkbox input "false"
select select
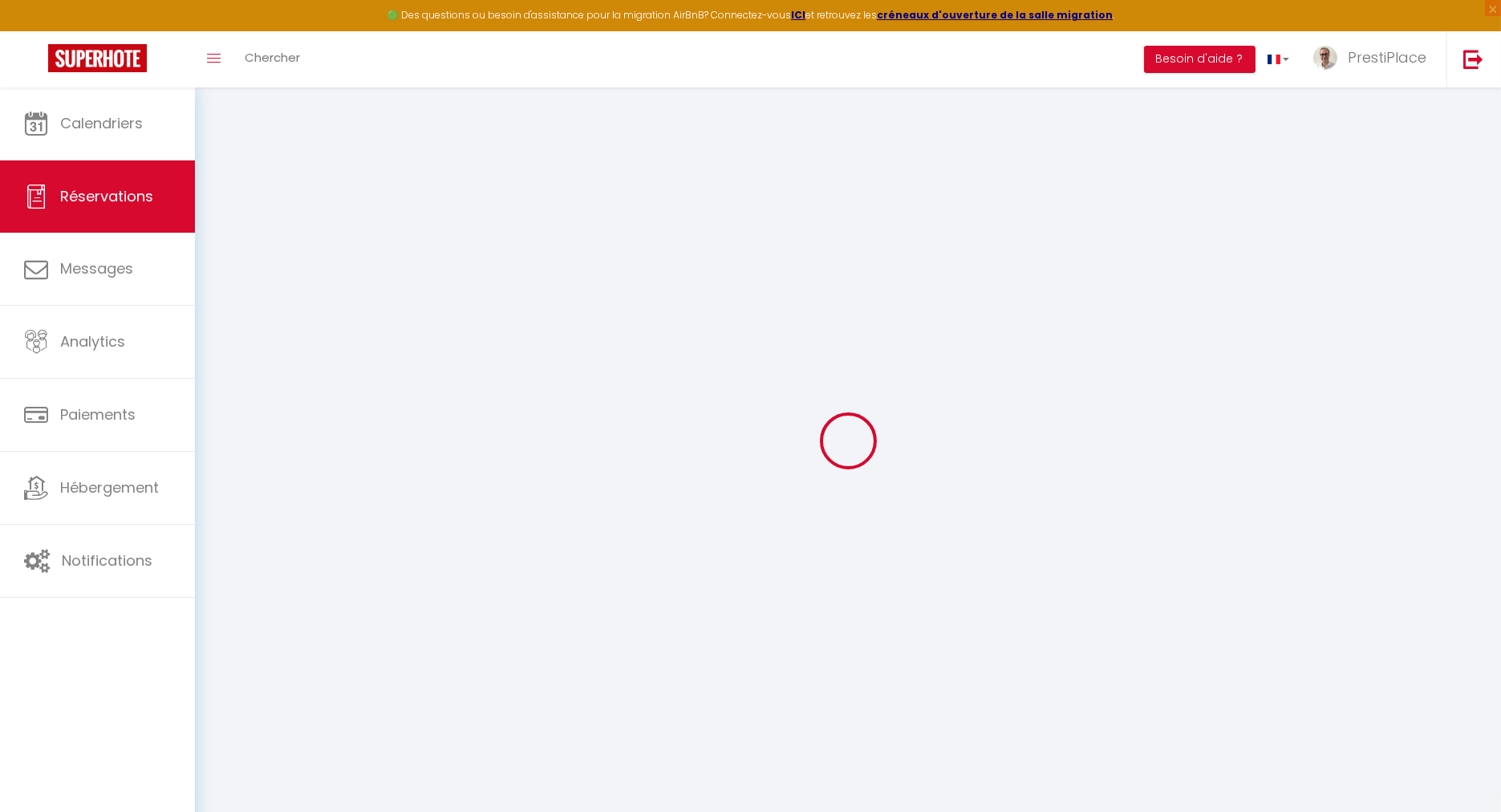
select select
checkbox input "false"
type textarea "** THIS RESERVATION HAS BEEN PRE-PAID ** BOOKING NOTE : Payment charge is EUR 4…"
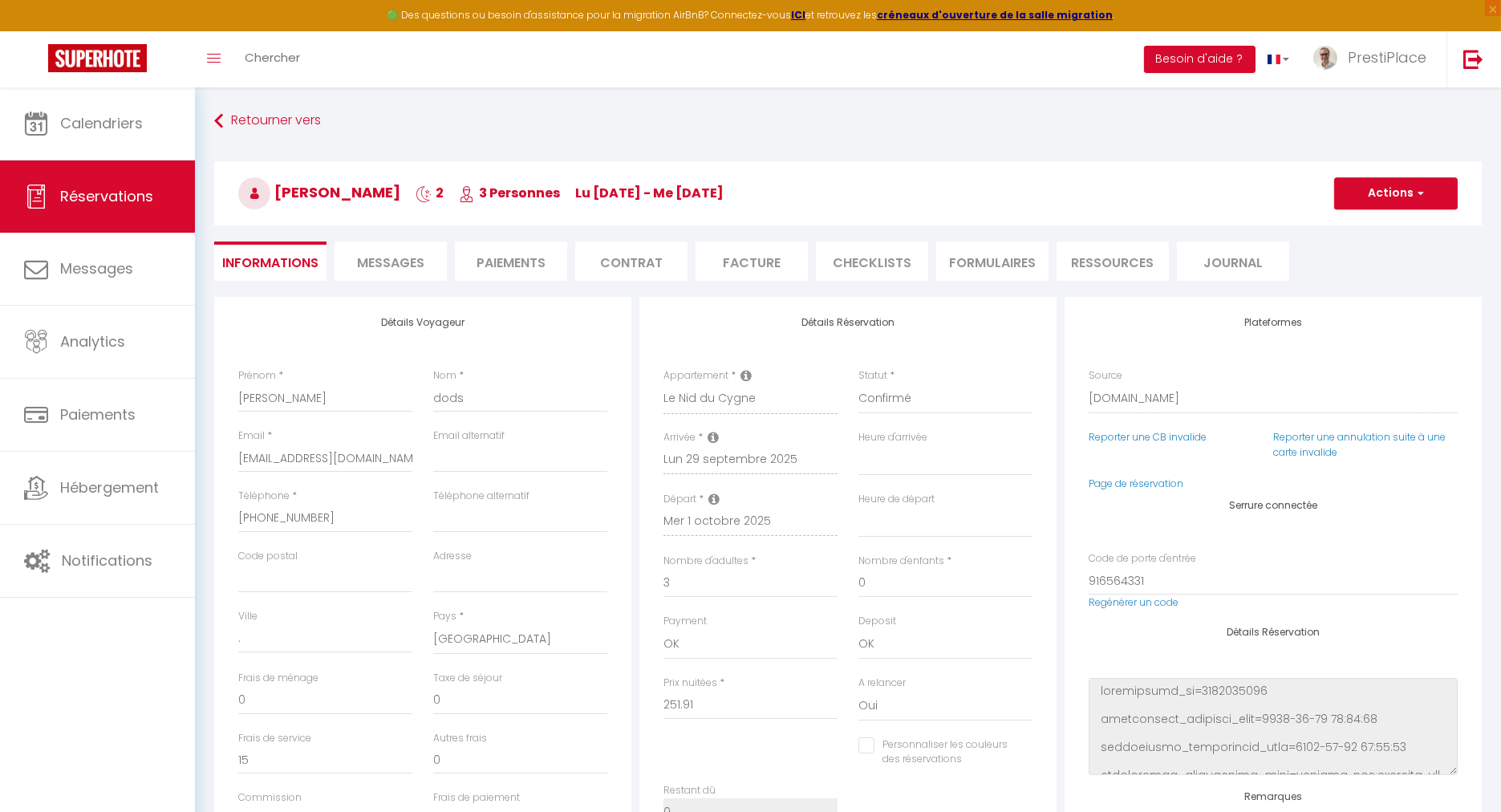
type input "46"
type input "12.6"
select select
checkbox input "false"
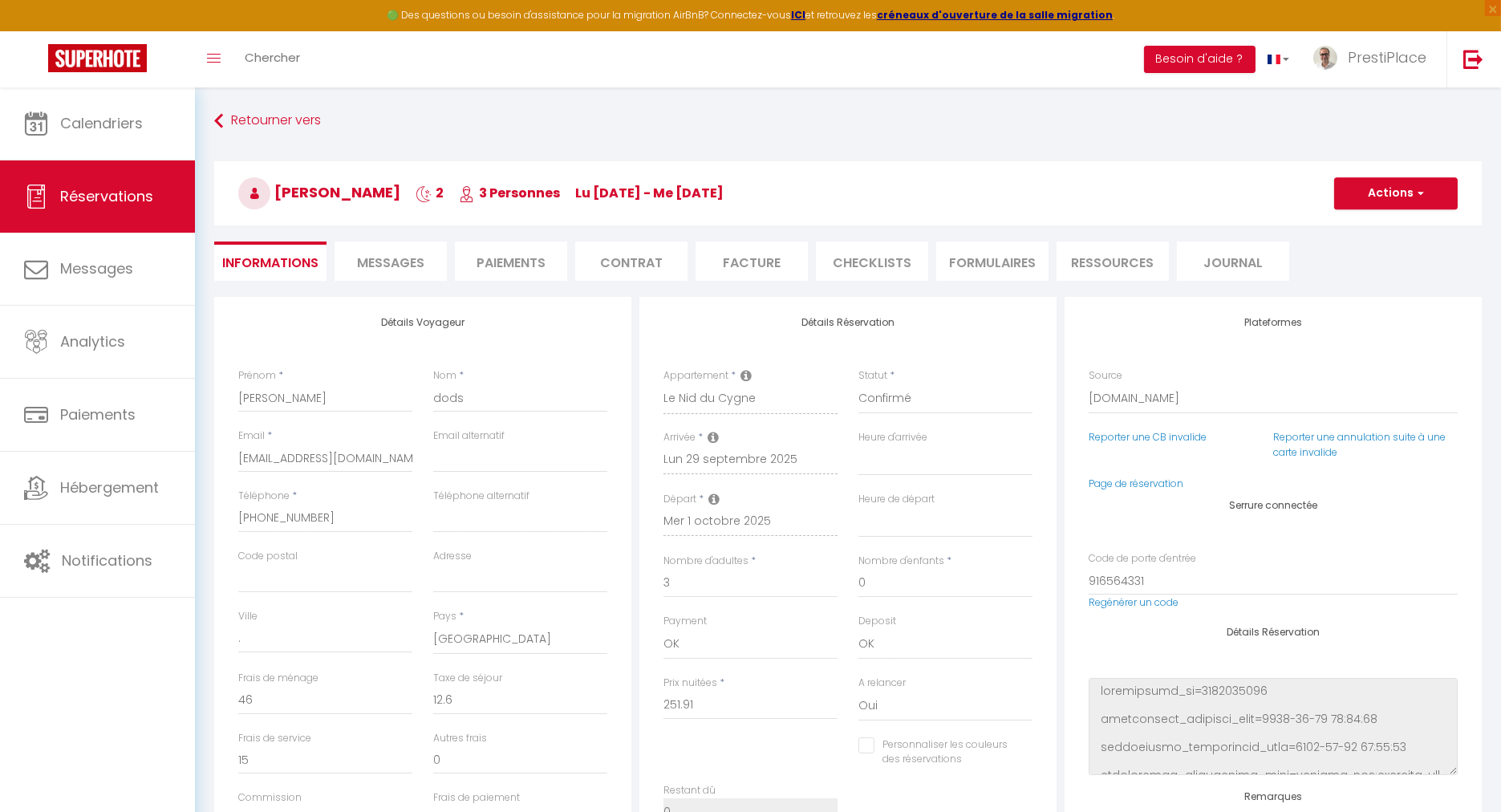
select select
click at [244, 396] on input "[PERSON_NAME]" at bounding box center [325, 397] width 174 height 29
type input "harles"
select select
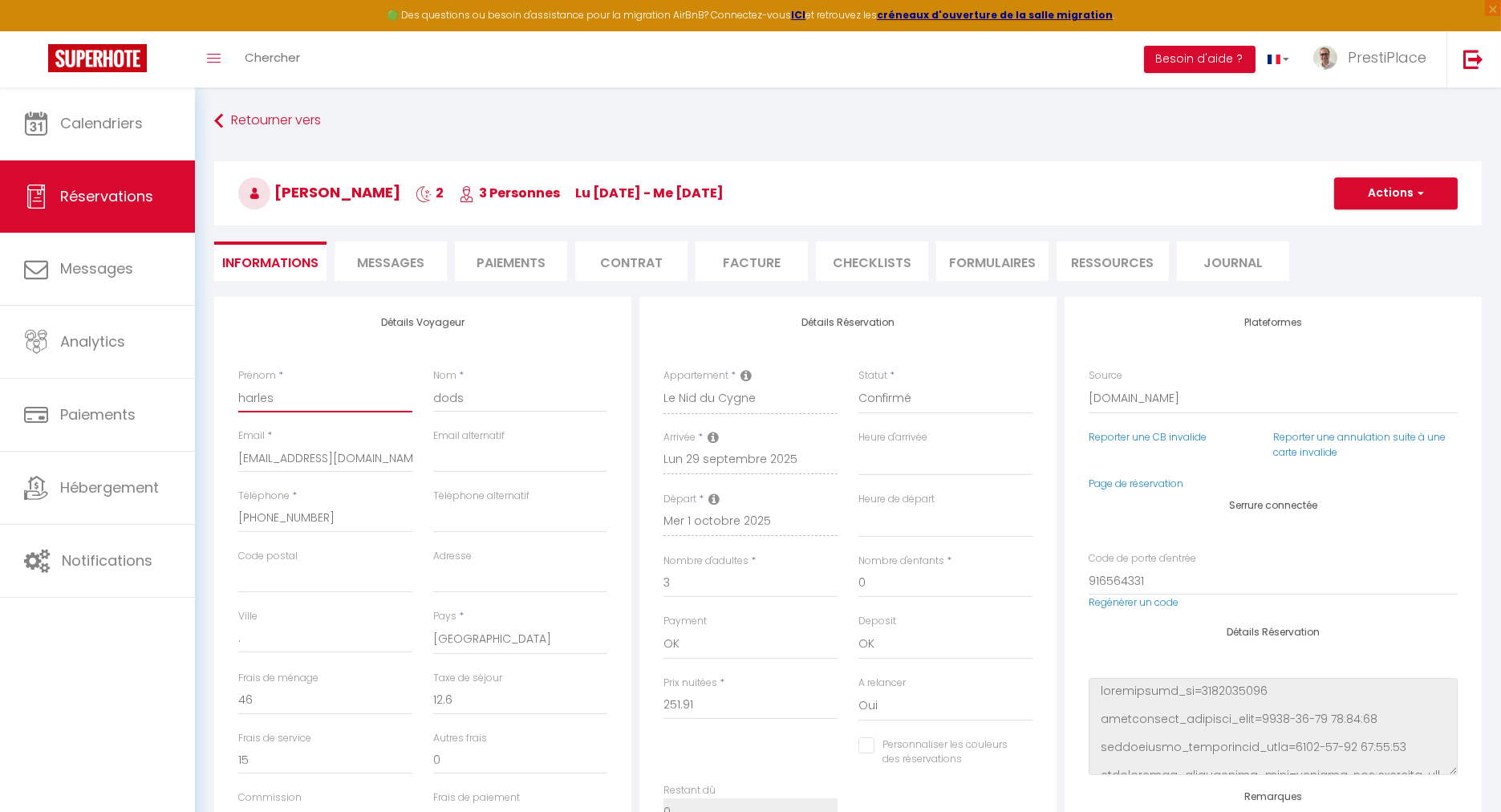
select select
checkbox input "false"
type input "[PERSON_NAME]"
select select
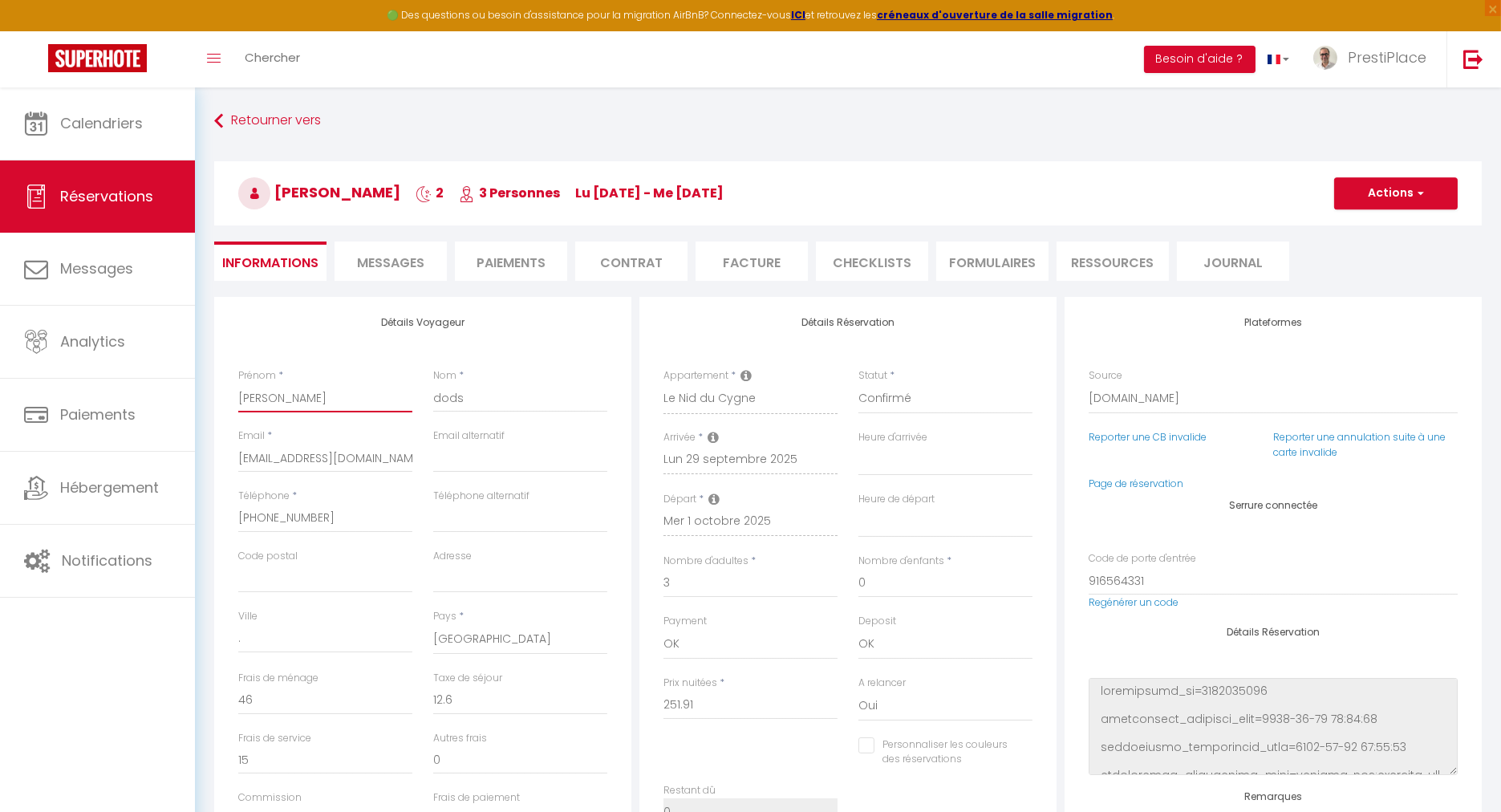
checkbox input "false"
type input "[PERSON_NAME]"
click at [439, 396] on input "dods" at bounding box center [519, 397] width 174 height 29
type input "ods"
select select
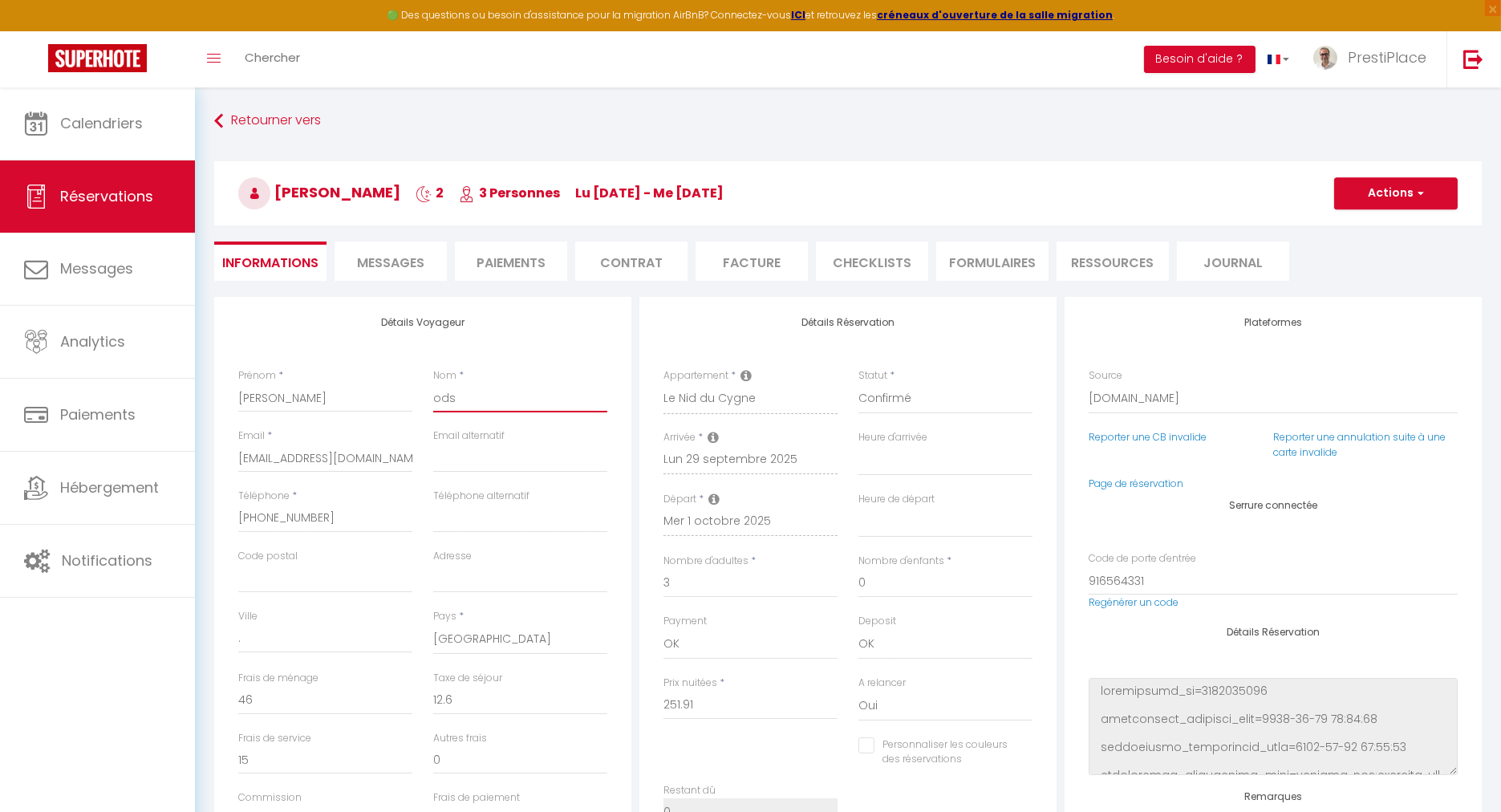
select select
checkbox input "false"
type input "Dods"
select select
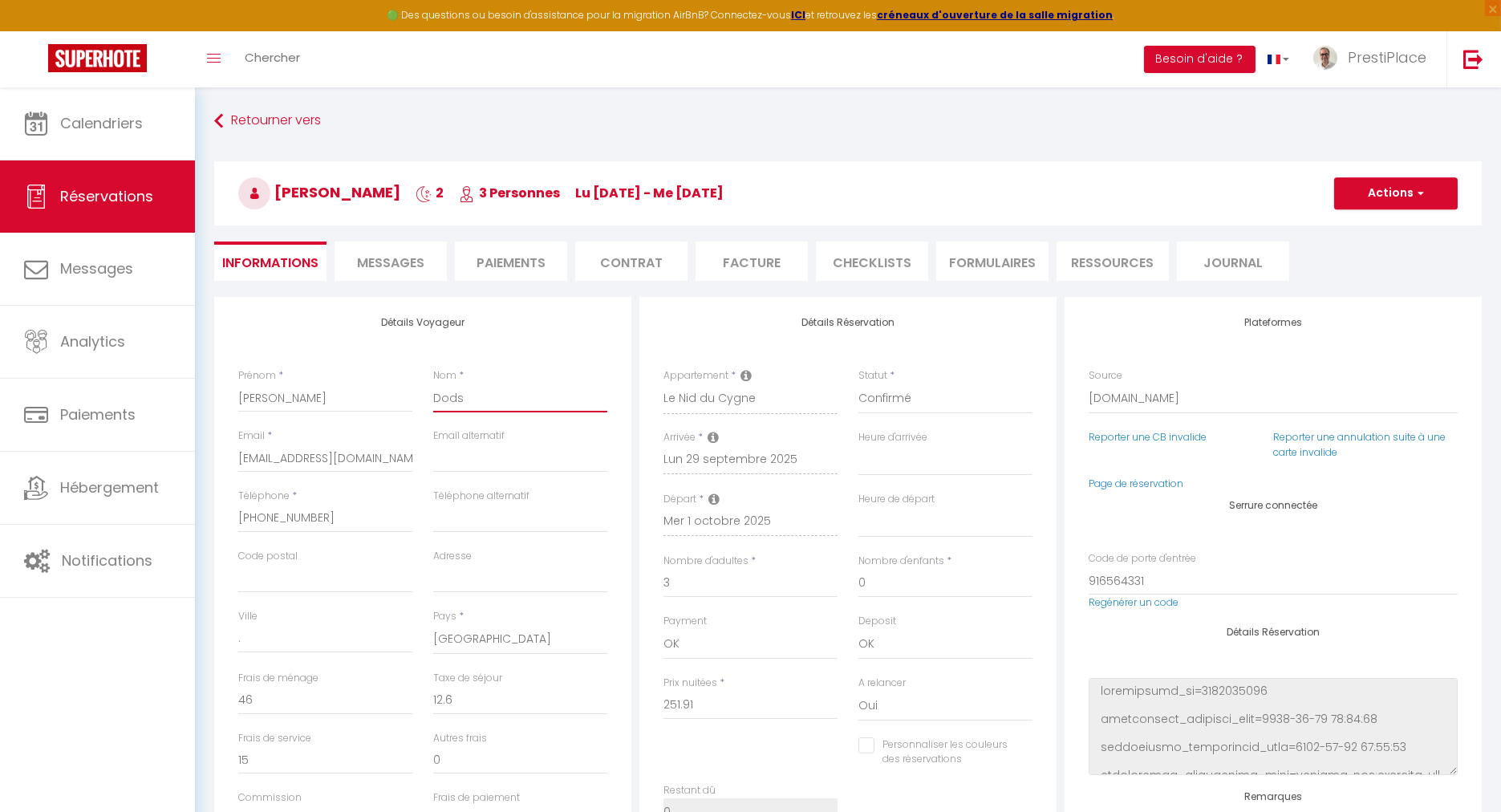
checkbox input "false"
type input "Dods"
click at [1407, 190] on button "Actions" at bounding box center [1396, 193] width 124 height 32
click at [1358, 227] on link "Enregistrer" at bounding box center [1379, 229] width 127 height 21
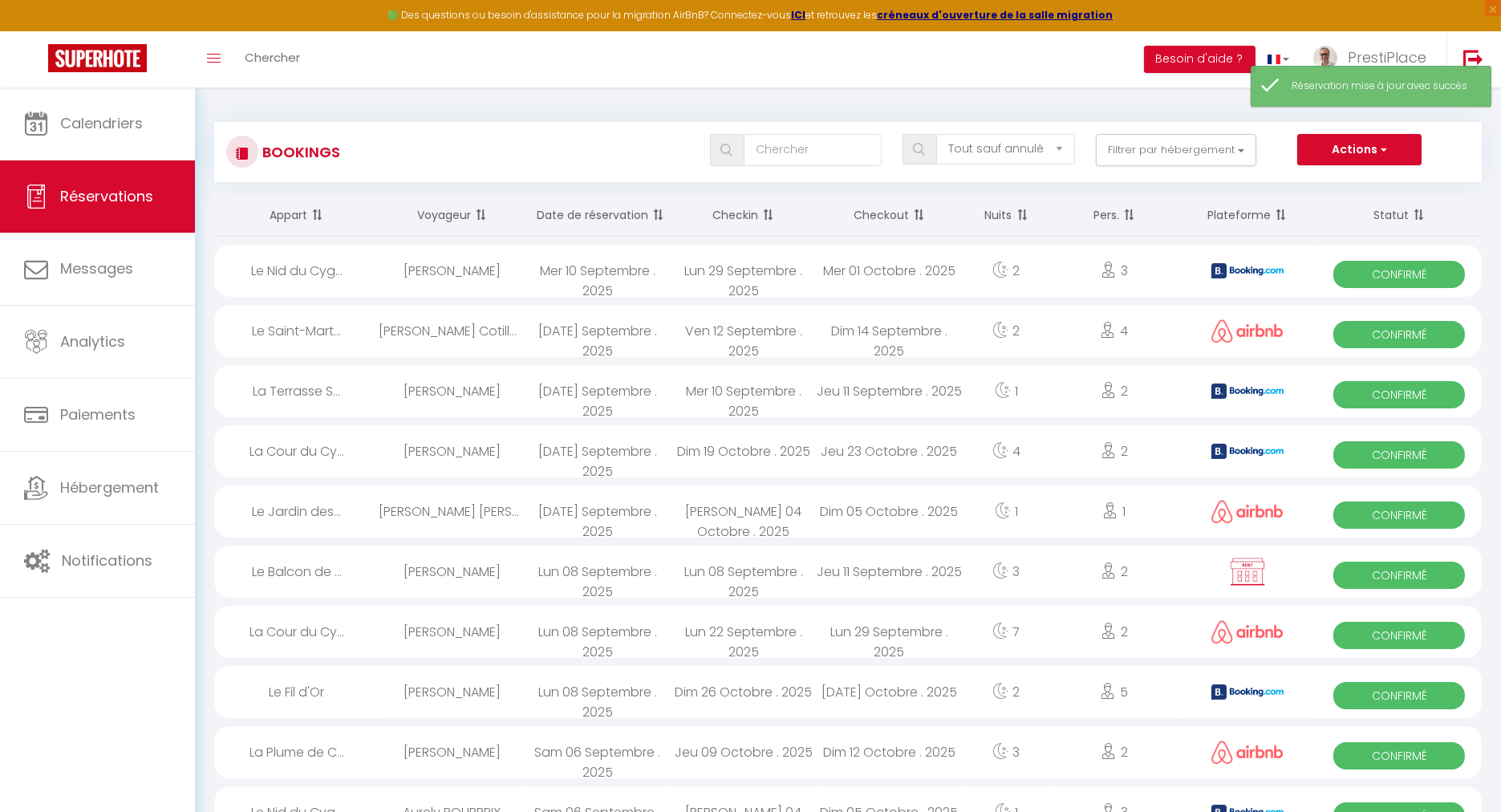
click at [405, 277] on div "[PERSON_NAME]" at bounding box center [451, 271] width 146 height 52
select select "OK"
select select "0"
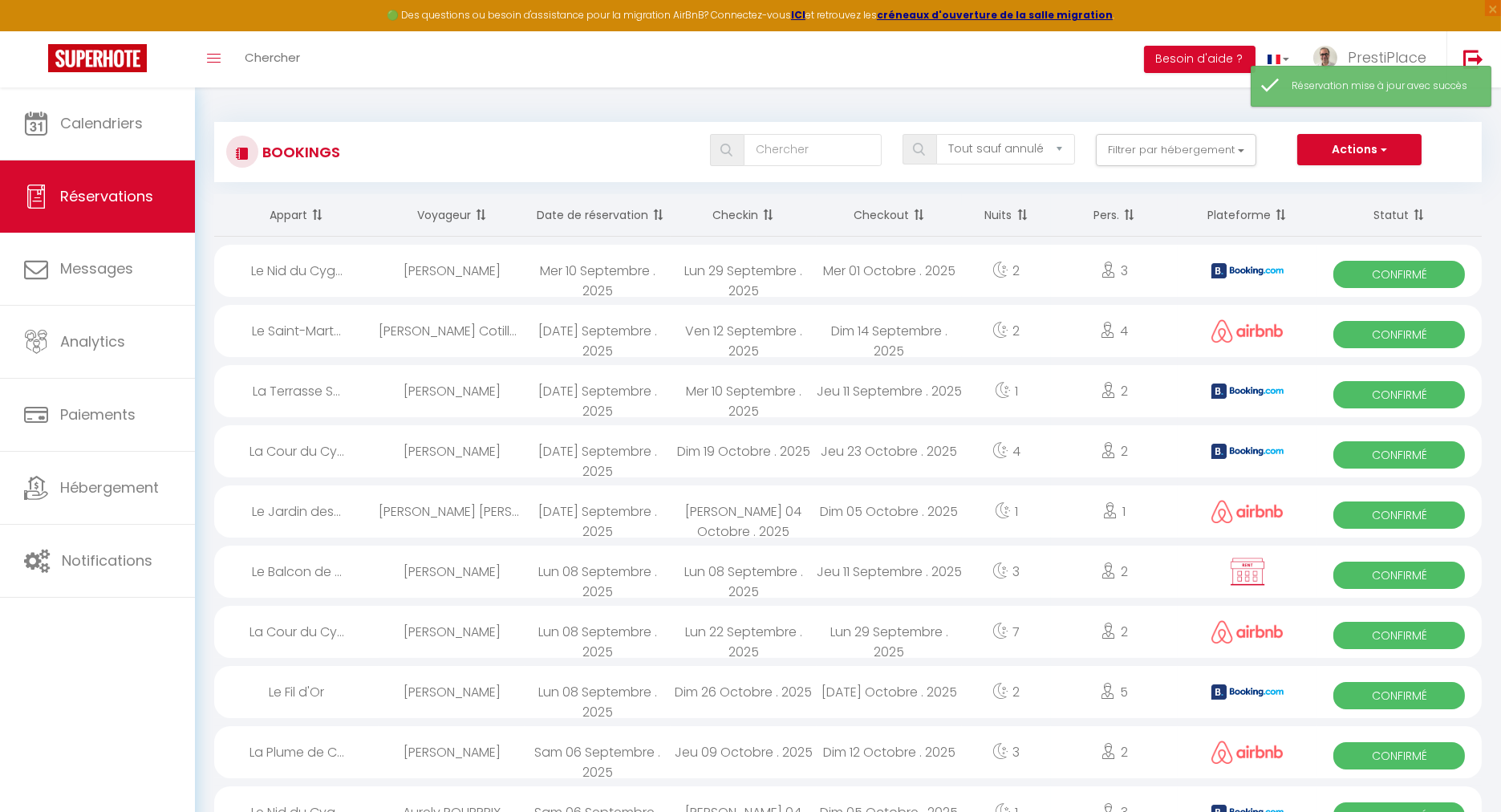
select select "1"
select select
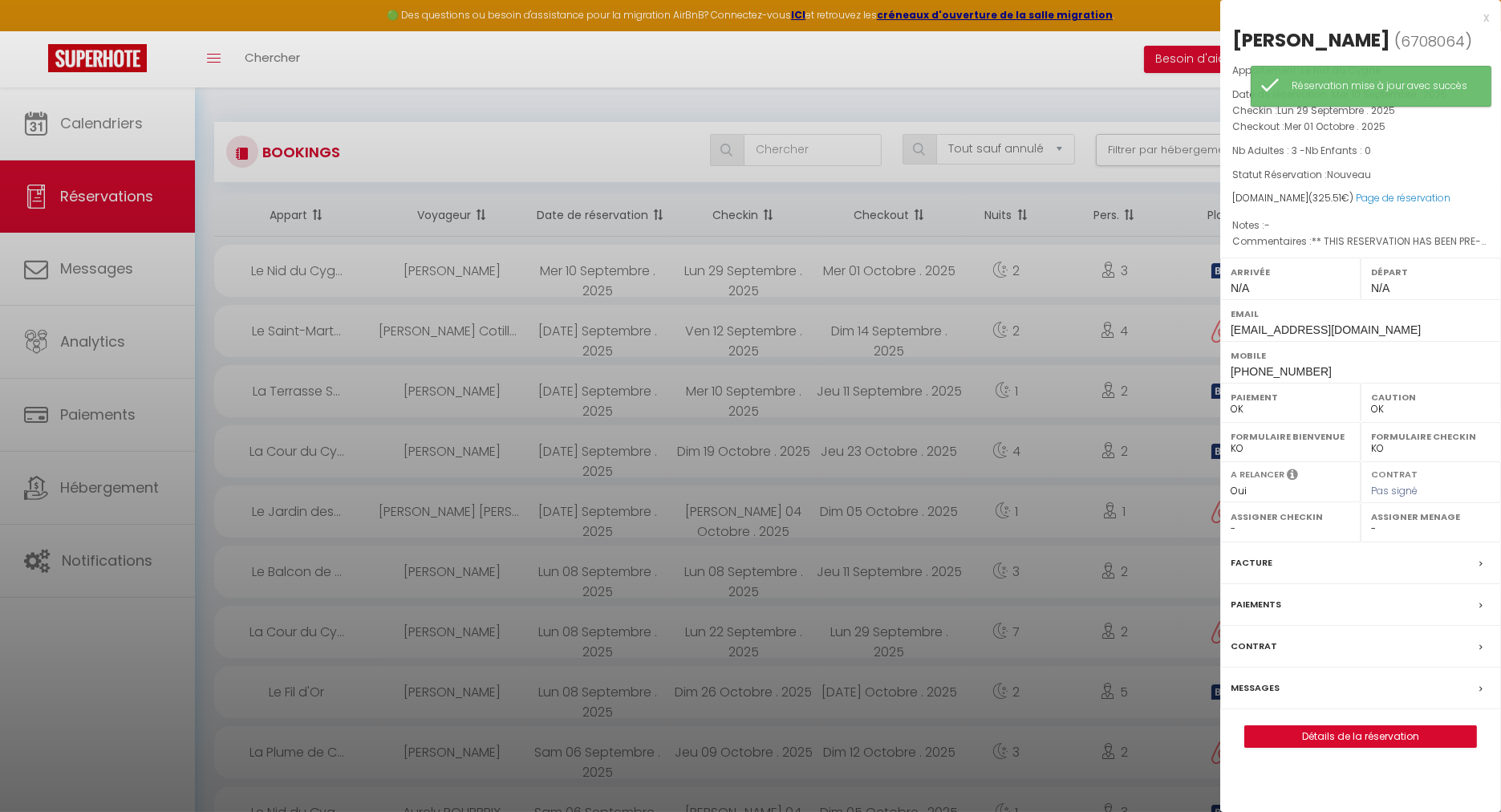
click at [1288, 687] on div "Messages" at bounding box center [1360, 688] width 281 height 42
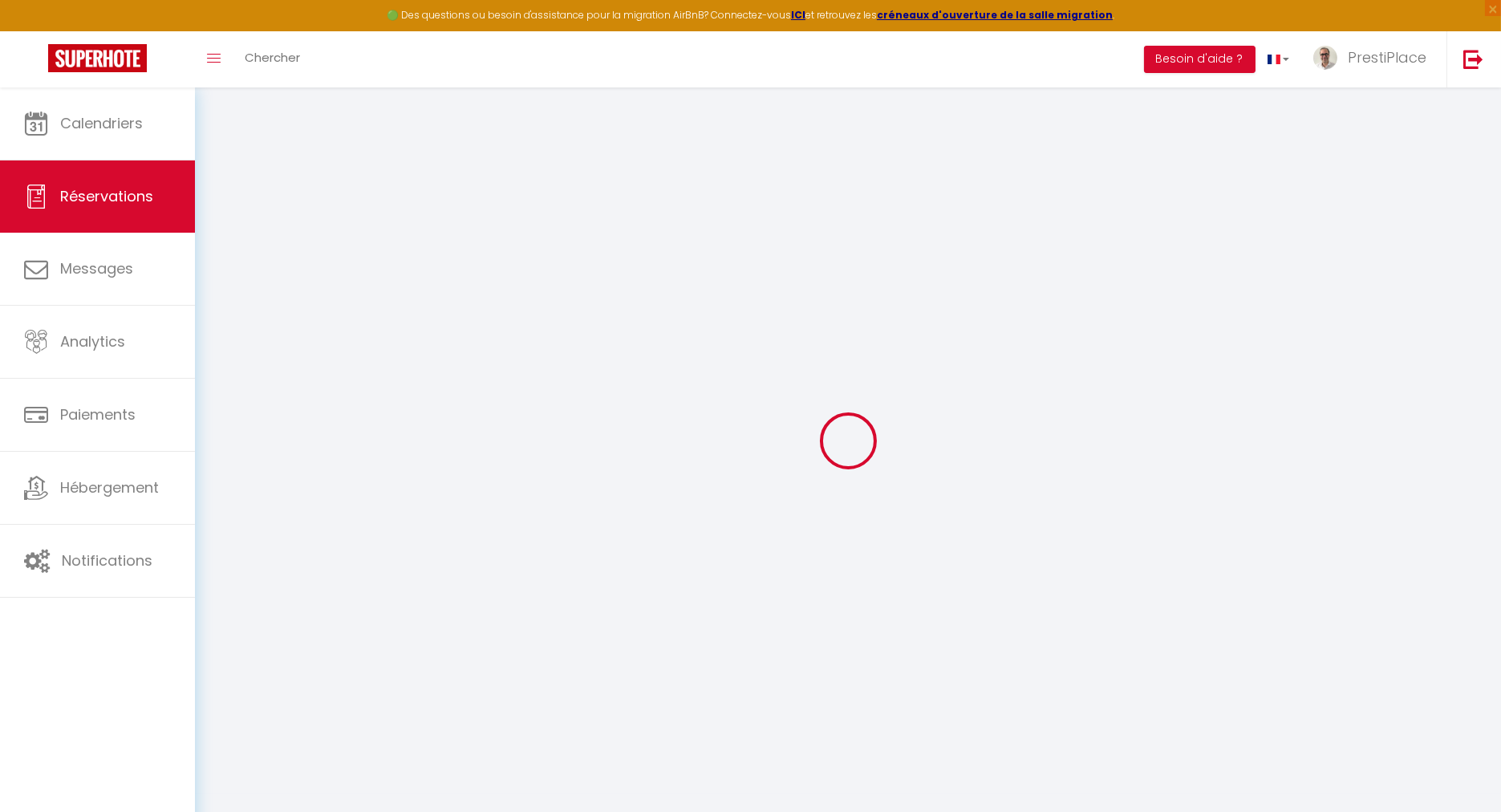
select select
checkbox input "false"
type textarea "** THIS RESERVATION HAS BEEN PRE-PAID ** BOOKING NOTE : Payment charge is EUR 4…"
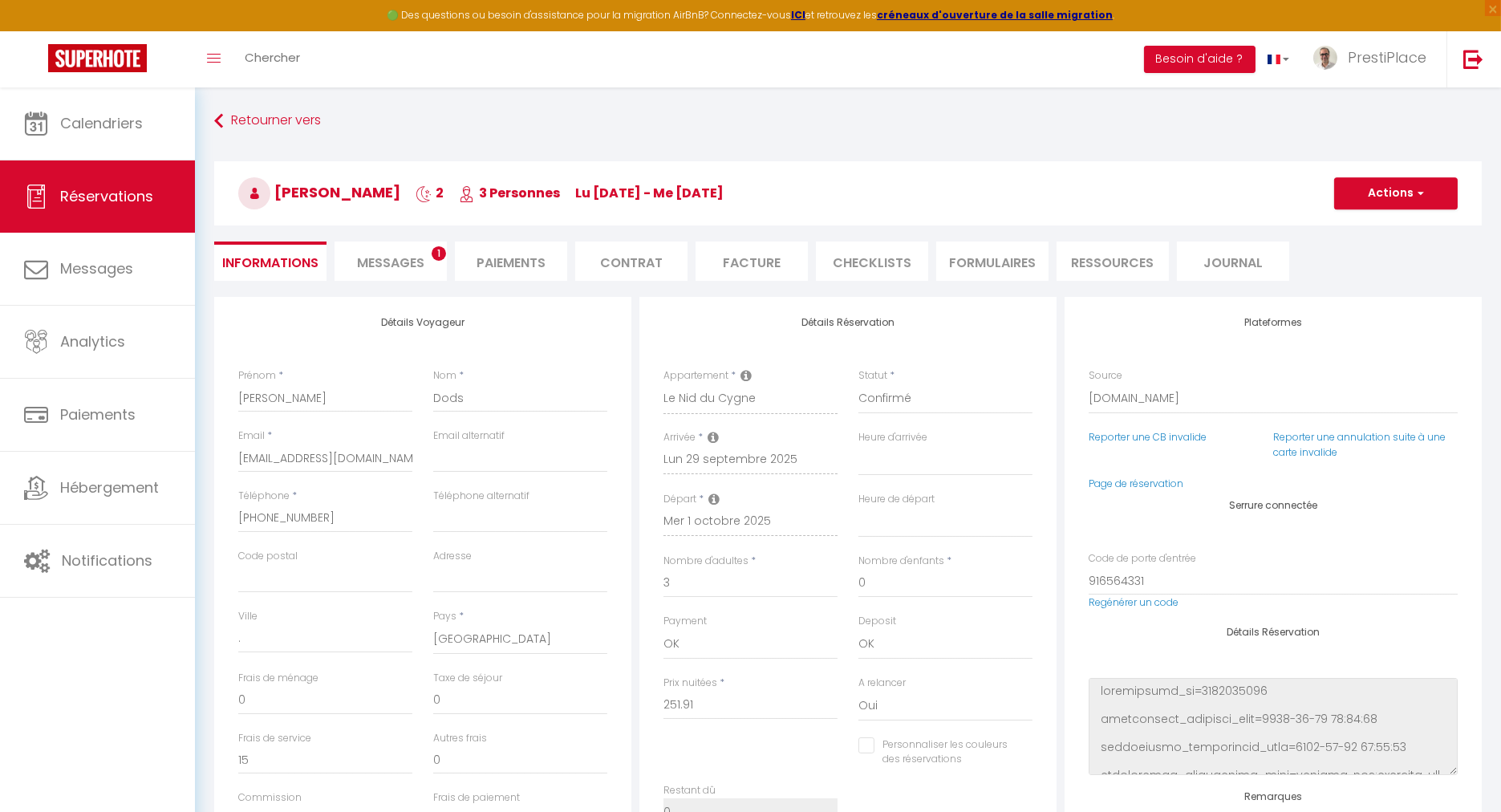
click at [384, 263] on span "Messages" at bounding box center [391, 262] width 68 height 18
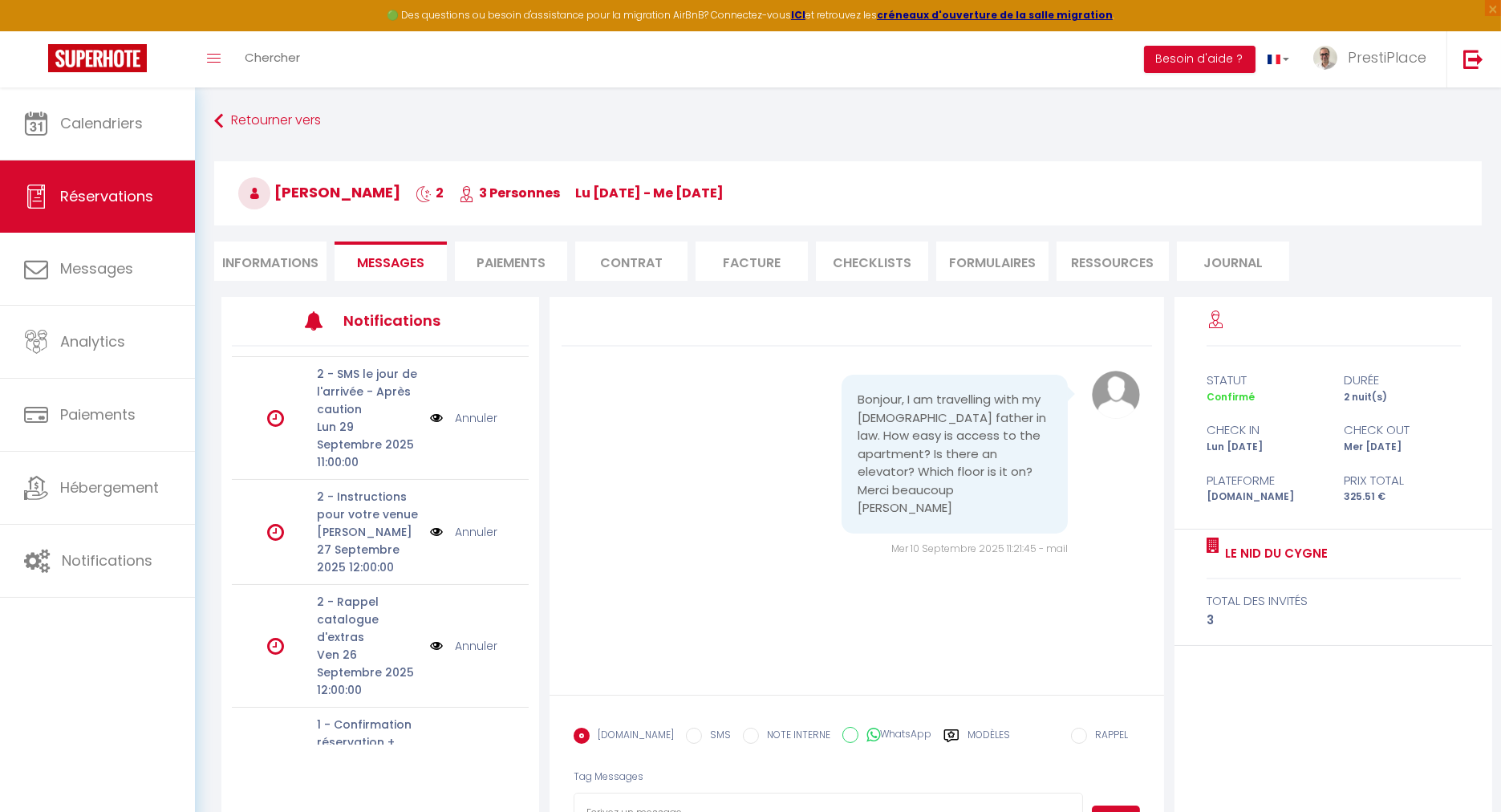
scroll to position [318, 0]
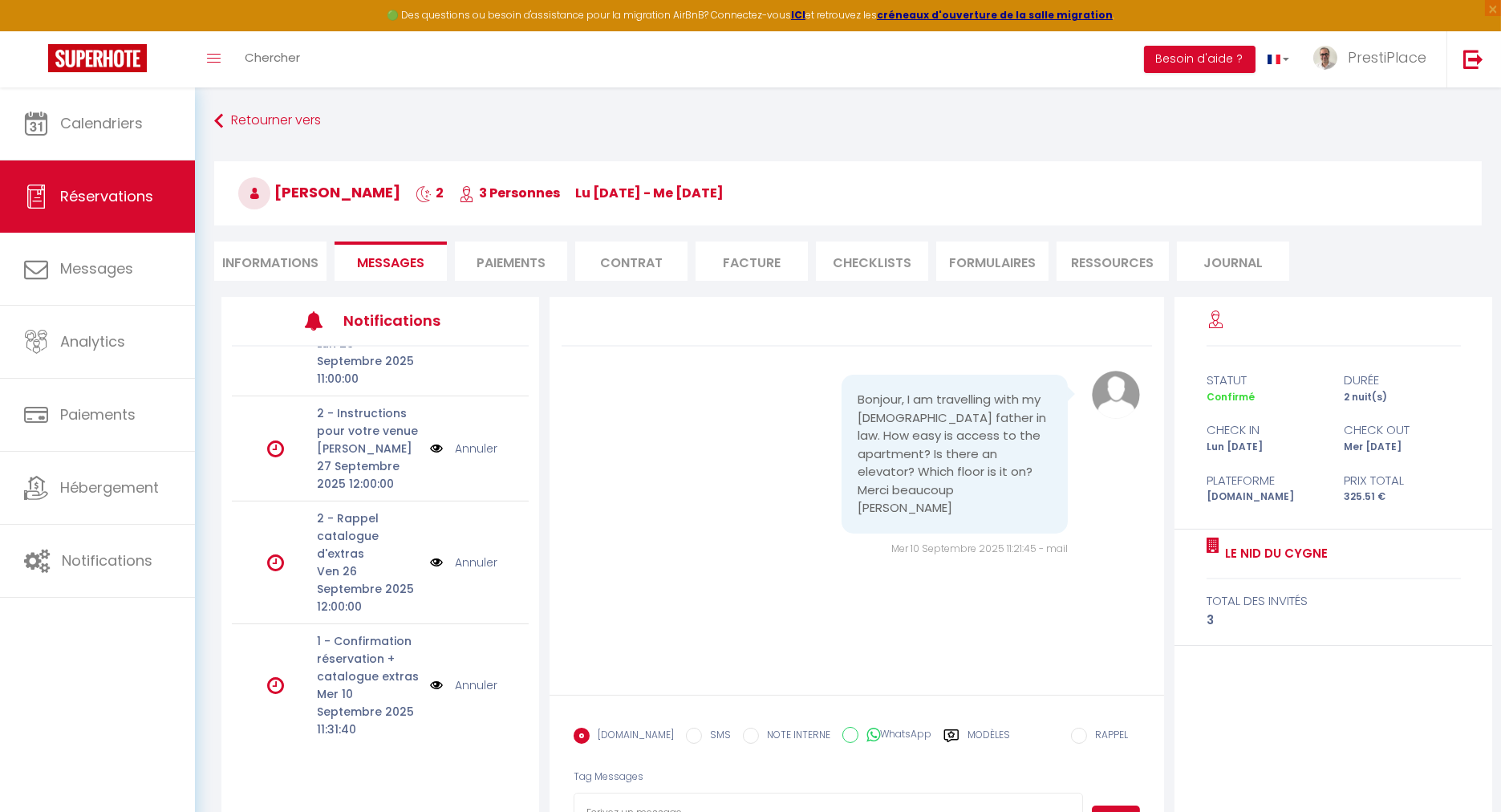
click at [430, 685] on img at bounding box center [436, 685] width 12 height 18
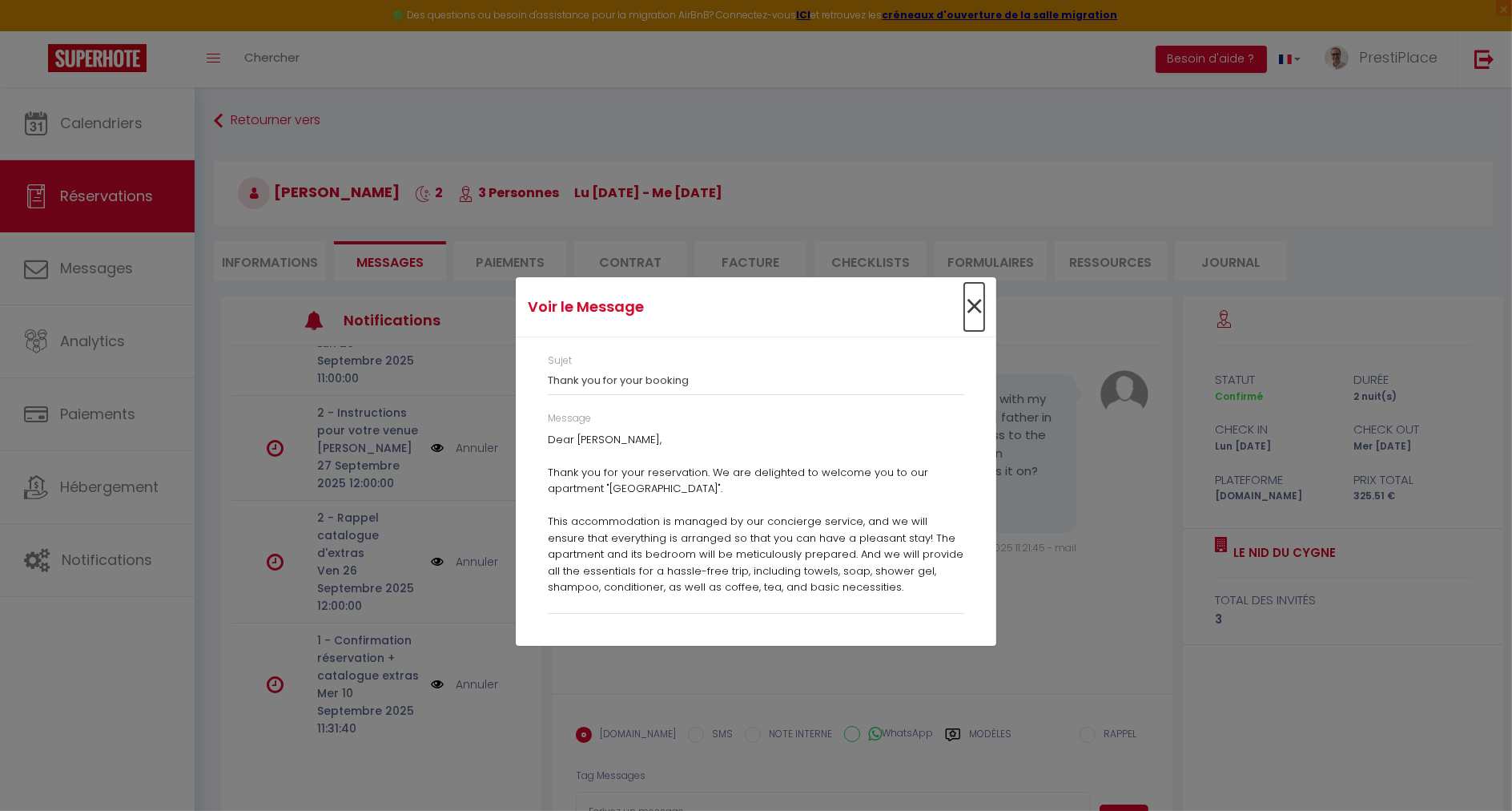
click at [972, 303] on span "×" at bounding box center [973, 307] width 20 height 48
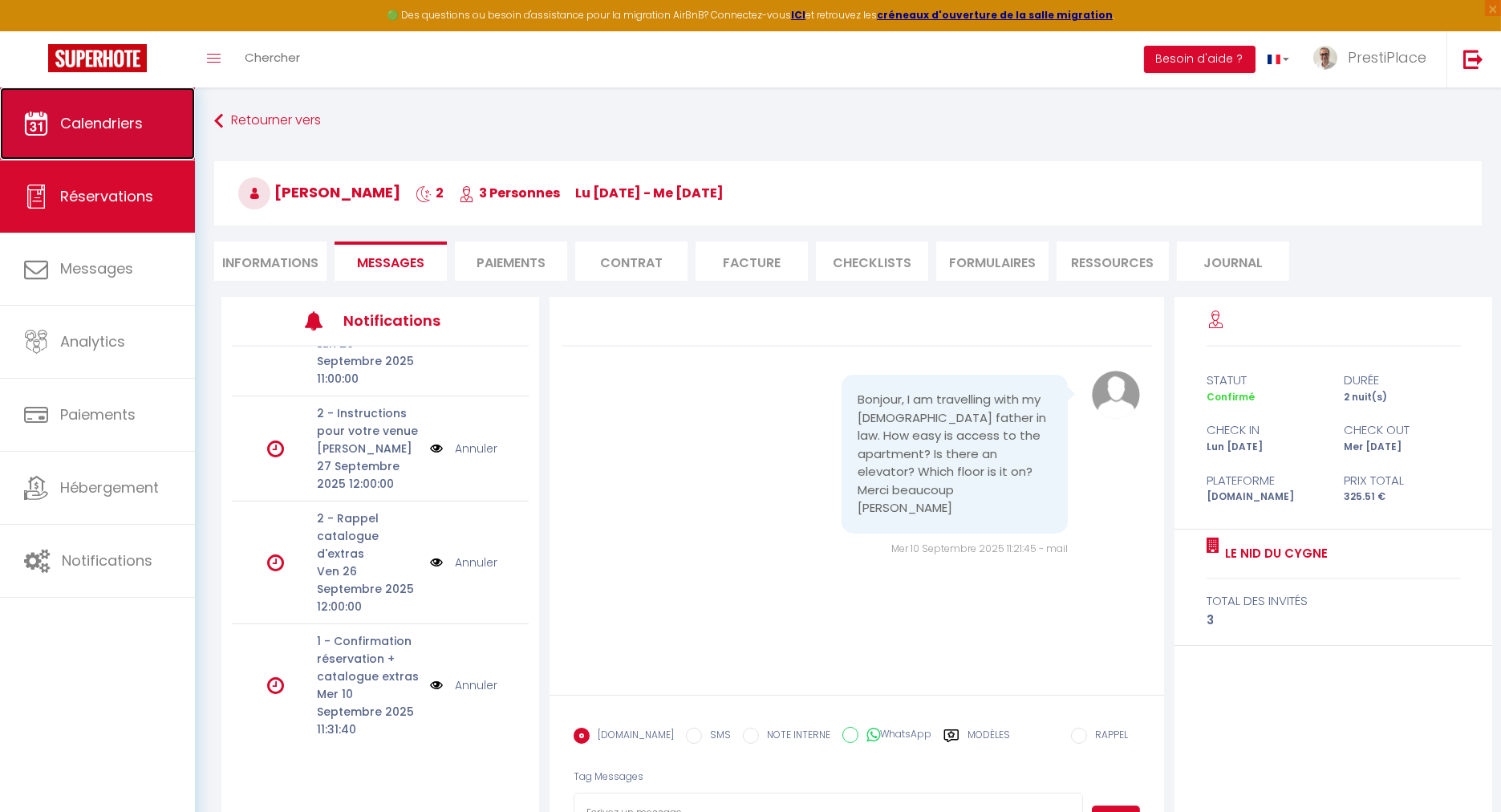
click at [130, 148] on link "Calendriers" at bounding box center [97, 124] width 195 height 72
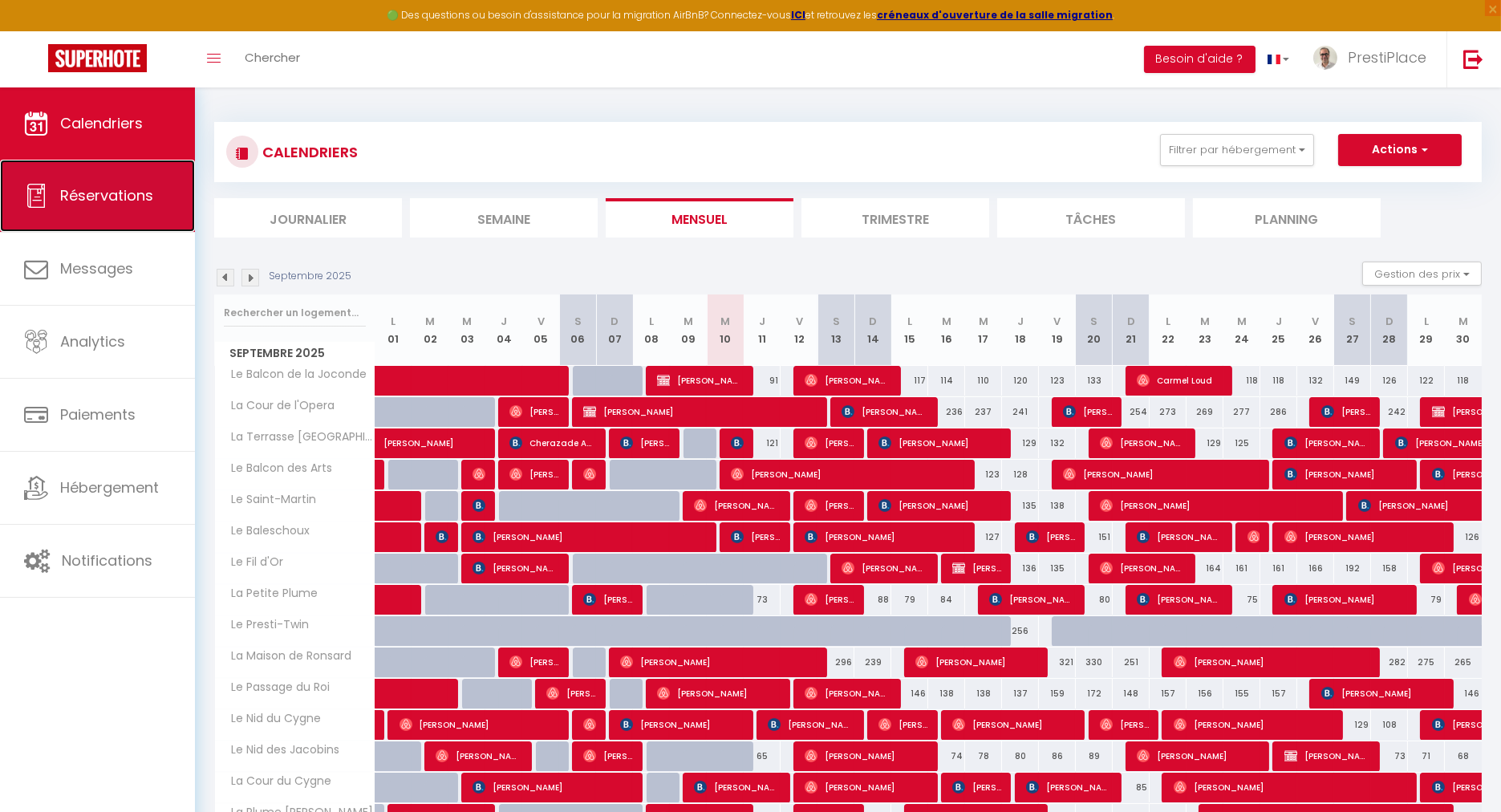
click at [78, 226] on link "Réservations" at bounding box center [97, 195] width 195 height 72
select select "not_cancelled"
select select
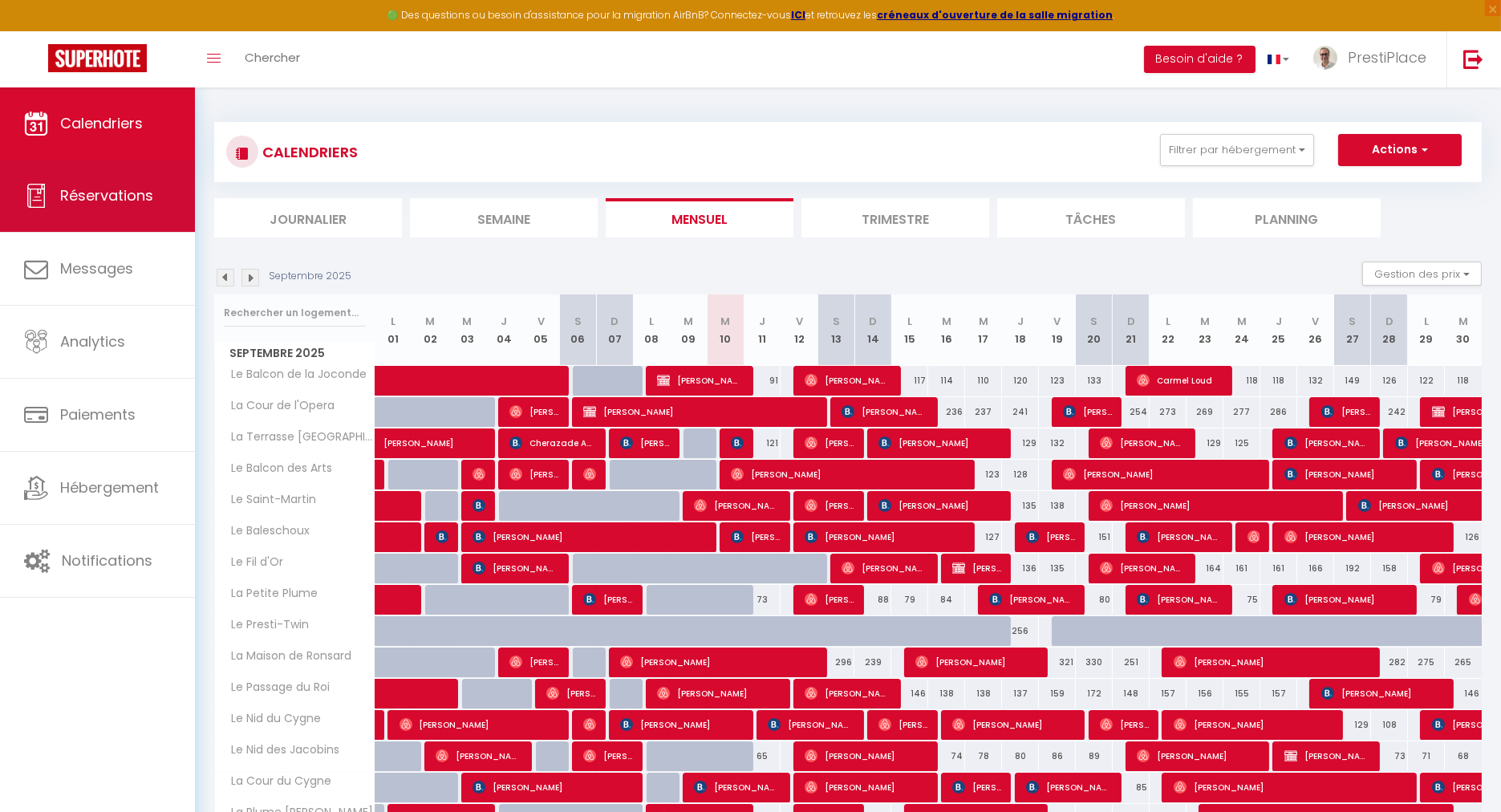
select select
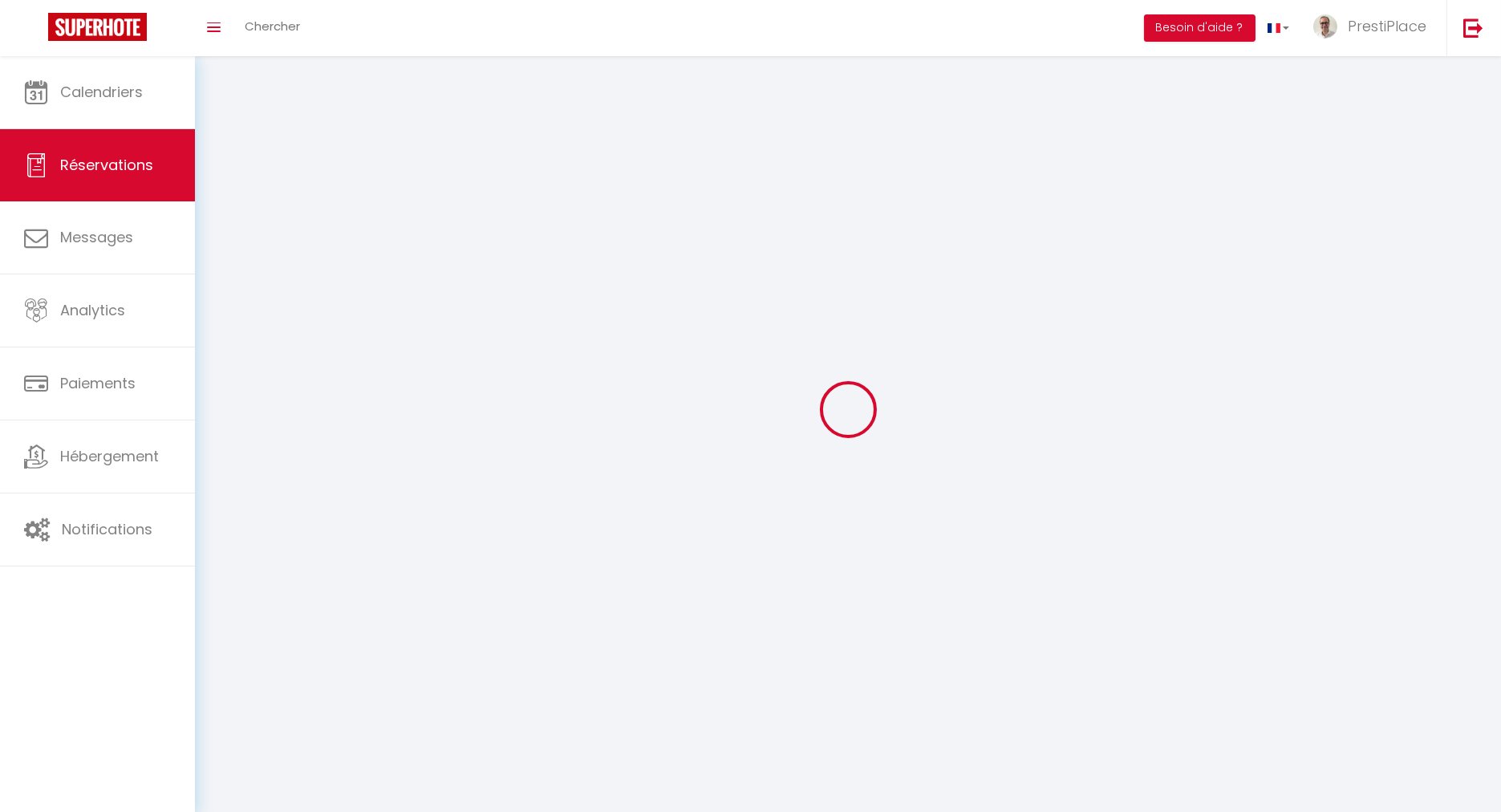
select select
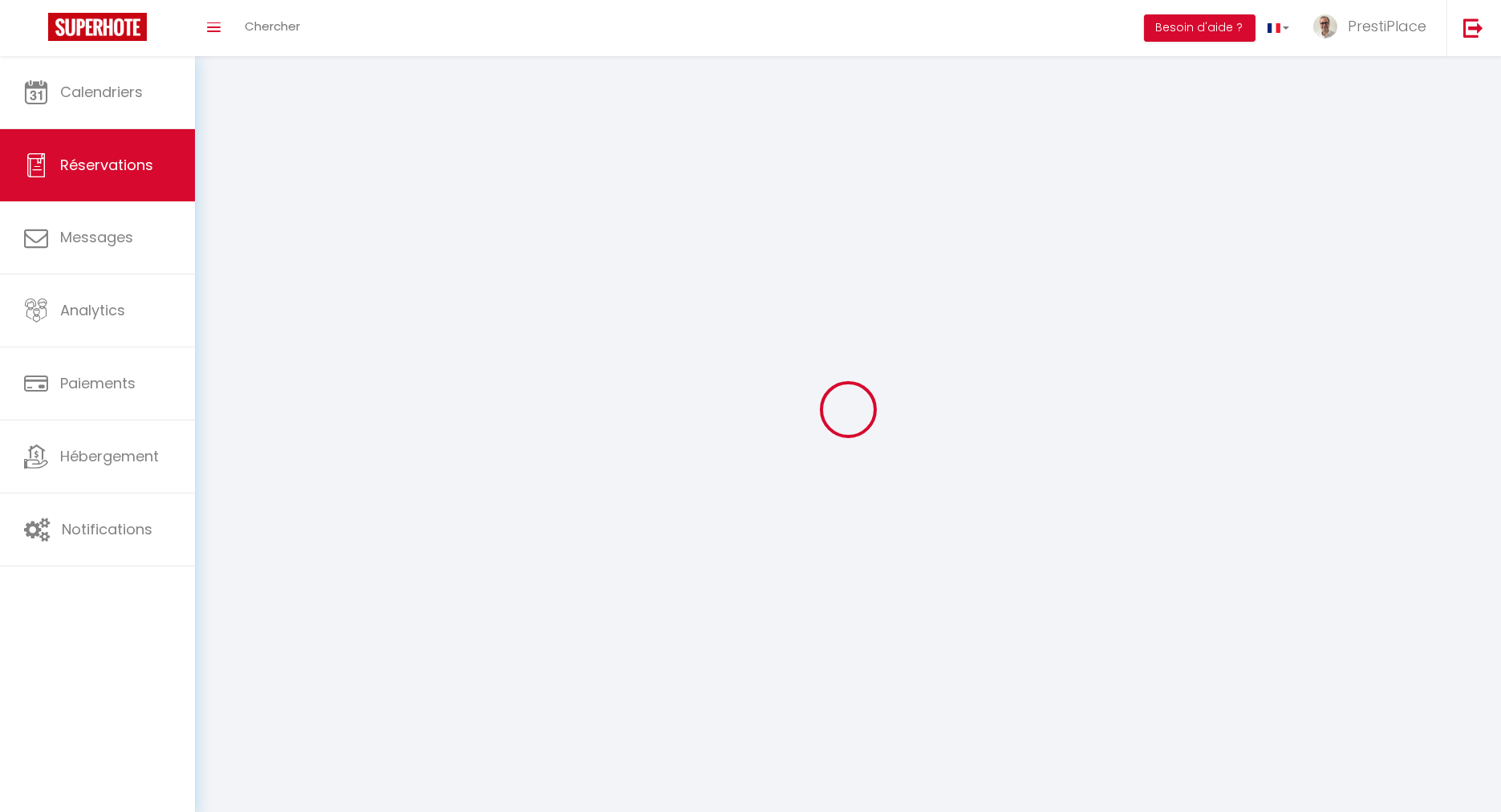
select select
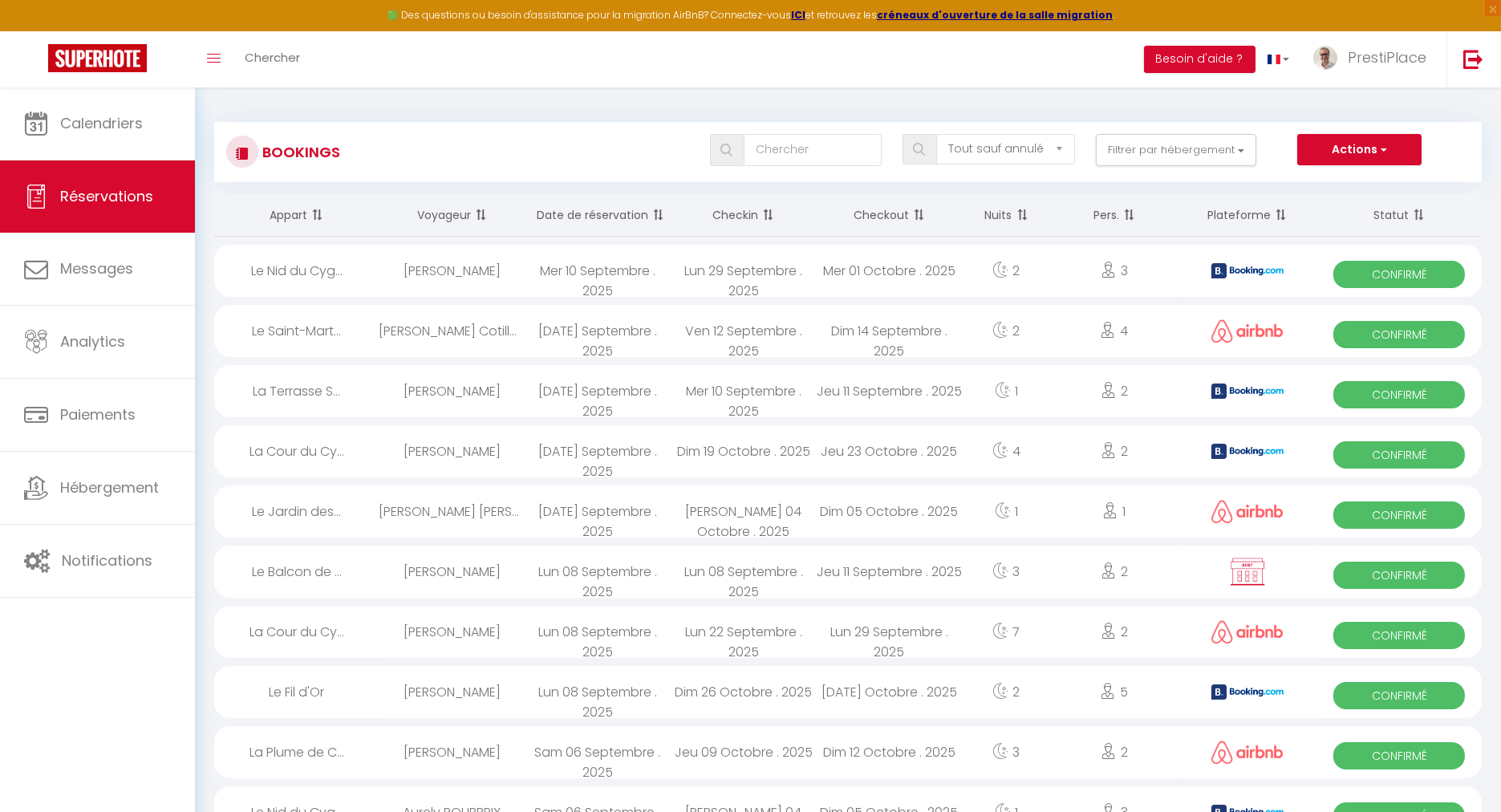
click at [497, 270] on div "[PERSON_NAME]" at bounding box center [451, 271] width 146 height 52
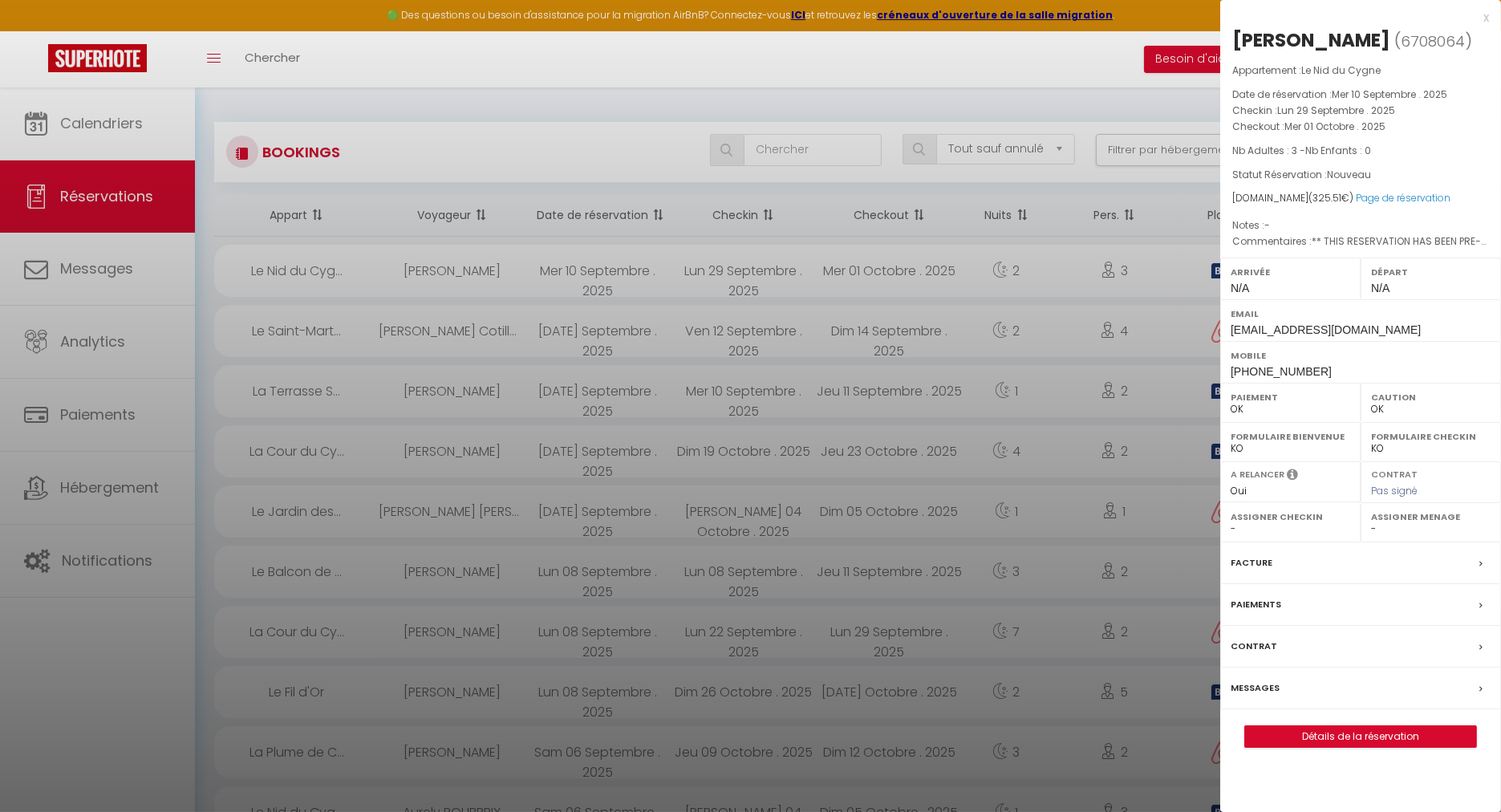
click at [1248, 674] on div "Messages" at bounding box center [1360, 688] width 281 height 42
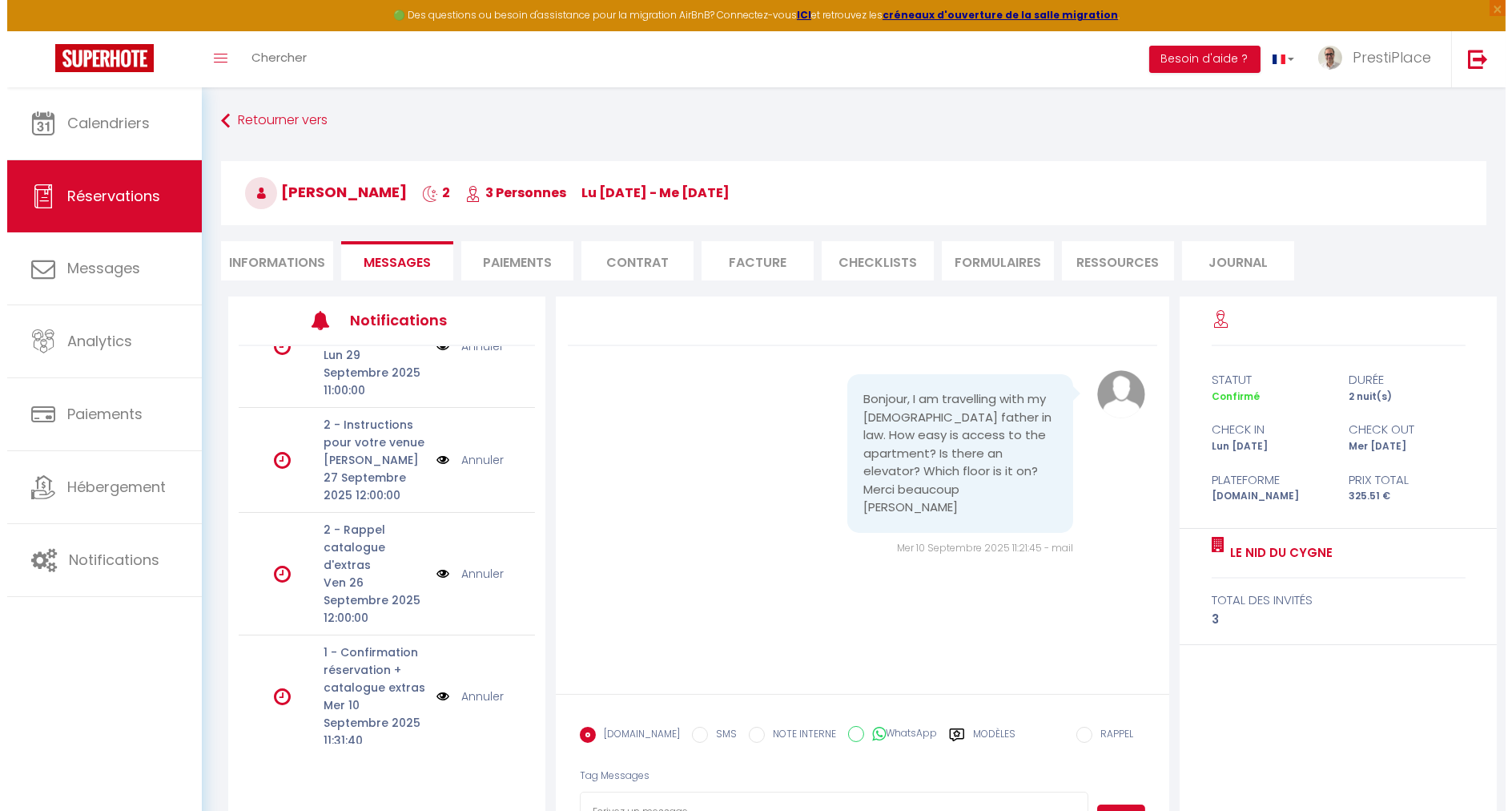
scroll to position [318, 0]
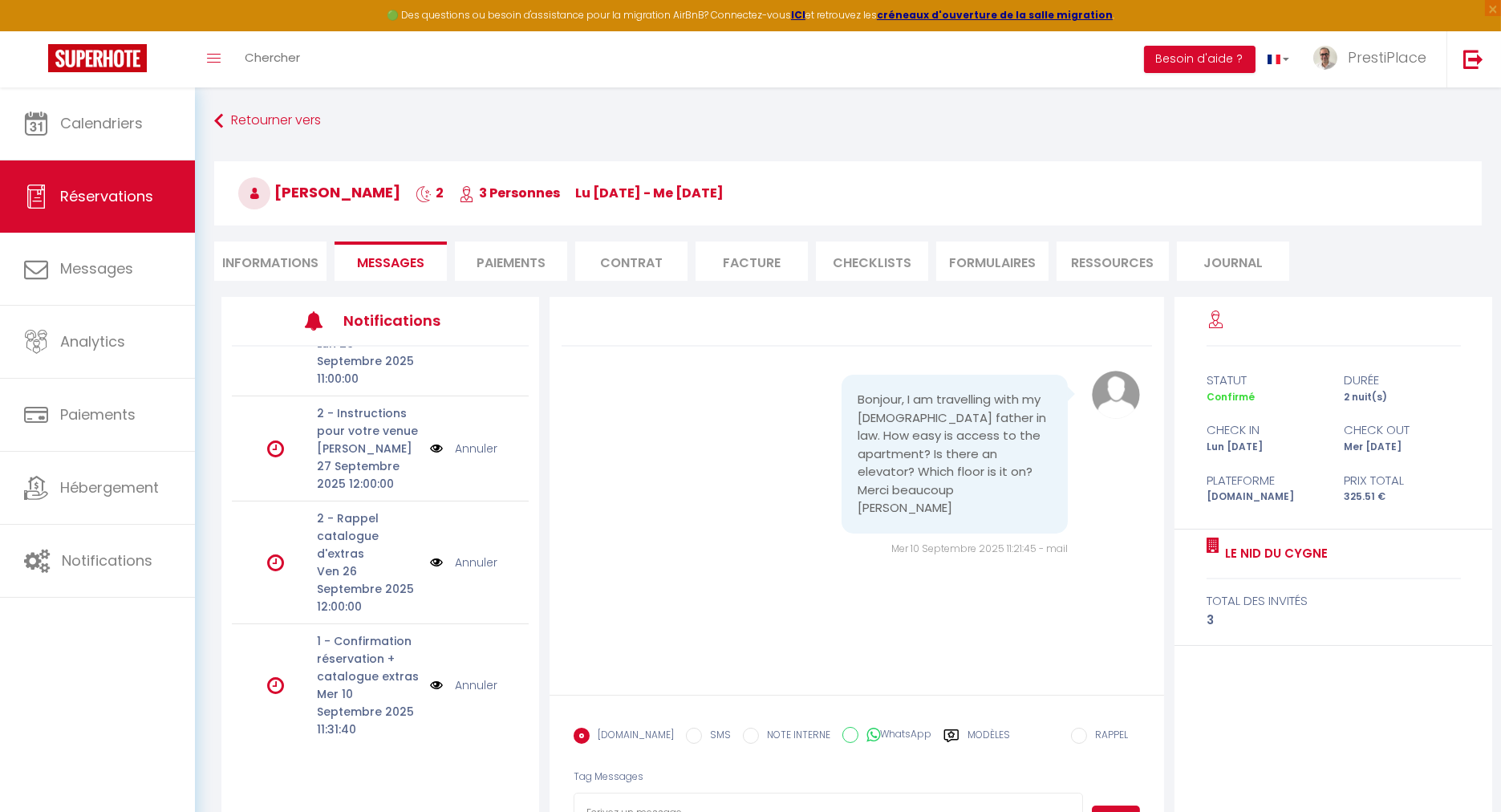
click at [430, 689] on img at bounding box center [436, 685] width 12 height 18
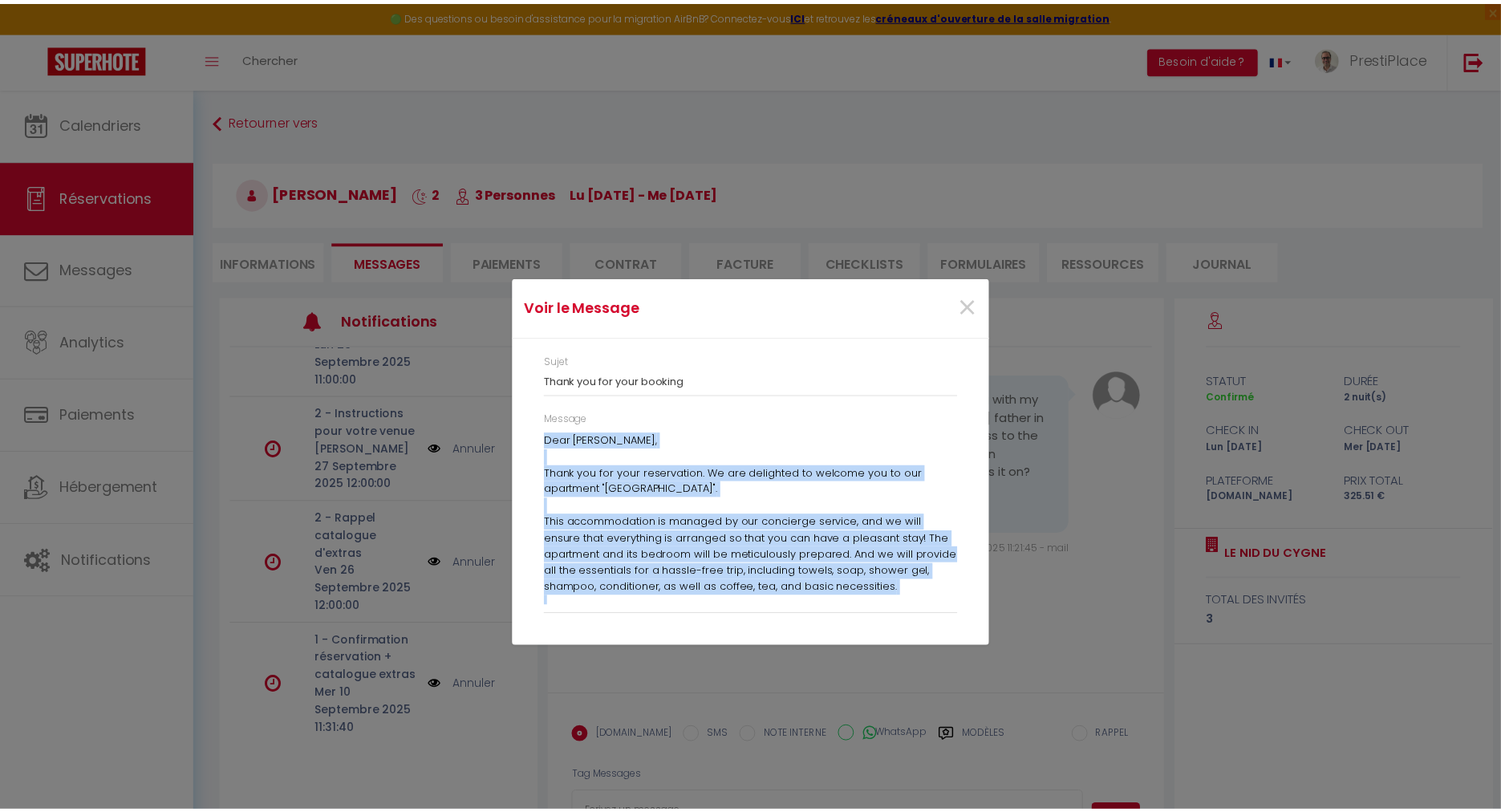
scroll to position [317, 0]
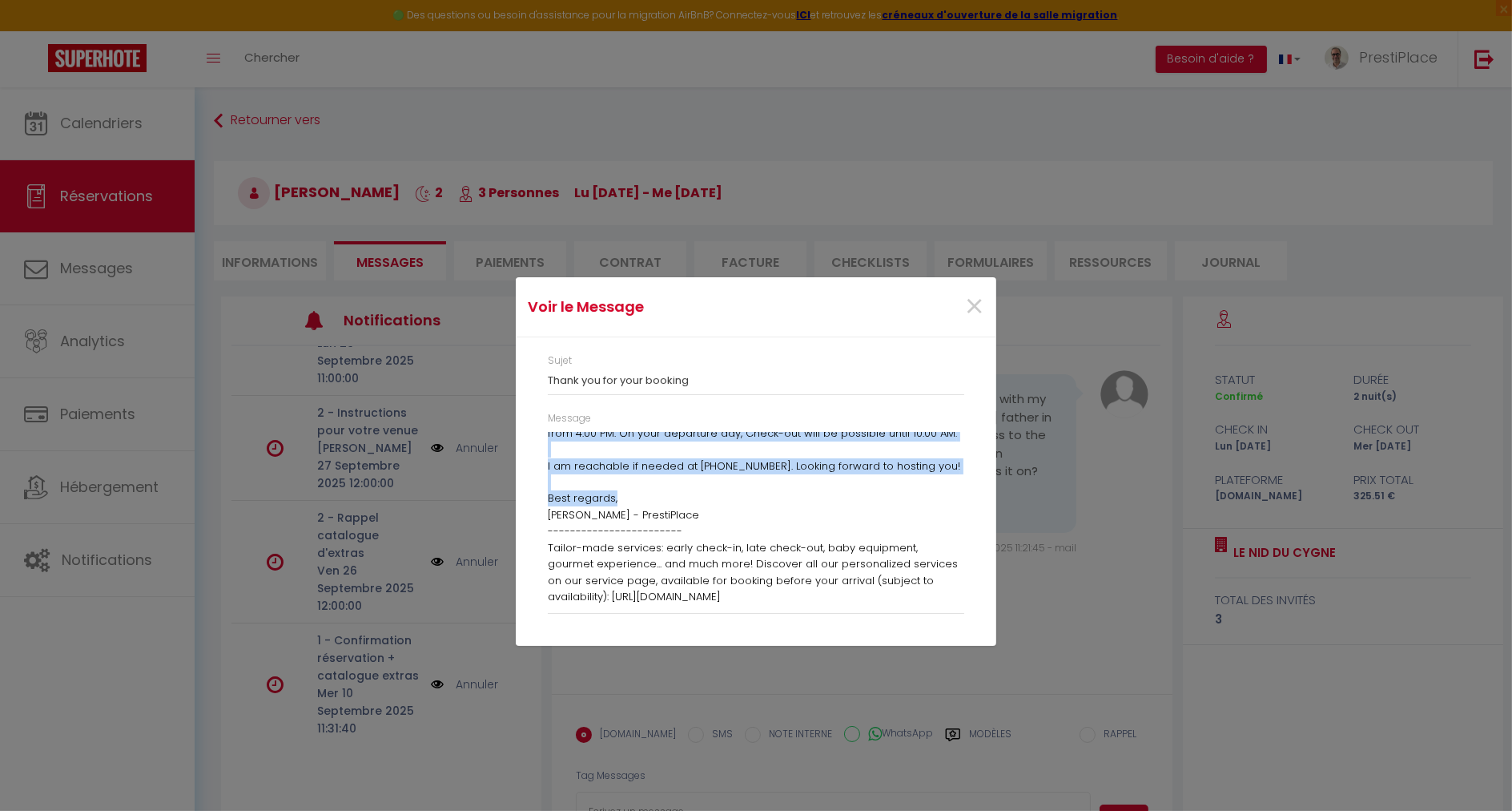
drag, startPoint x: 549, startPoint y: 438, endPoint x: 1000, endPoint y: 762, distance: 555.3
click at [1000, 762] on div "Voir le Message × Sujet Thank you for your booking Message Dear [PERSON_NAME], …" at bounding box center [756, 406] width 1512 height 811
copy div "Dear [PERSON_NAME], Thank you for your reservation. We are delighted to welcome…"
click at [979, 302] on span "×" at bounding box center [973, 307] width 20 height 48
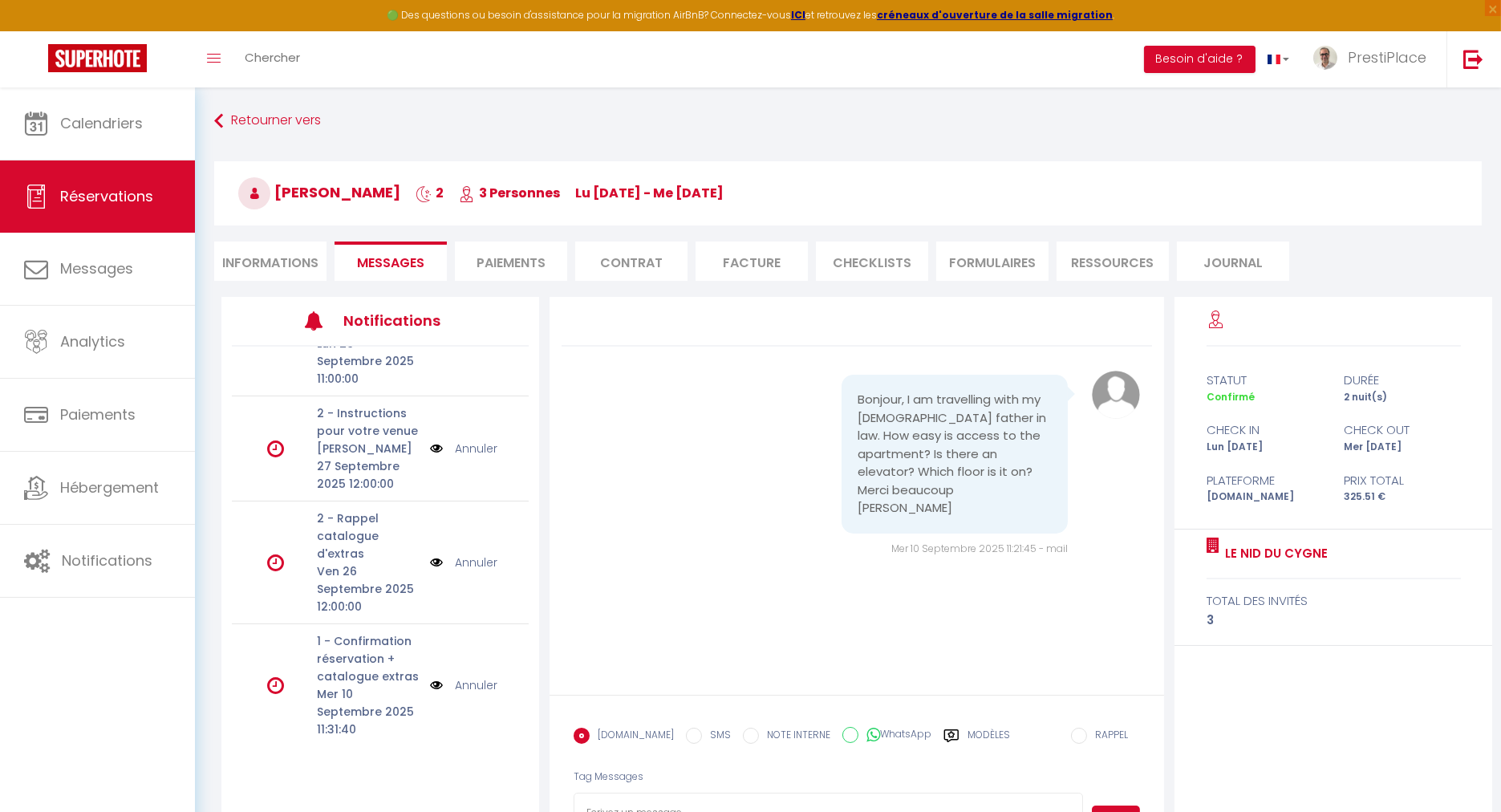
click at [463, 681] on link "Annuler" at bounding box center [476, 685] width 43 height 18
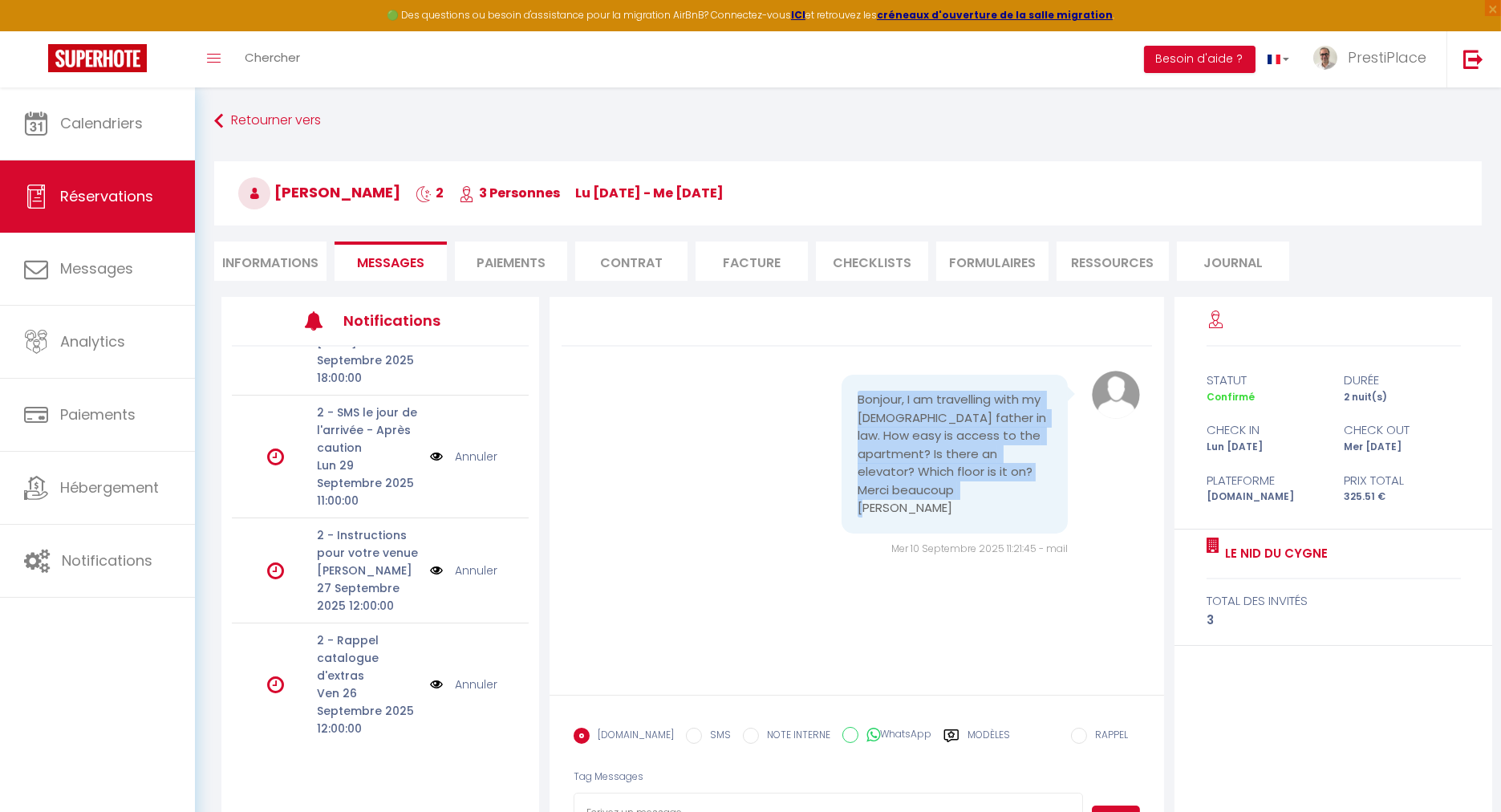
drag, startPoint x: 860, startPoint y: 397, endPoint x: 955, endPoint y: 510, distance: 147.6
click at [955, 510] on pre "Bonjour, I am travelling with my [DEMOGRAPHIC_DATA] father in law. How easy is …" at bounding box center [955, 454] width 194 height 127
copy pre "Bonjour, I am travelling with my [DEMOGRAPHIC_DATA] father in law. How easy is …"
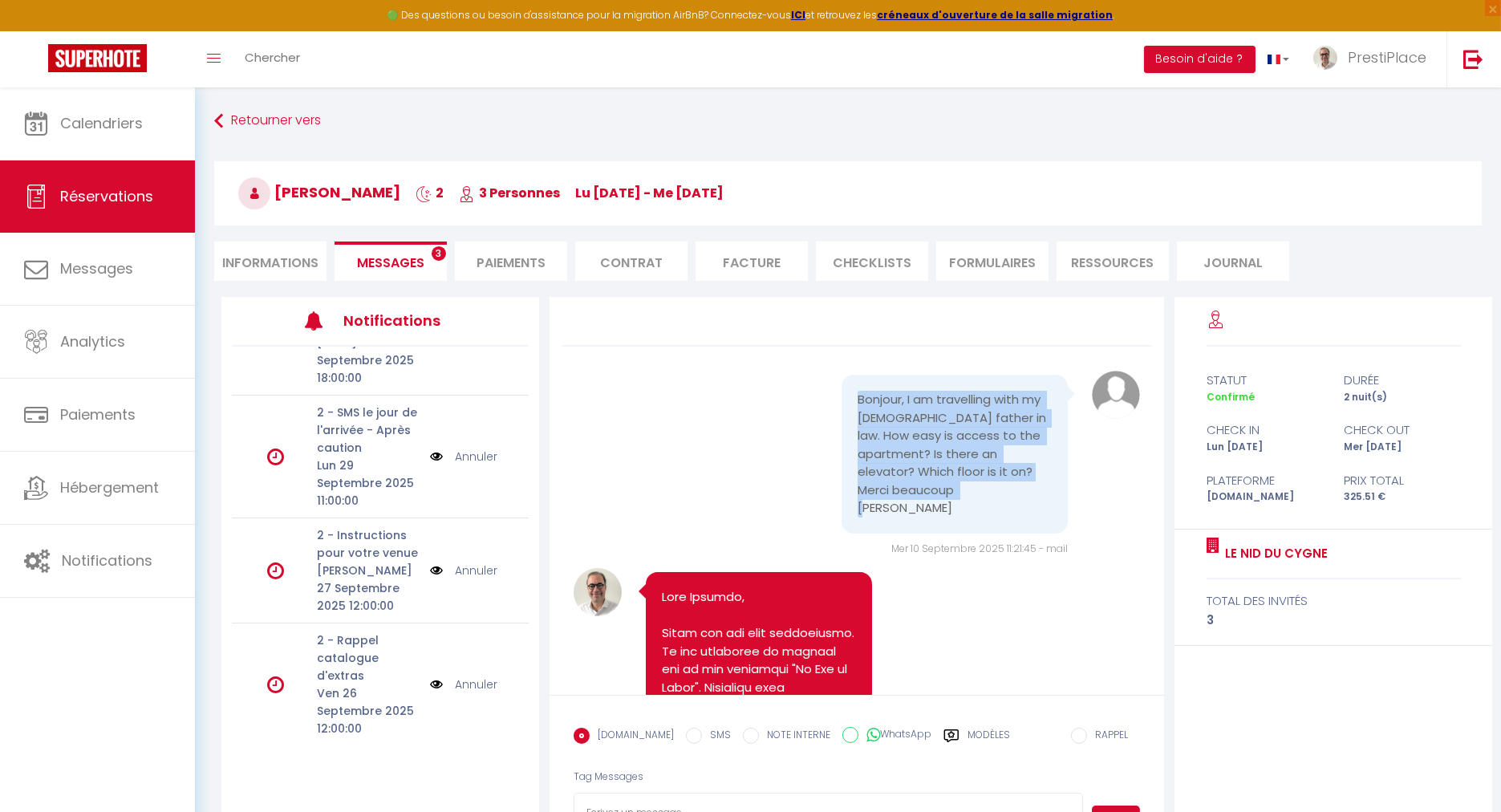
scroll to position [1230, 0]
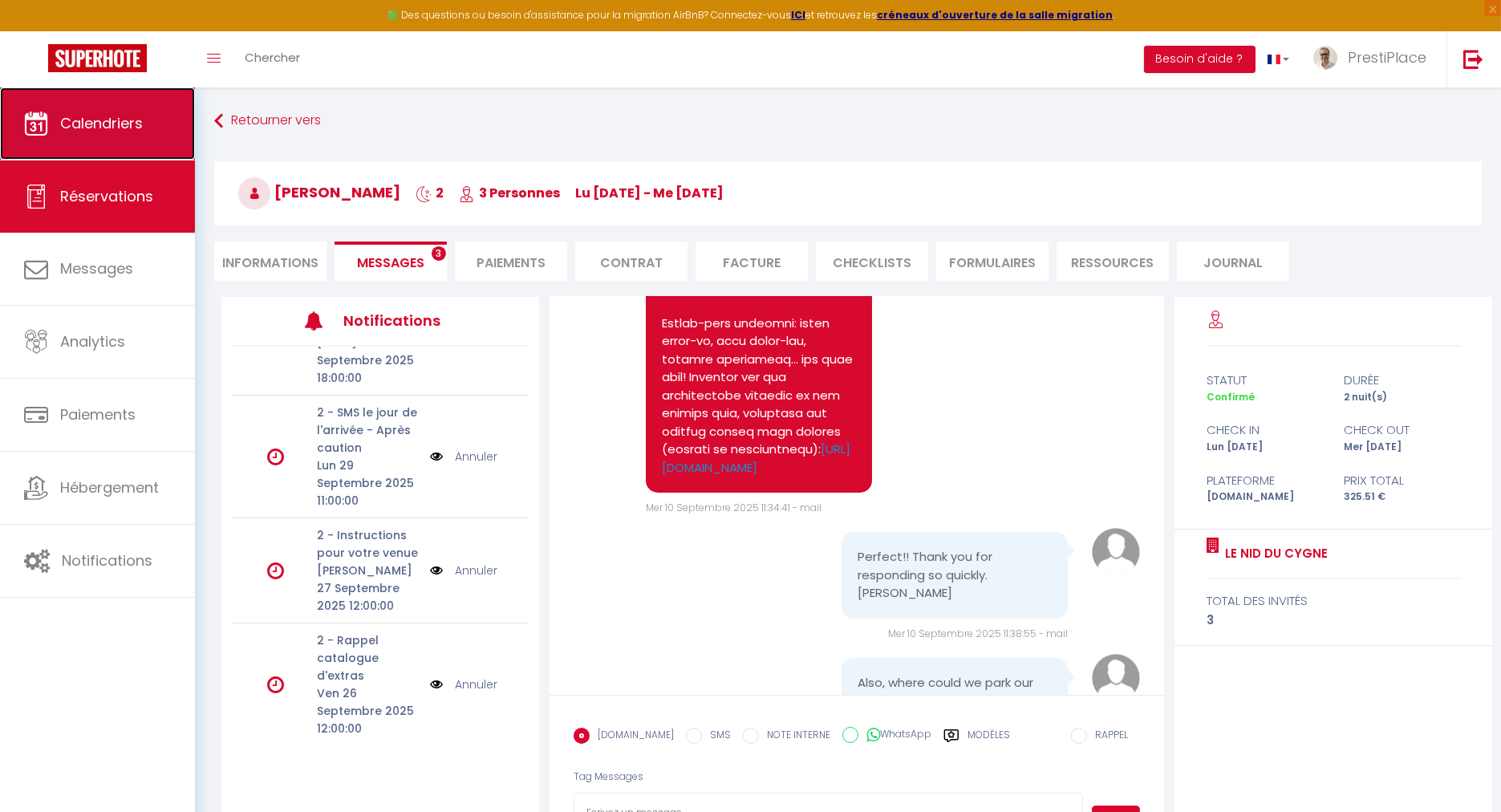
click at [96, 142] on link "Calendriers" at bounding box center [97, 124] width 195 height 72
